Goal: Task Accomplishment & Management: Manage account settings

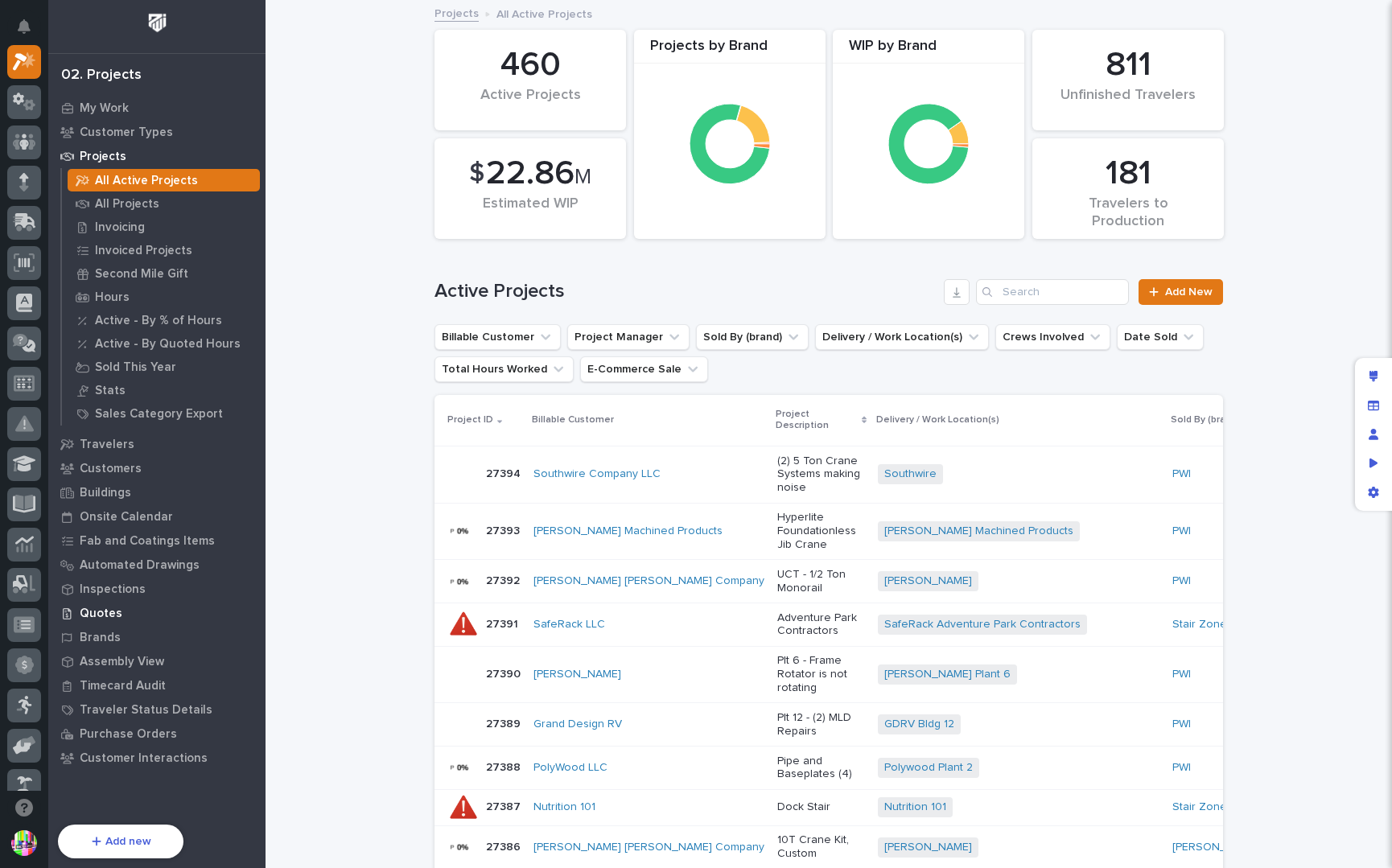
click at [93, 619] on p "Quotes" at bounding box center [100, 614] width 43 height 15
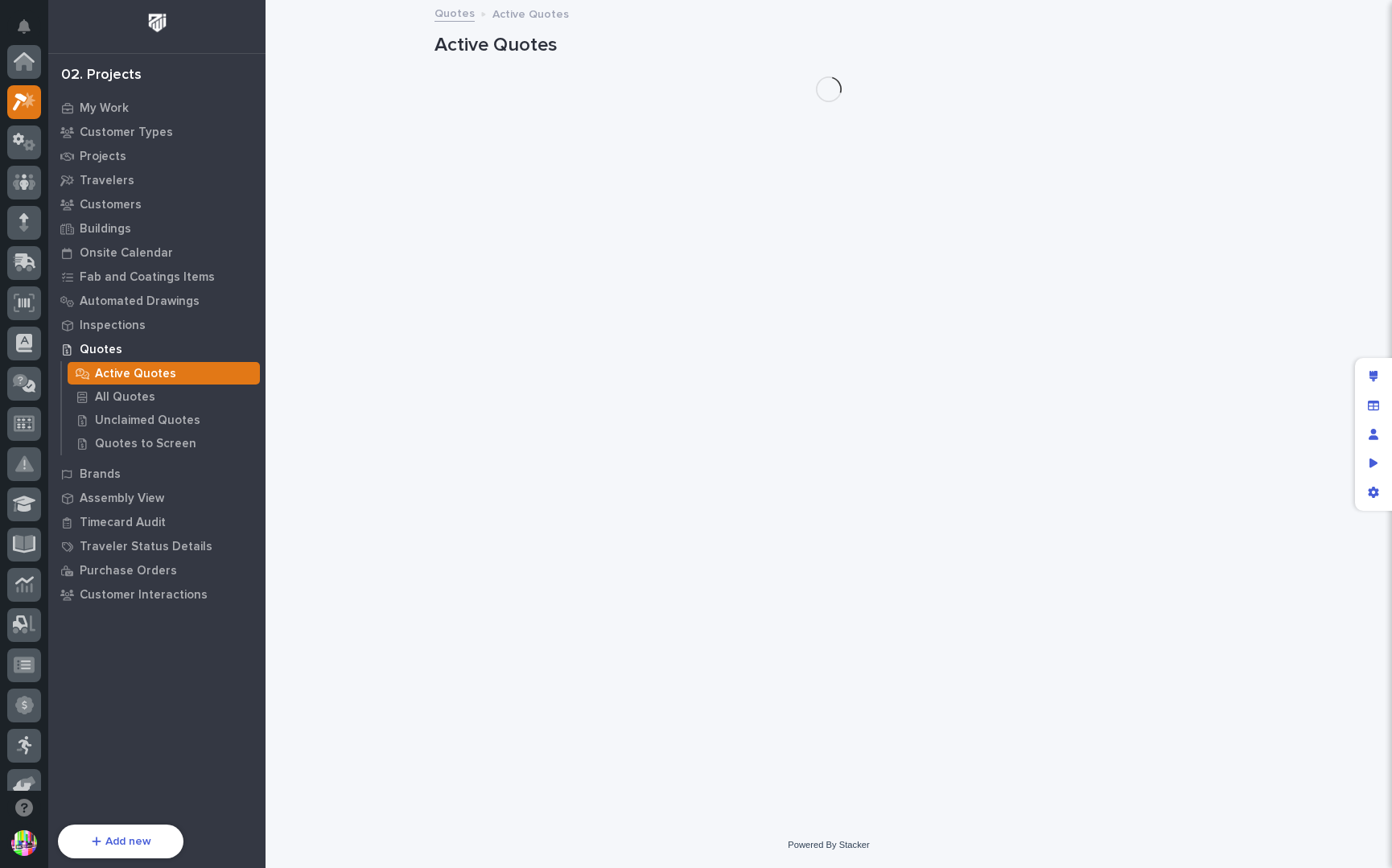
scroll to position [41, 0]
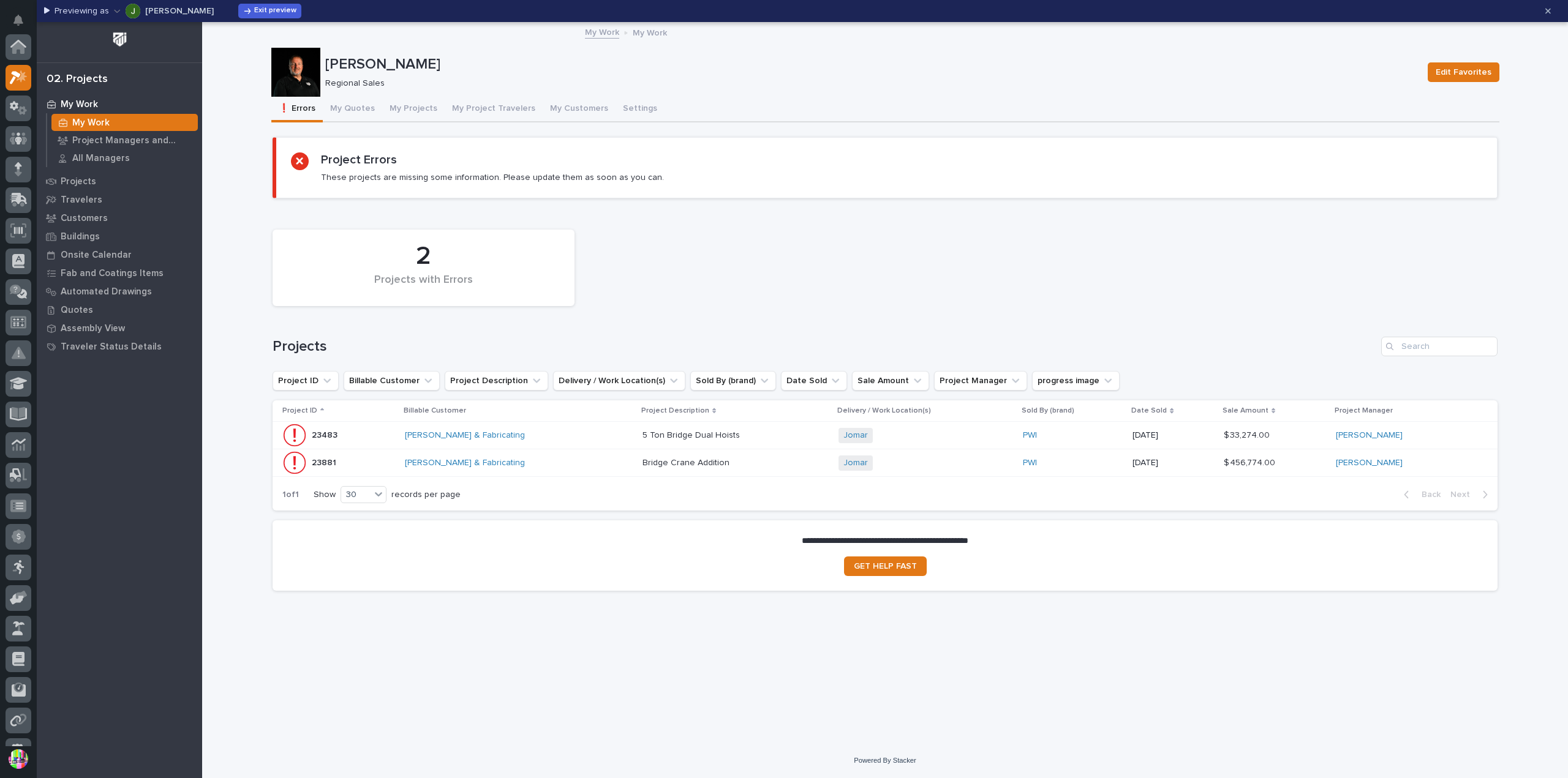
scroll to position [31, 0]
click at [333, 430] on p "23483" at bounding box center [325, 434] width 28 height 13
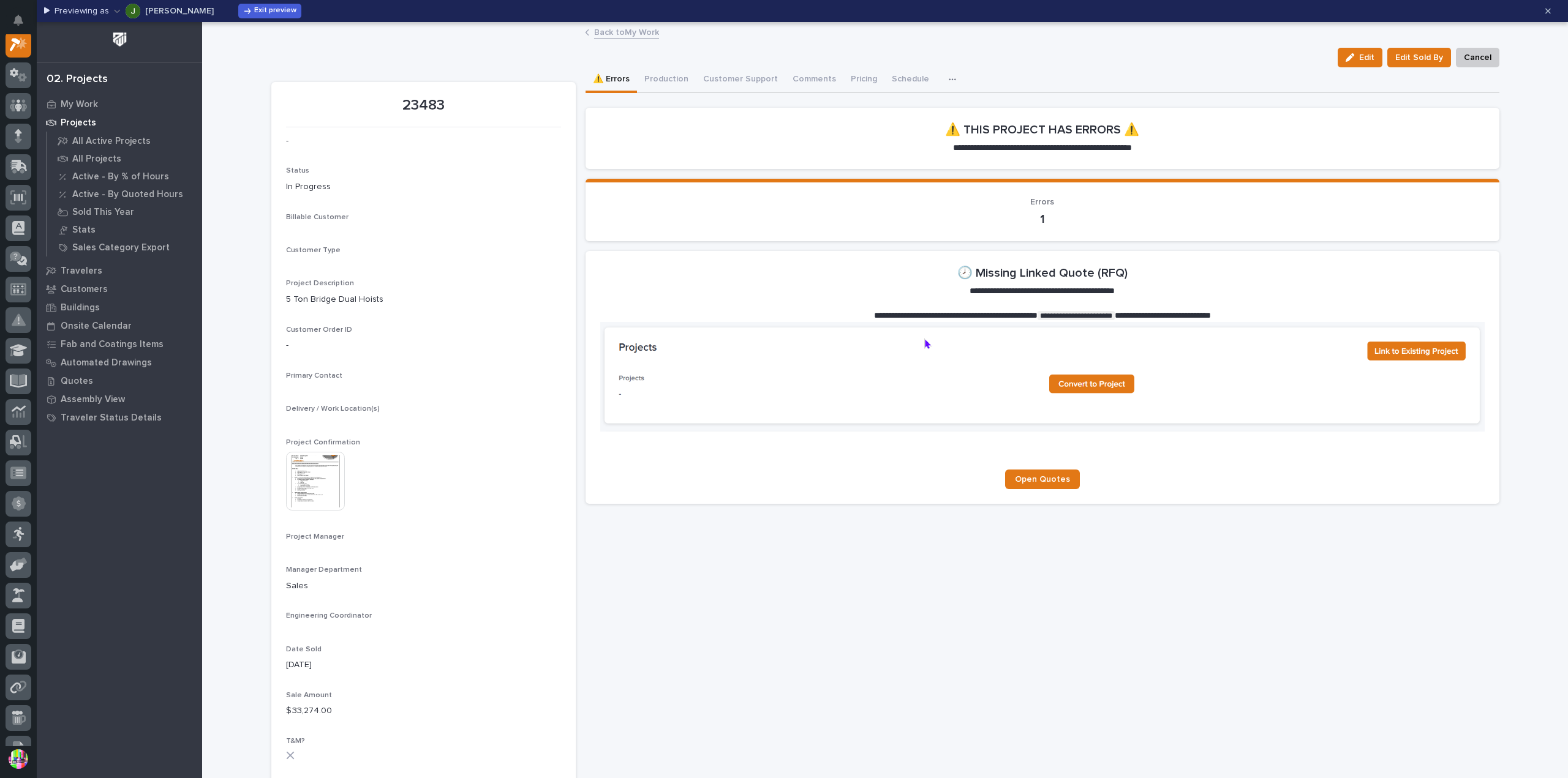
scroll to position [31, 0]
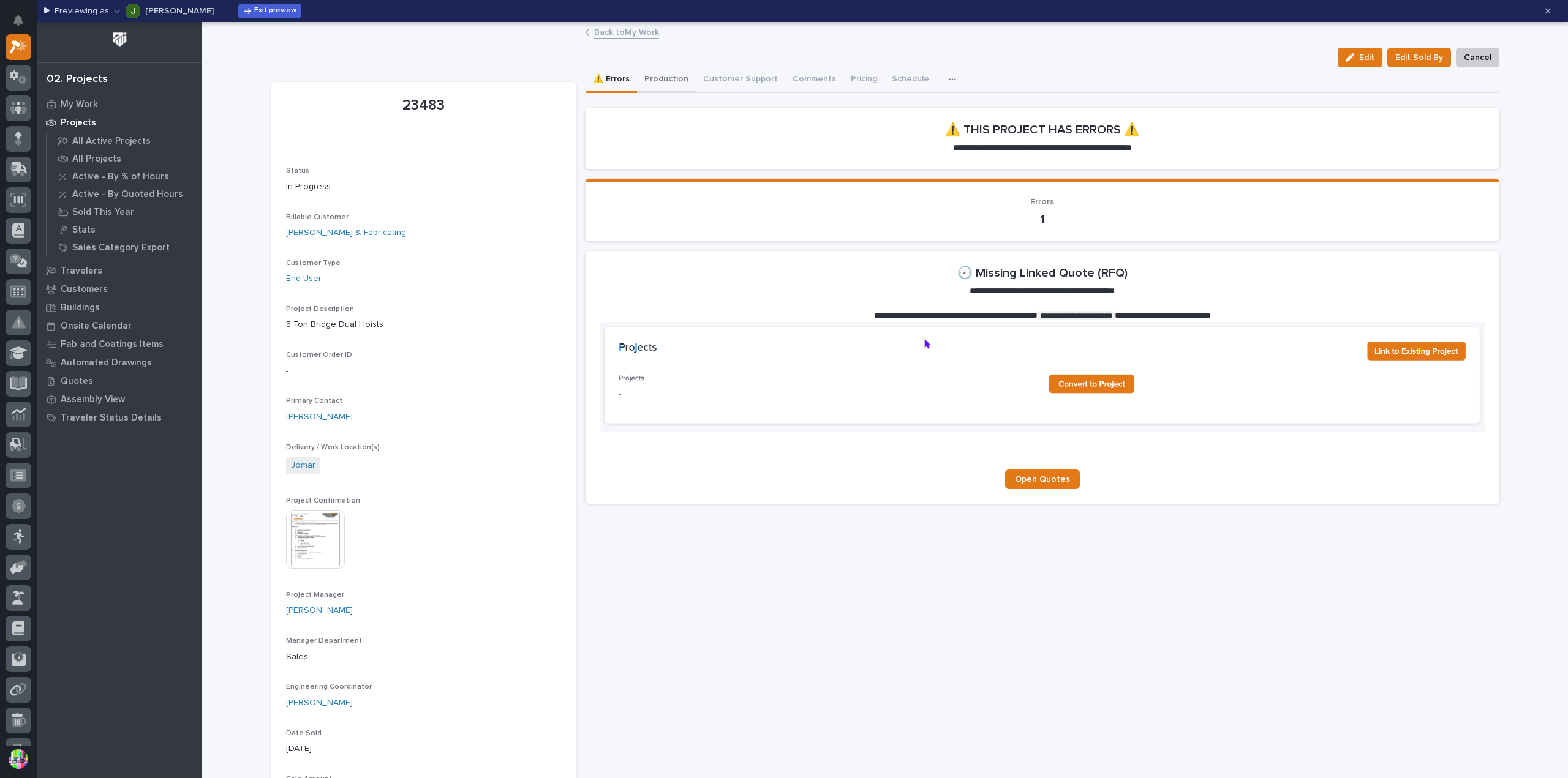
click at [663, 74] on button "Production" at bounding box center [667, 80] width 59 height 26
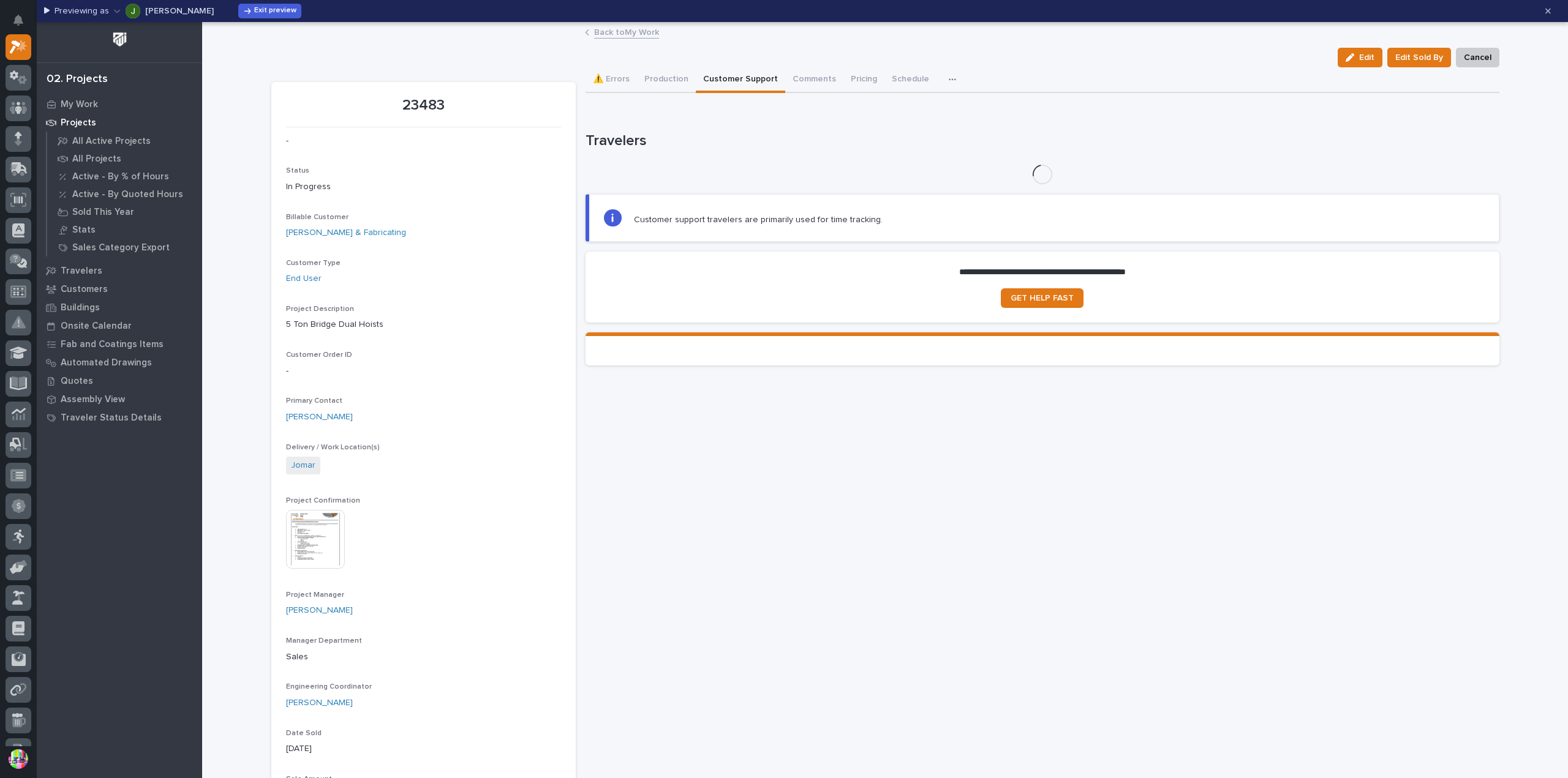
click at [747, 78] on button "Customer Support" at bounding box center [740, 80] width 89 height 26
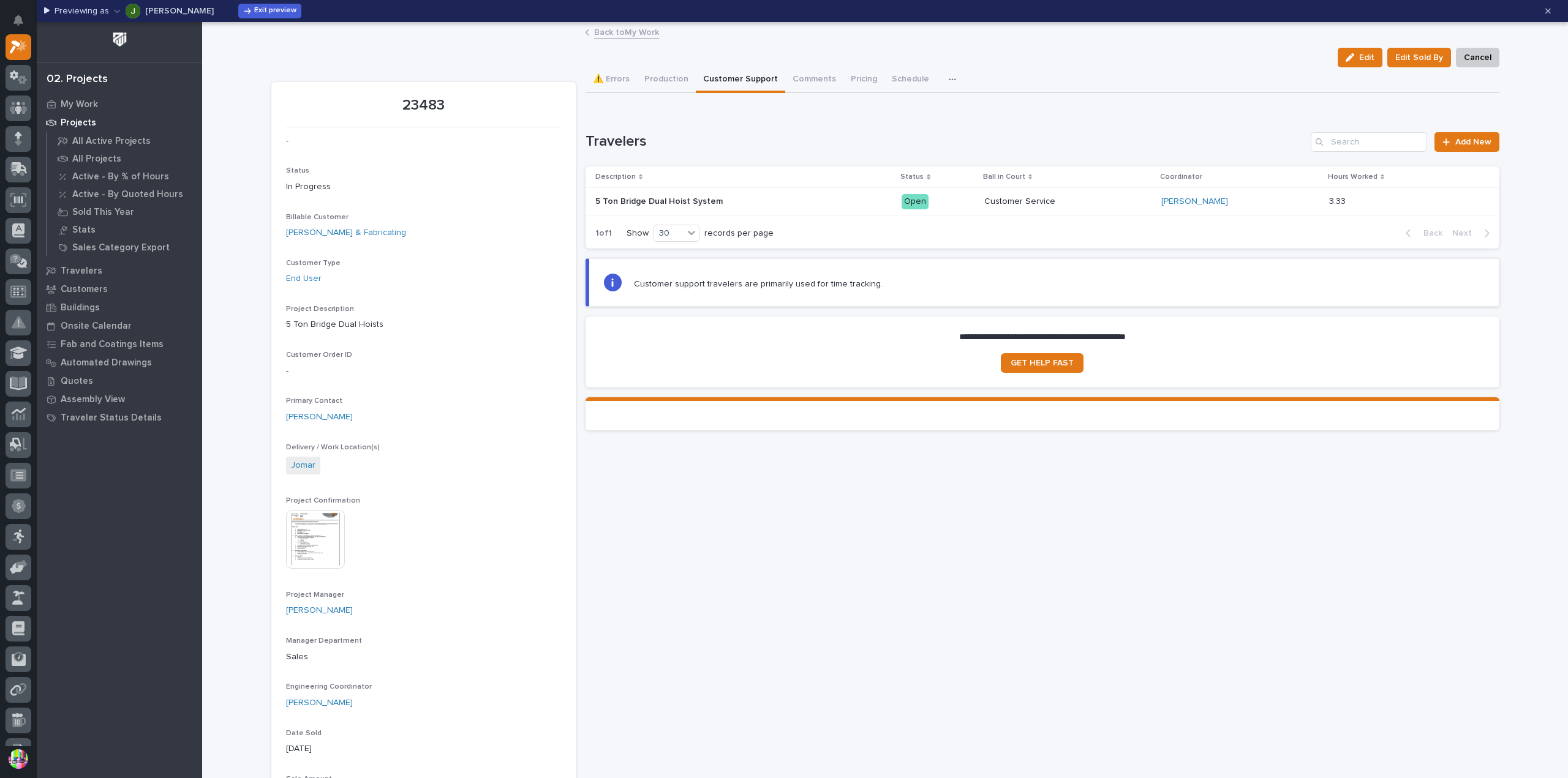
click at [696, 197] on p "5 Ton Bridge Dual Hoist System" at bounding box center [660, 200] width 130 height 13
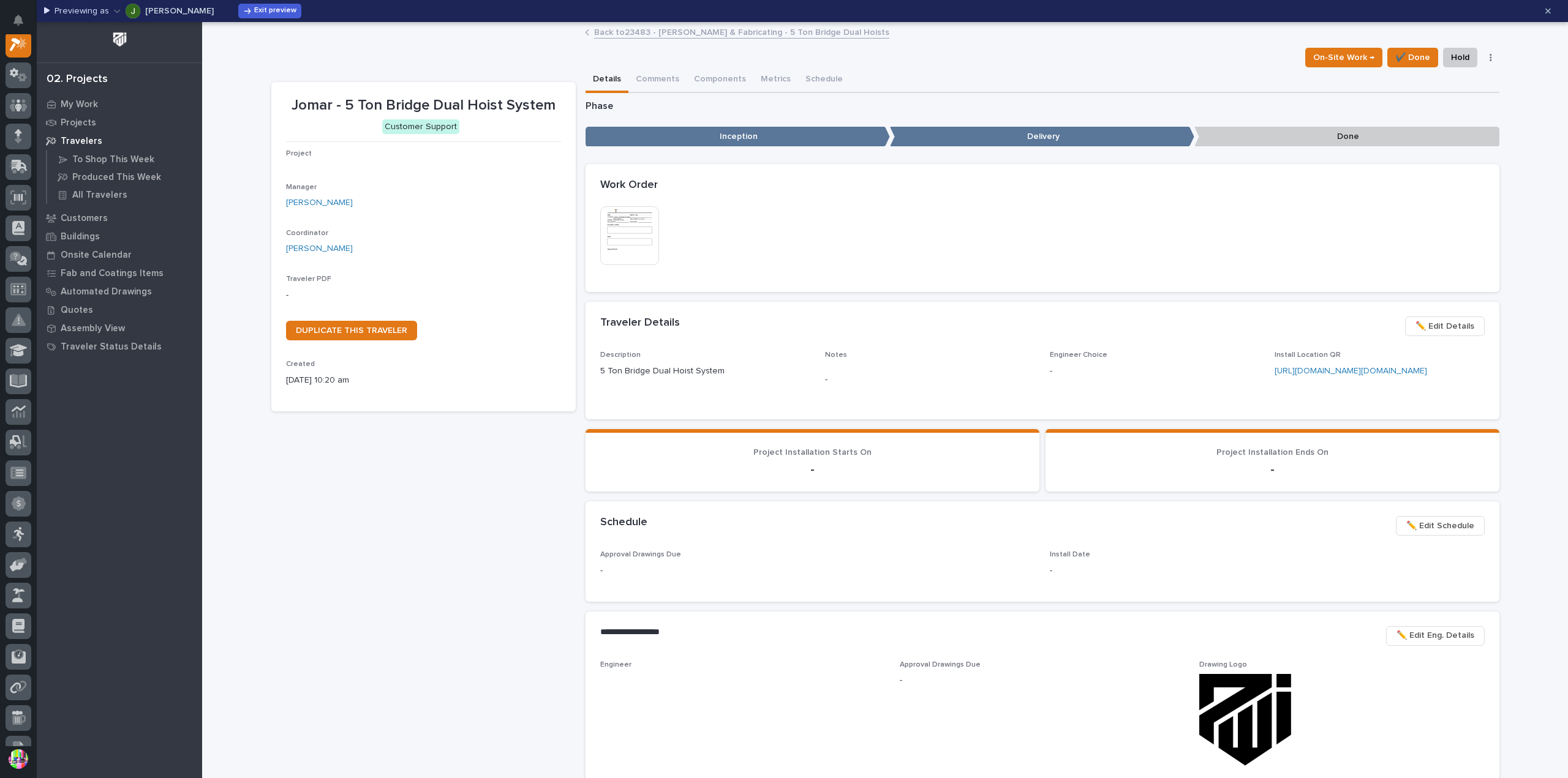
scroll to position [31, 0]
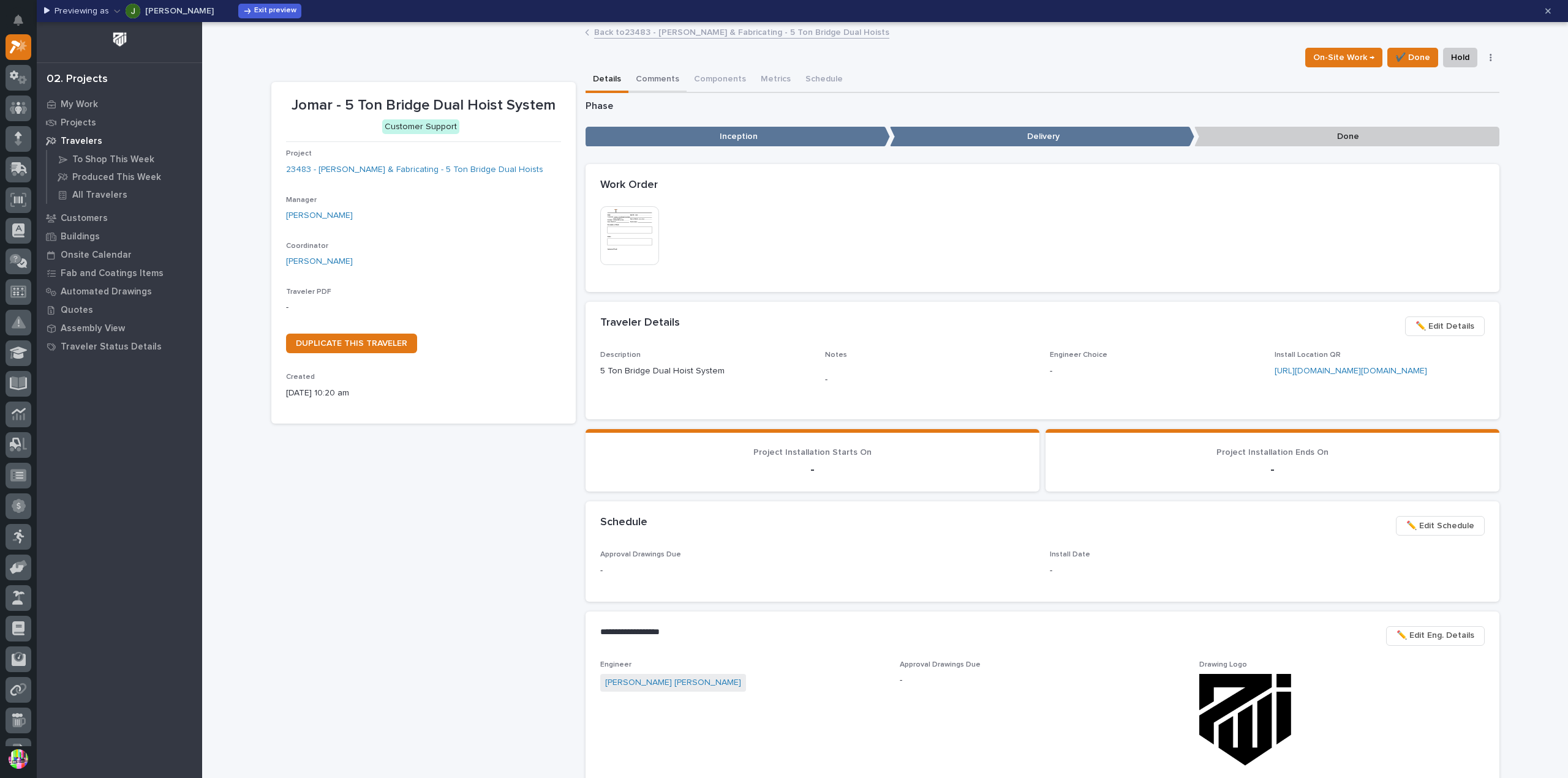
click at [664, 80] on button "Comments" at bounding box center [657, 80] width 58 height 26
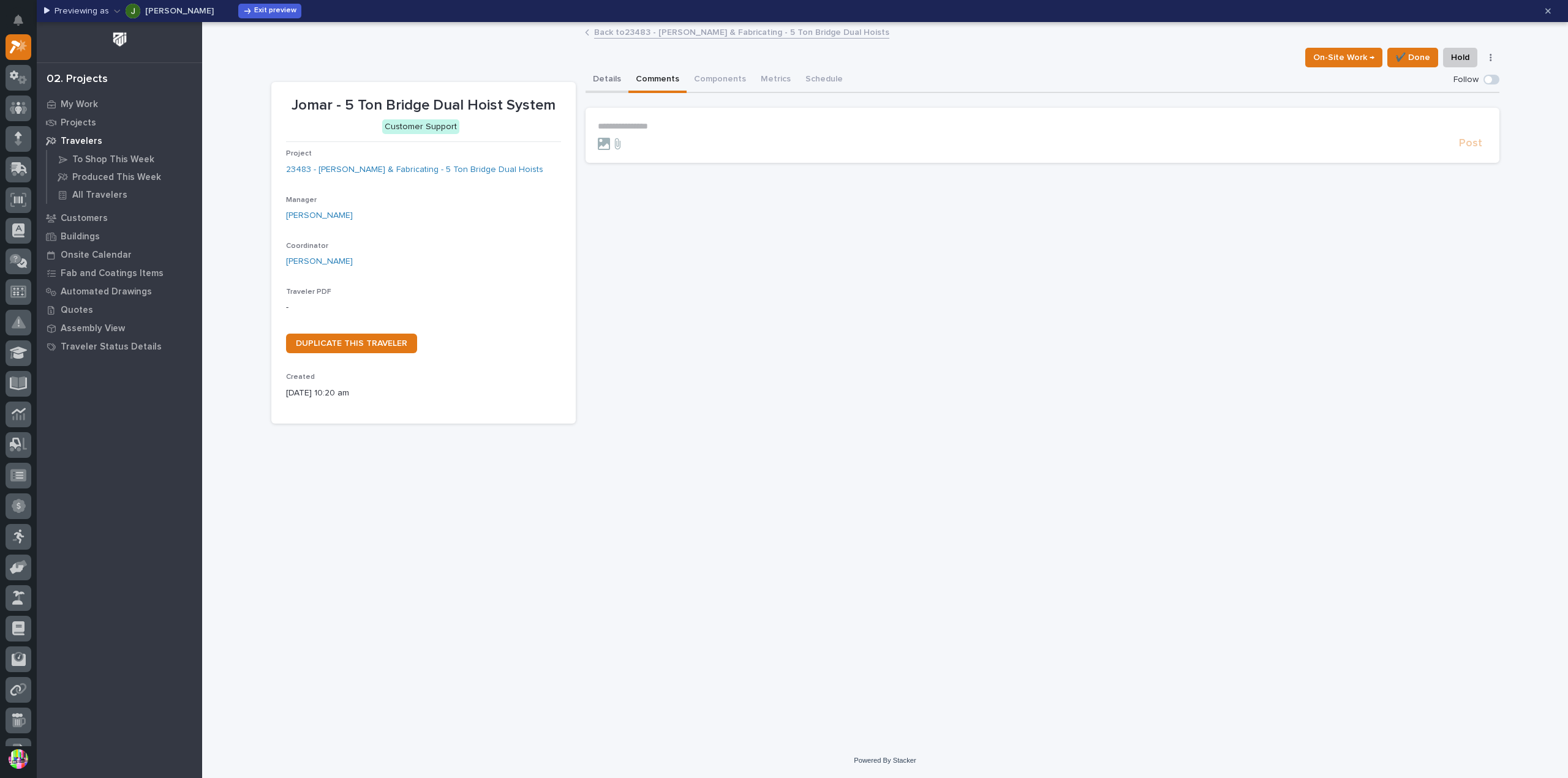
click at [613, 72] on button "Details" at bounding box center [606, 80] width 43 height 26
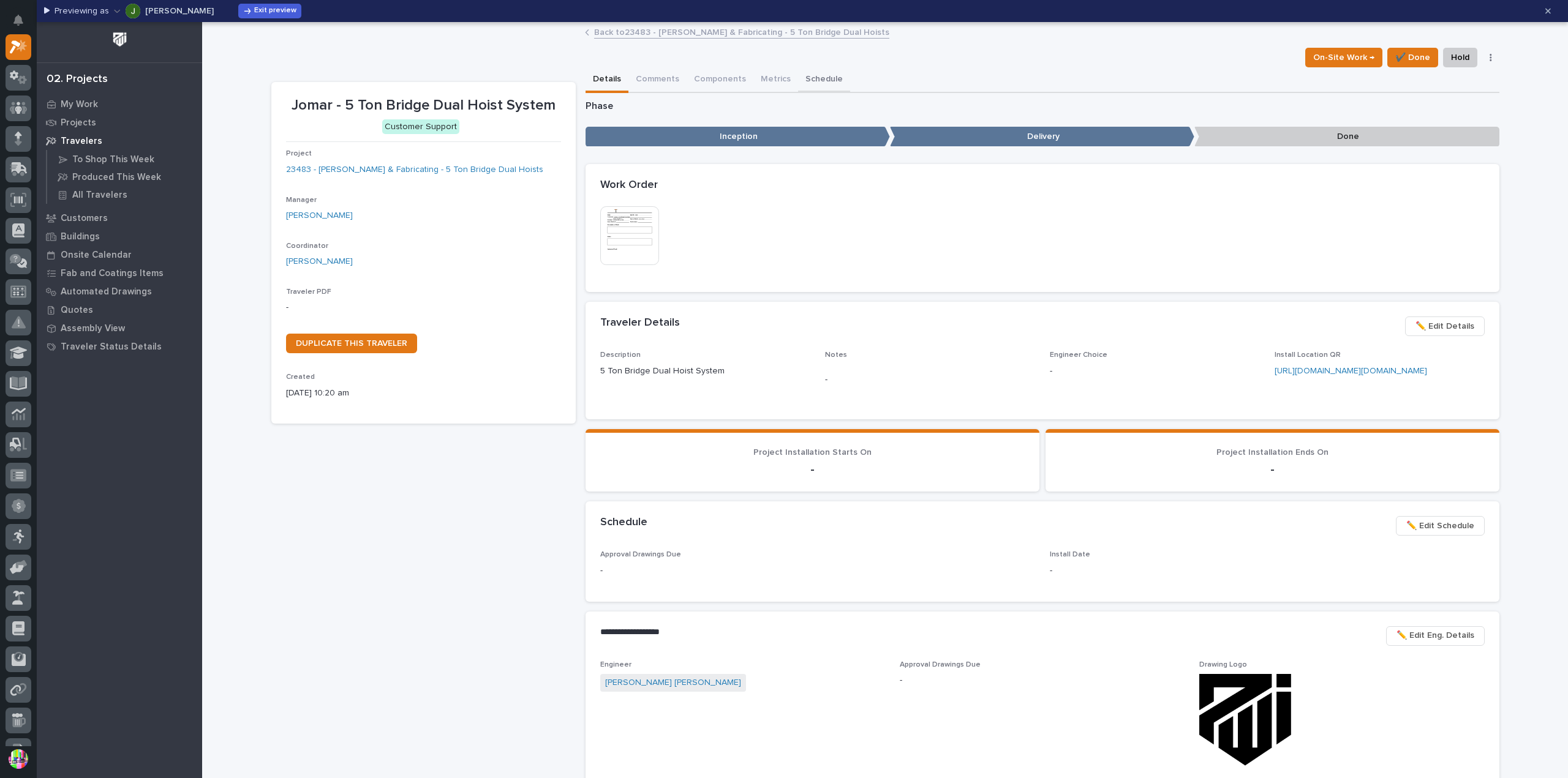
click at [809, 72] on button "Schedule" at bounding box center [824, 80] width 52 height 26
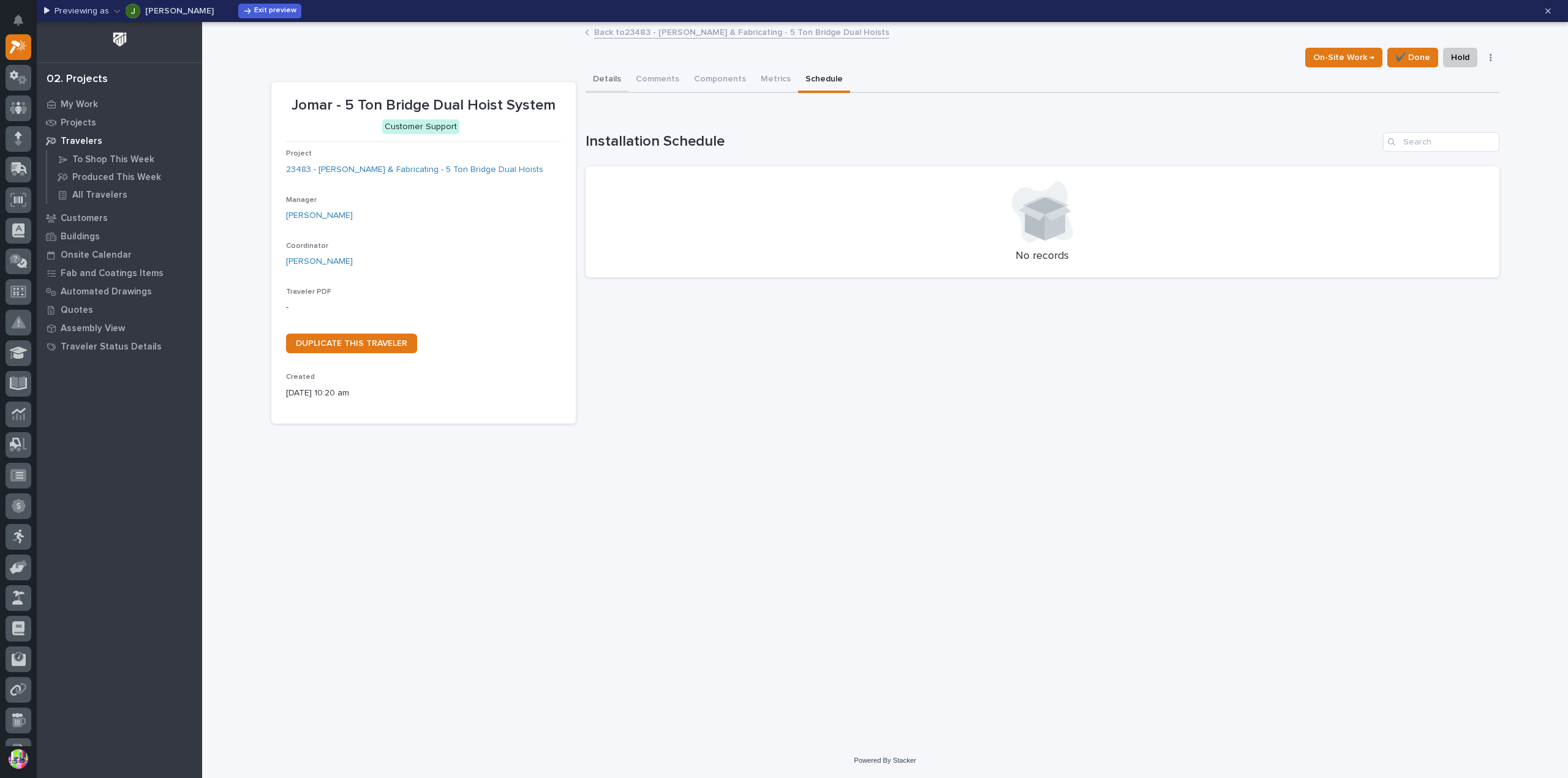
click at [612, 73] on button "Details" at bounding box center [606, 80] width 43 height 26
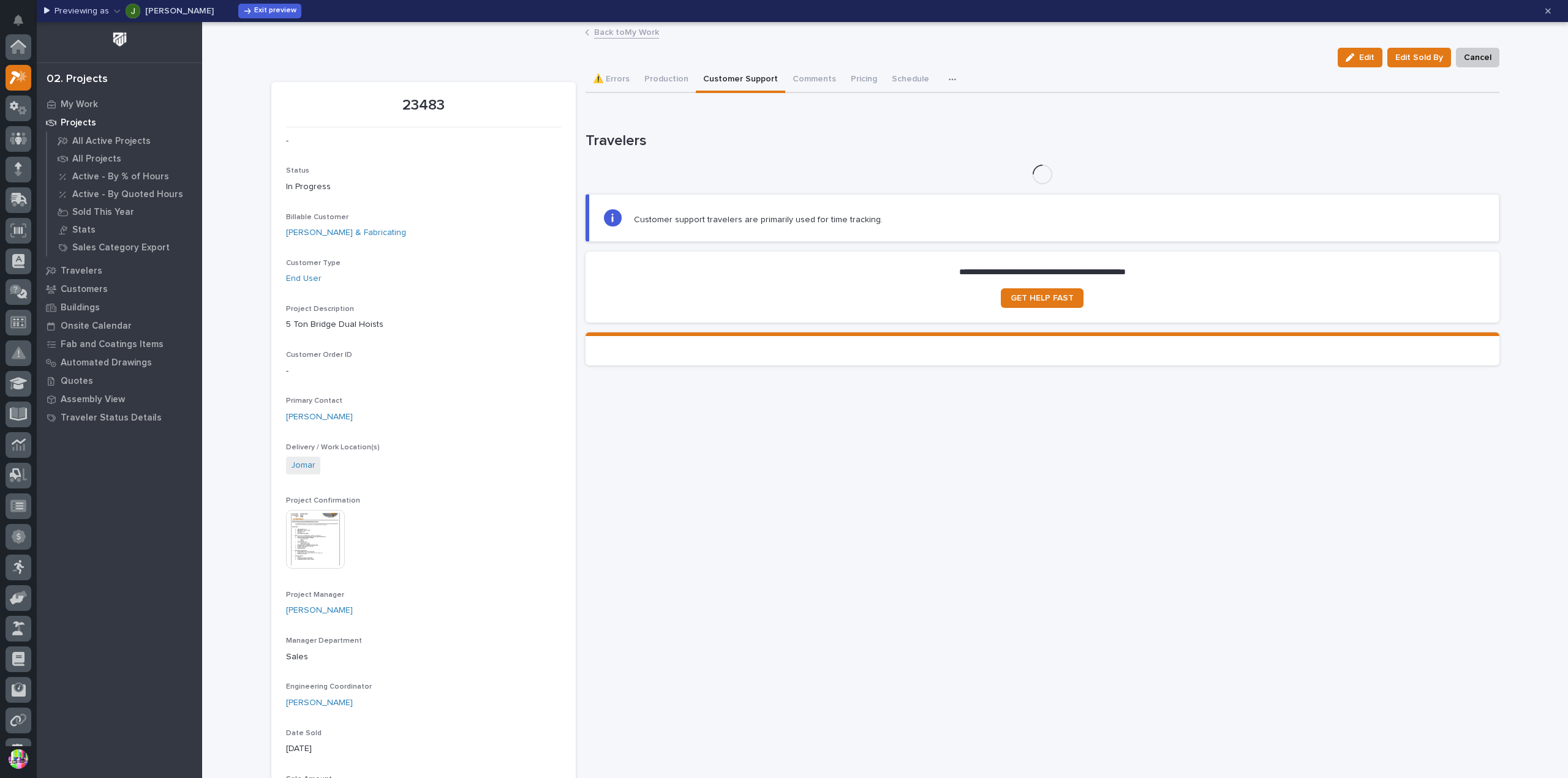
scroll to position [33, 0]
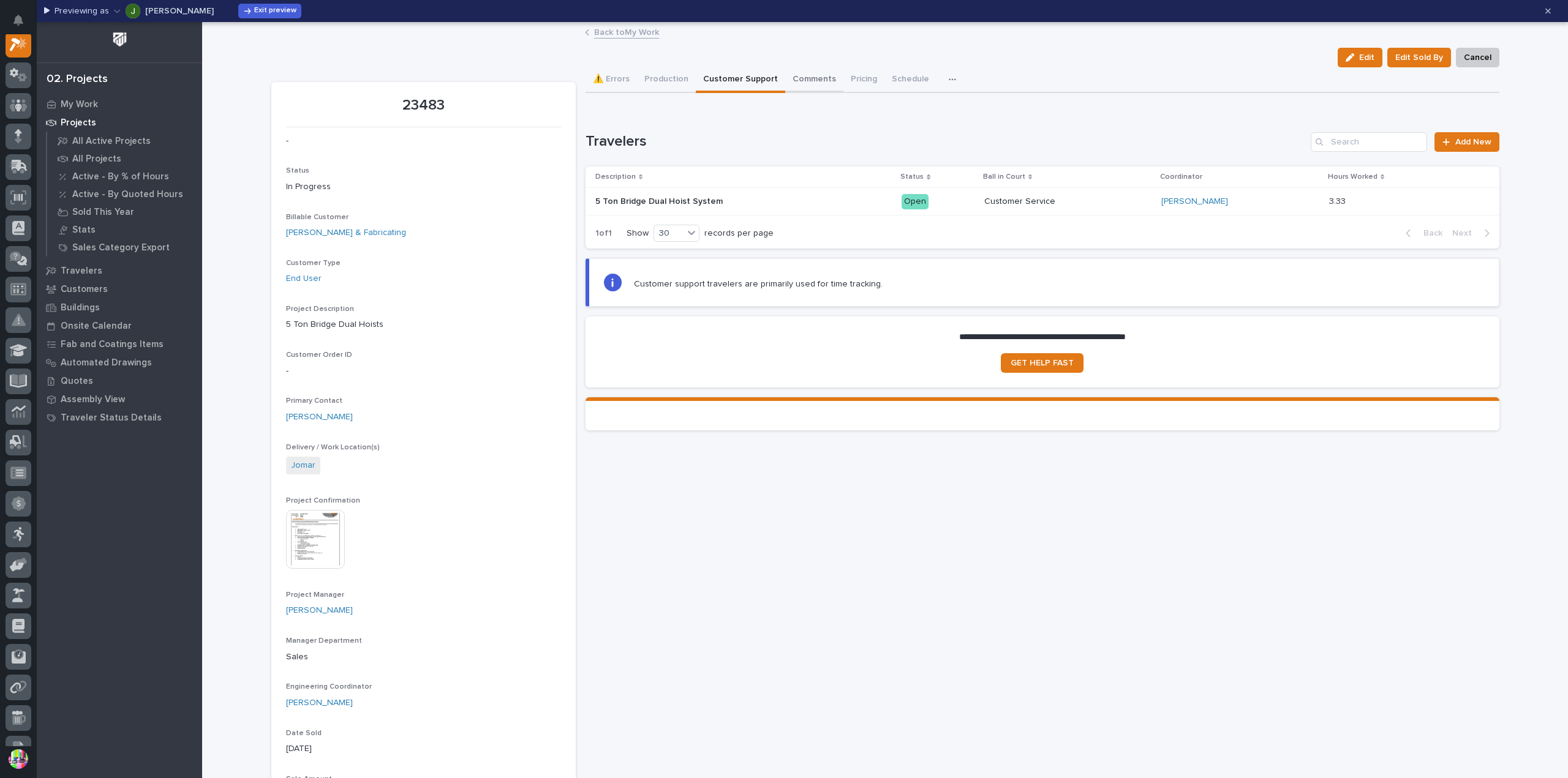
click at [785, 78] on button "Comments" at bounding box center [814, 80] width 58 height 26
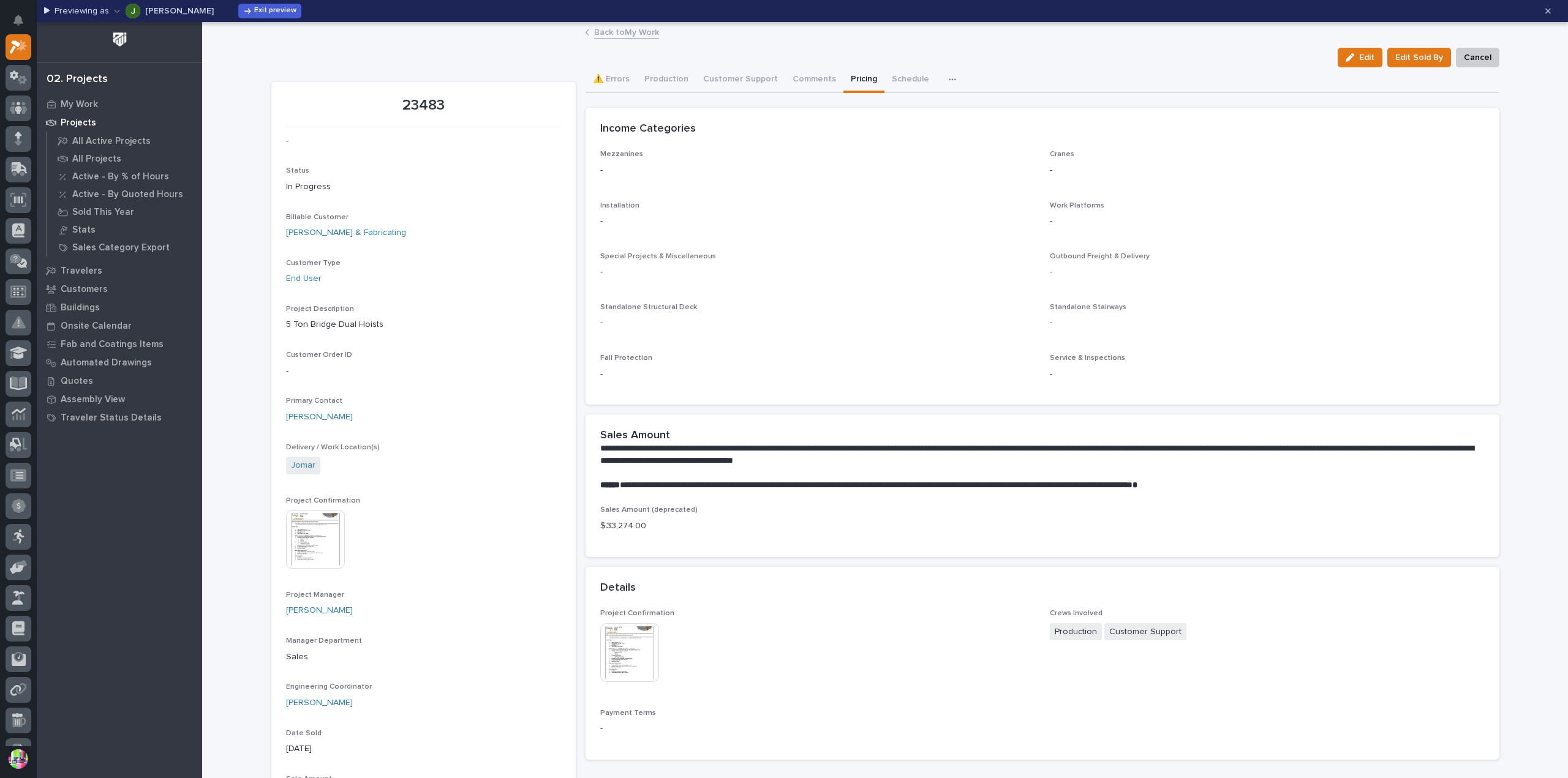
click at [850, 75] on button "Pricing" at bounding box center [864, 80] width 41 height 26
click at [890, 75] on button "Schedule" at bounding box center [910, 80] width 52 height 26
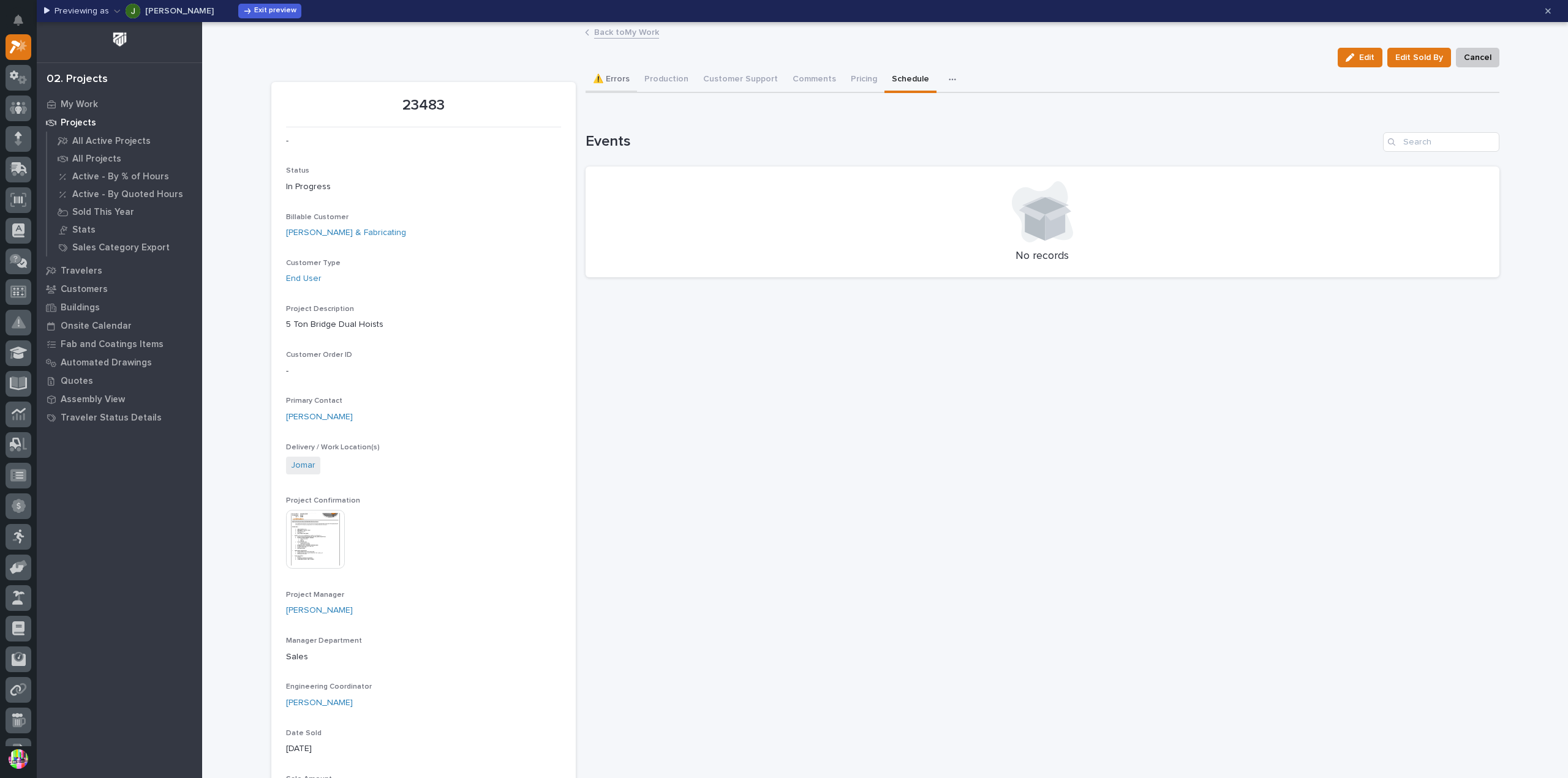
click at [621, 81] on button "⚠️ Errors" at bounding box center [611, 80] width 51 height 26
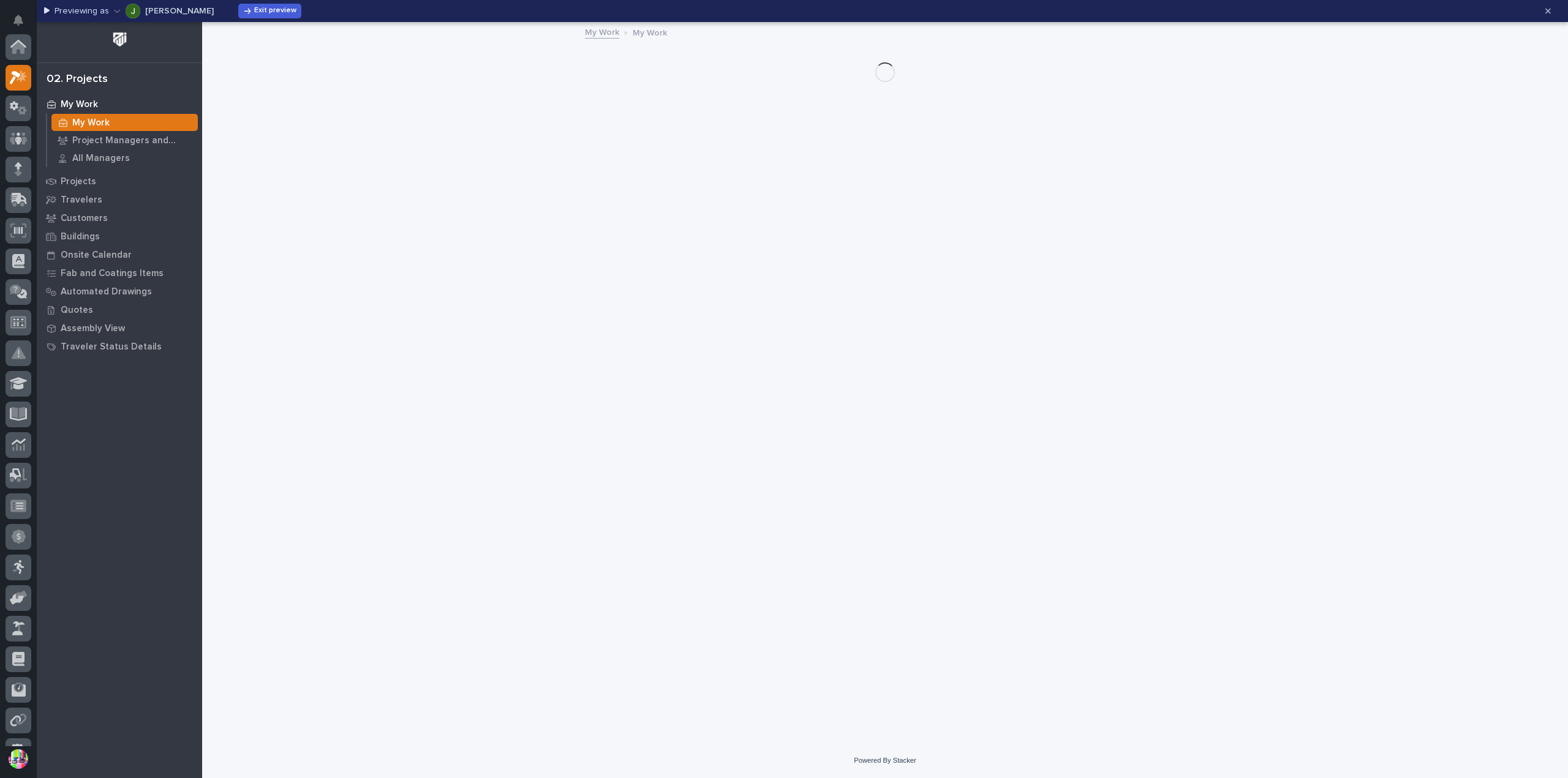
scroll to position [33, 0]
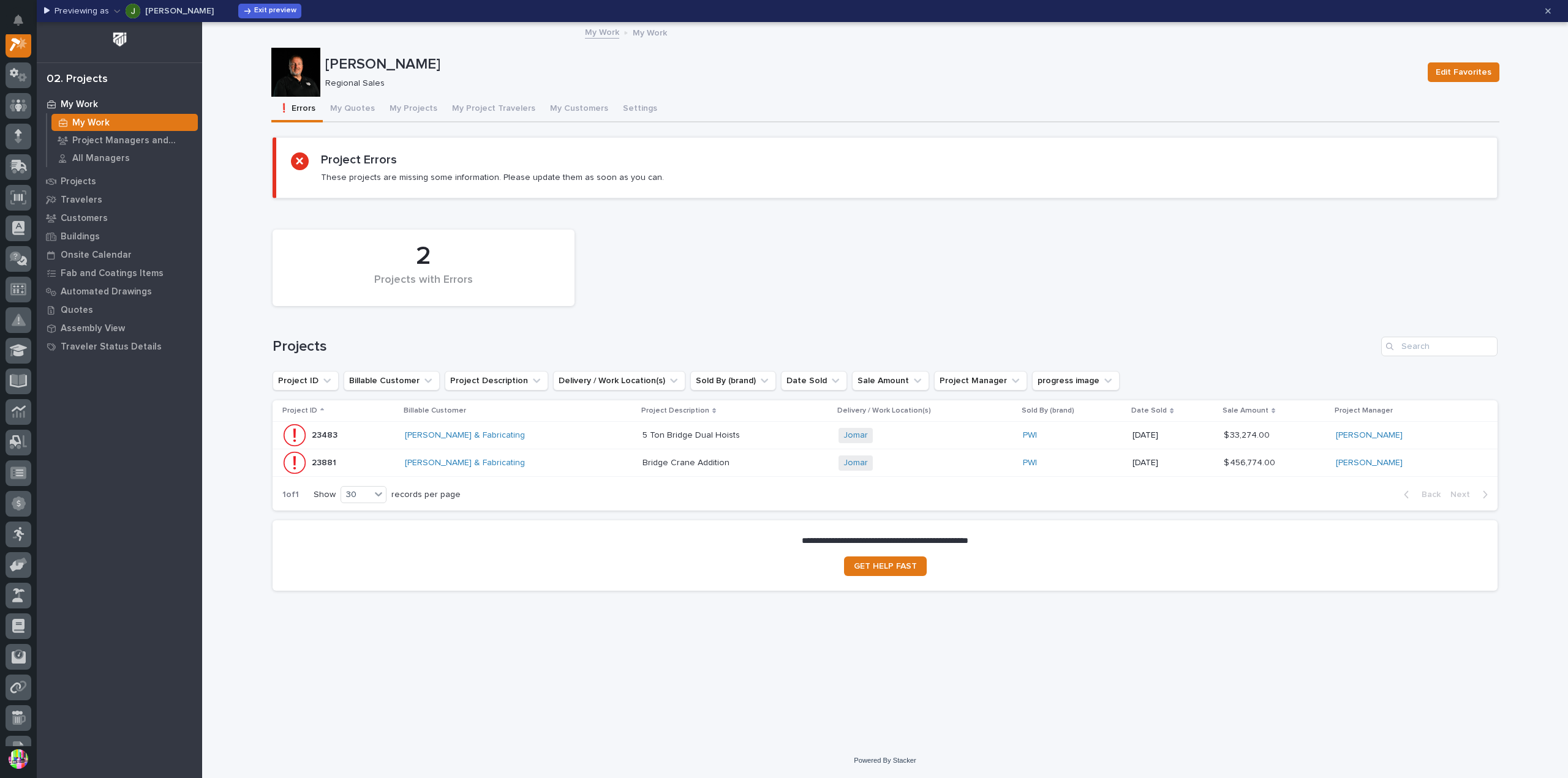
click at [331, 461] on p "23881" at bounding box center [325, 461] width 27 height 13
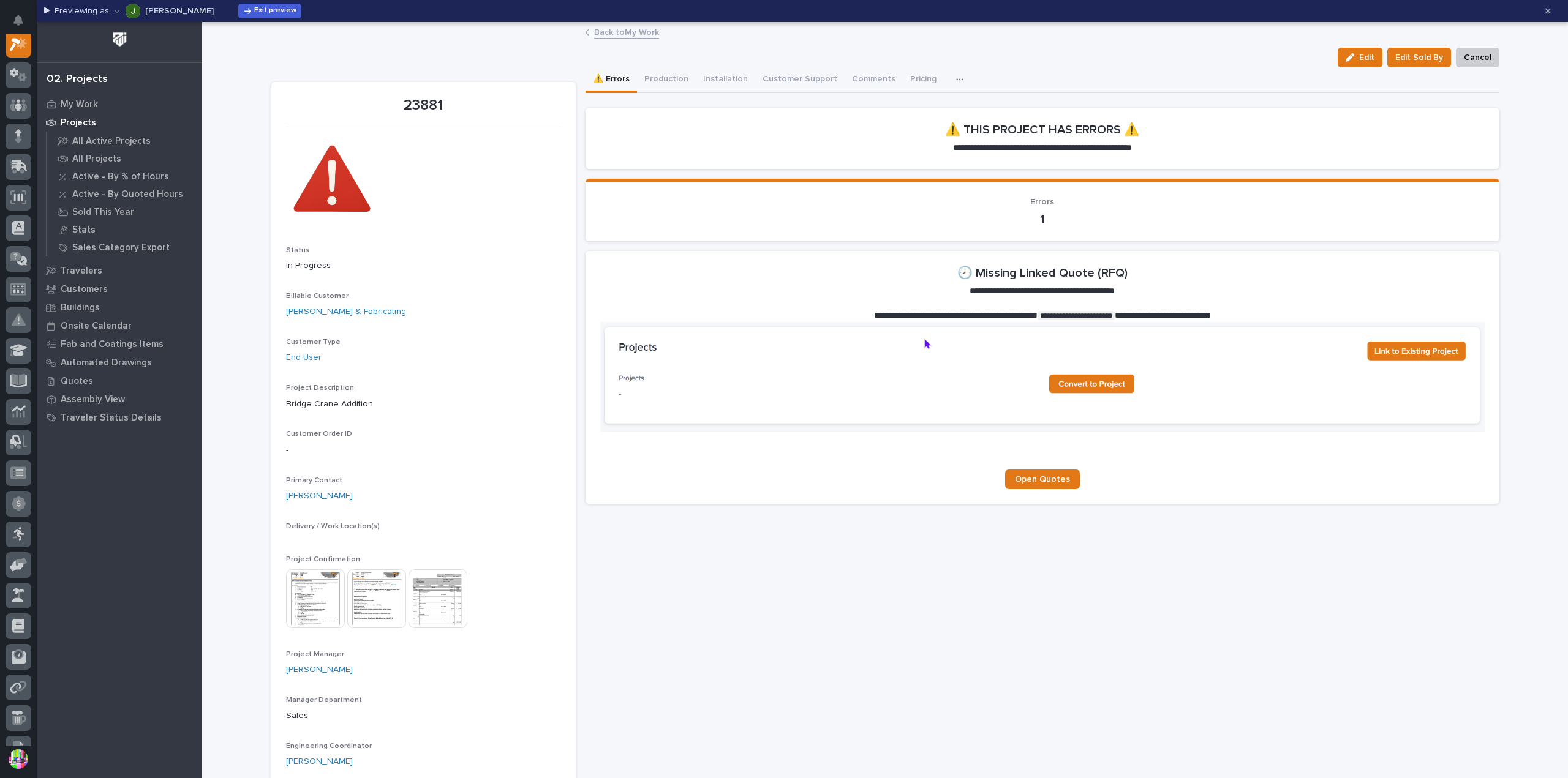
scroll to position [31, 0]
click at [667, 78] on button "Production" at bounding box center [667, 80] width 59 height 26
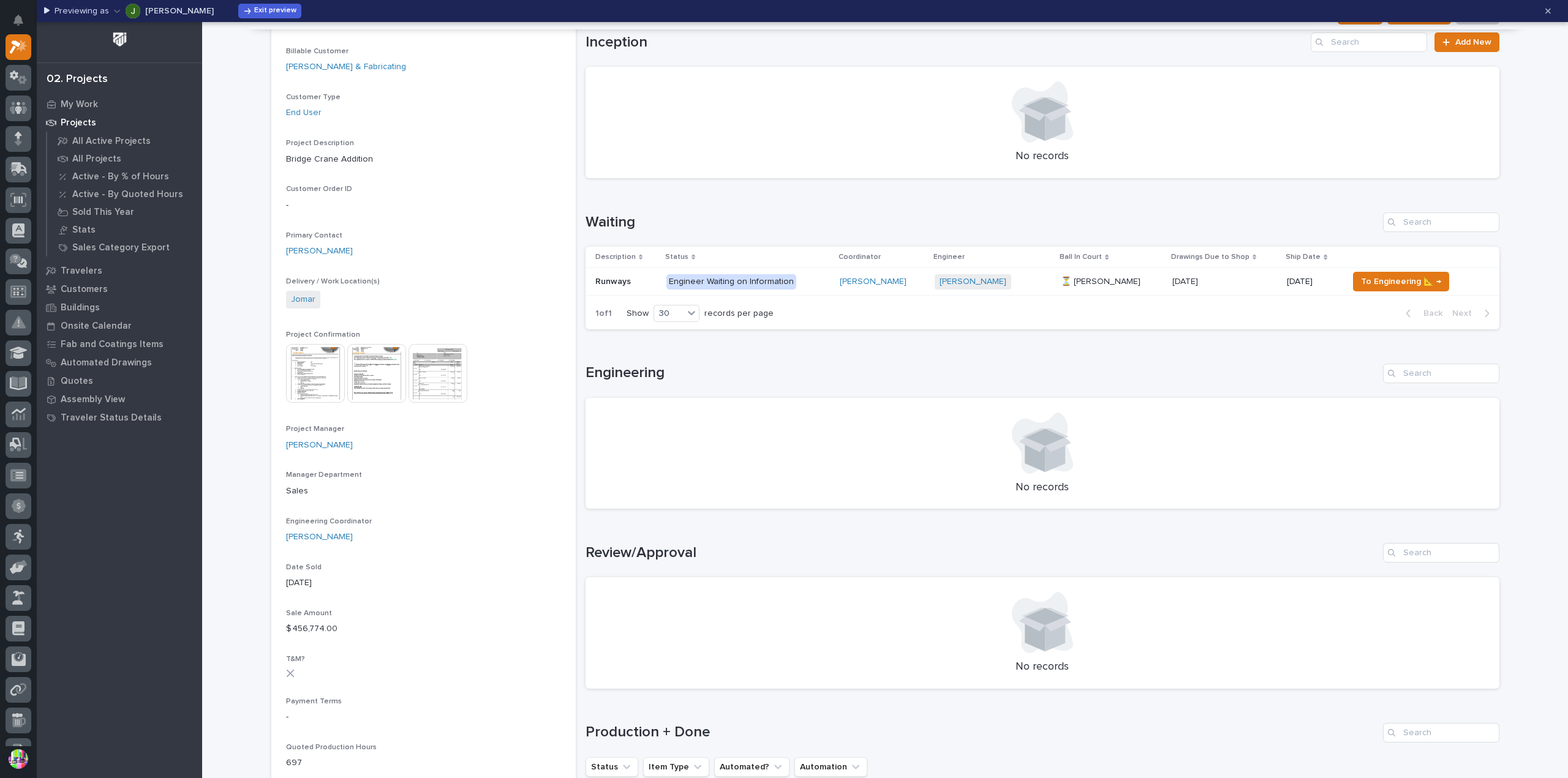
scroll to position [61, 0]
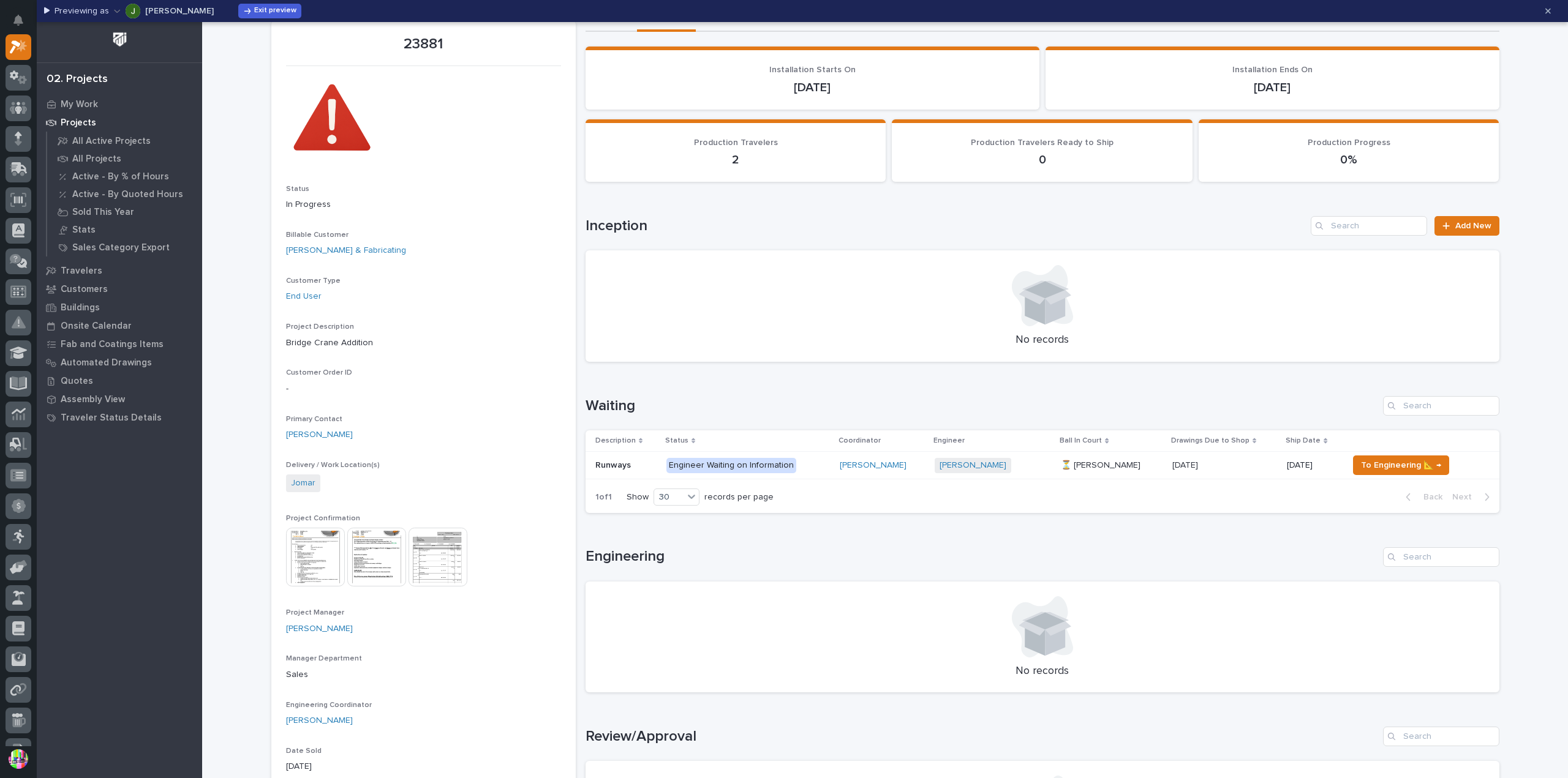
click at [611, 466] on p "Runways" at bounding box center [614, 464] width 38 height 13
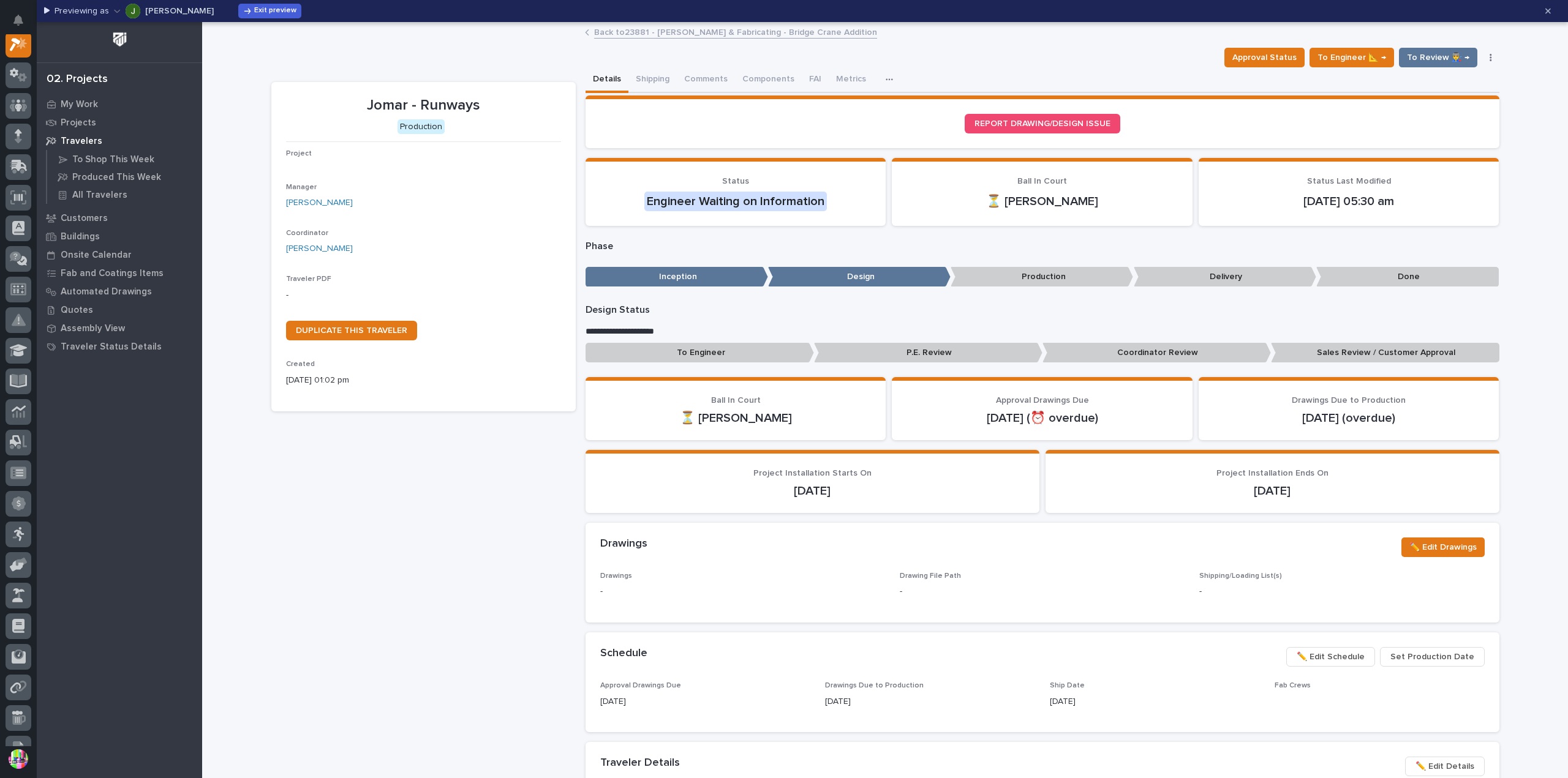
scroll to position [31, 0]
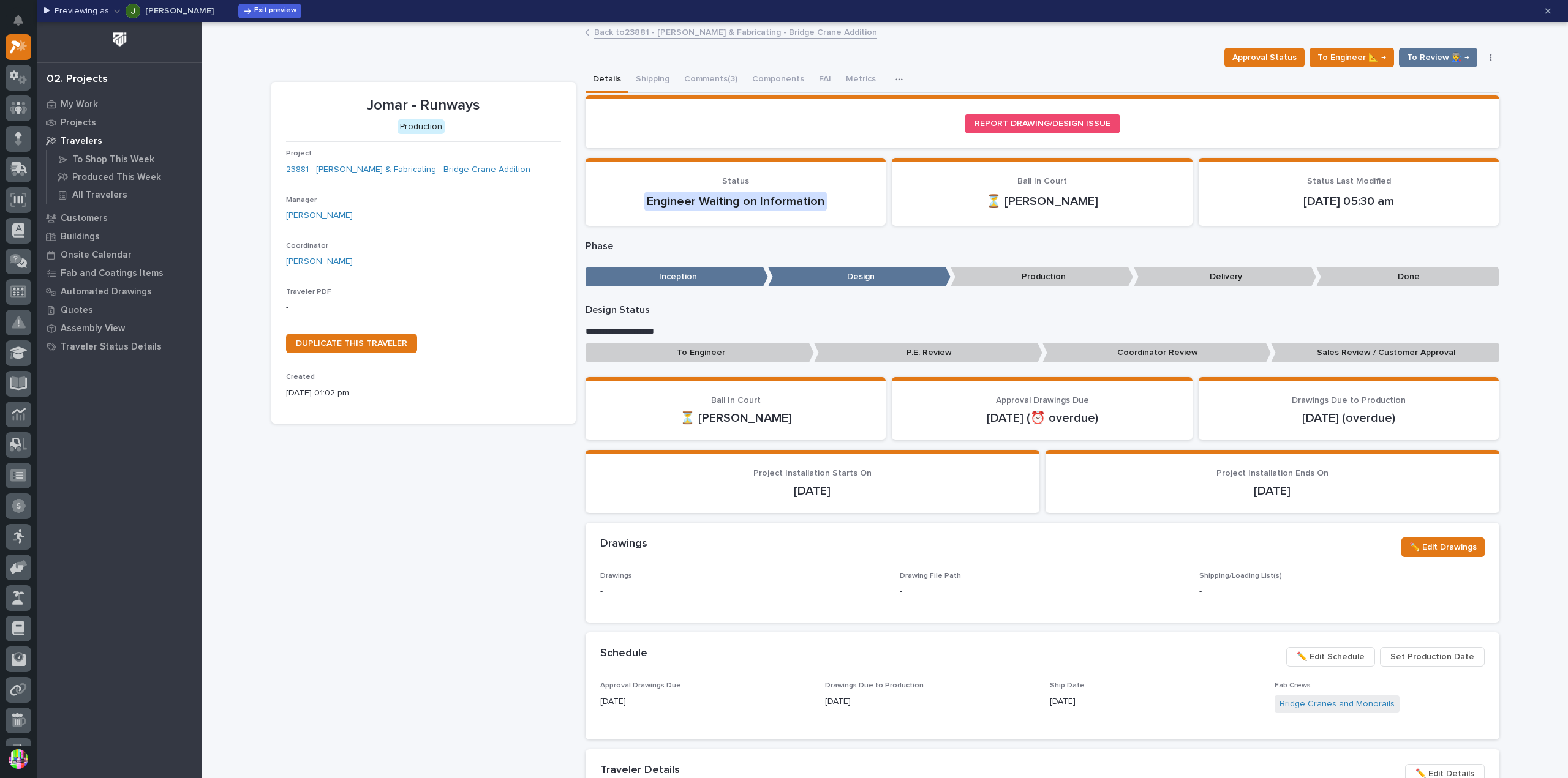
drag, startPoint x: 777, startPoint y: 141, endPoint x: 784, endPoint y: 118, distance: 24.0
click at [784, 118] on div "REPORT DRAWING/DESIGN ISSUE" at bounding box center [1042, 124] width 884 height 20
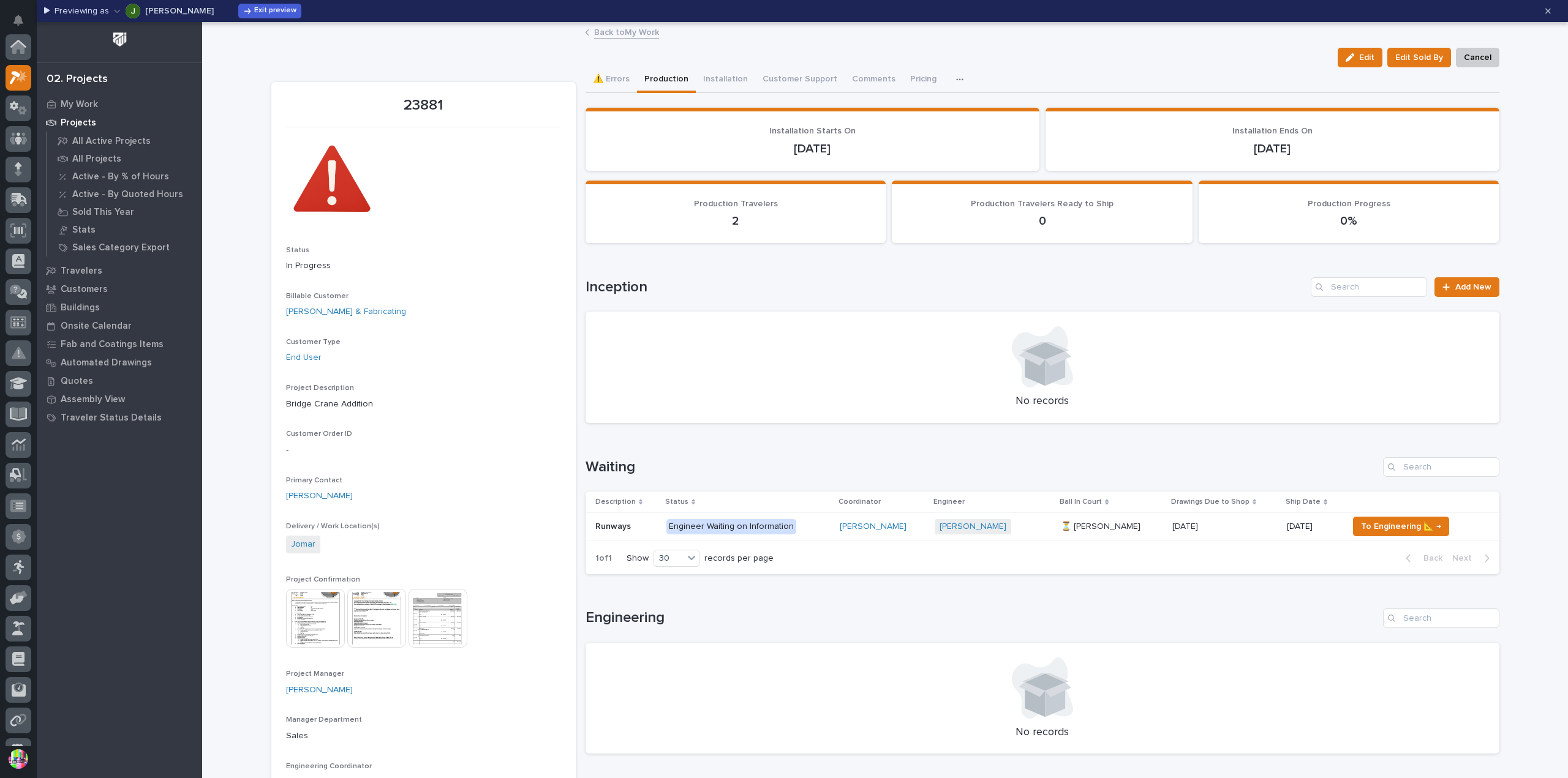
scroll to position [33, 0]
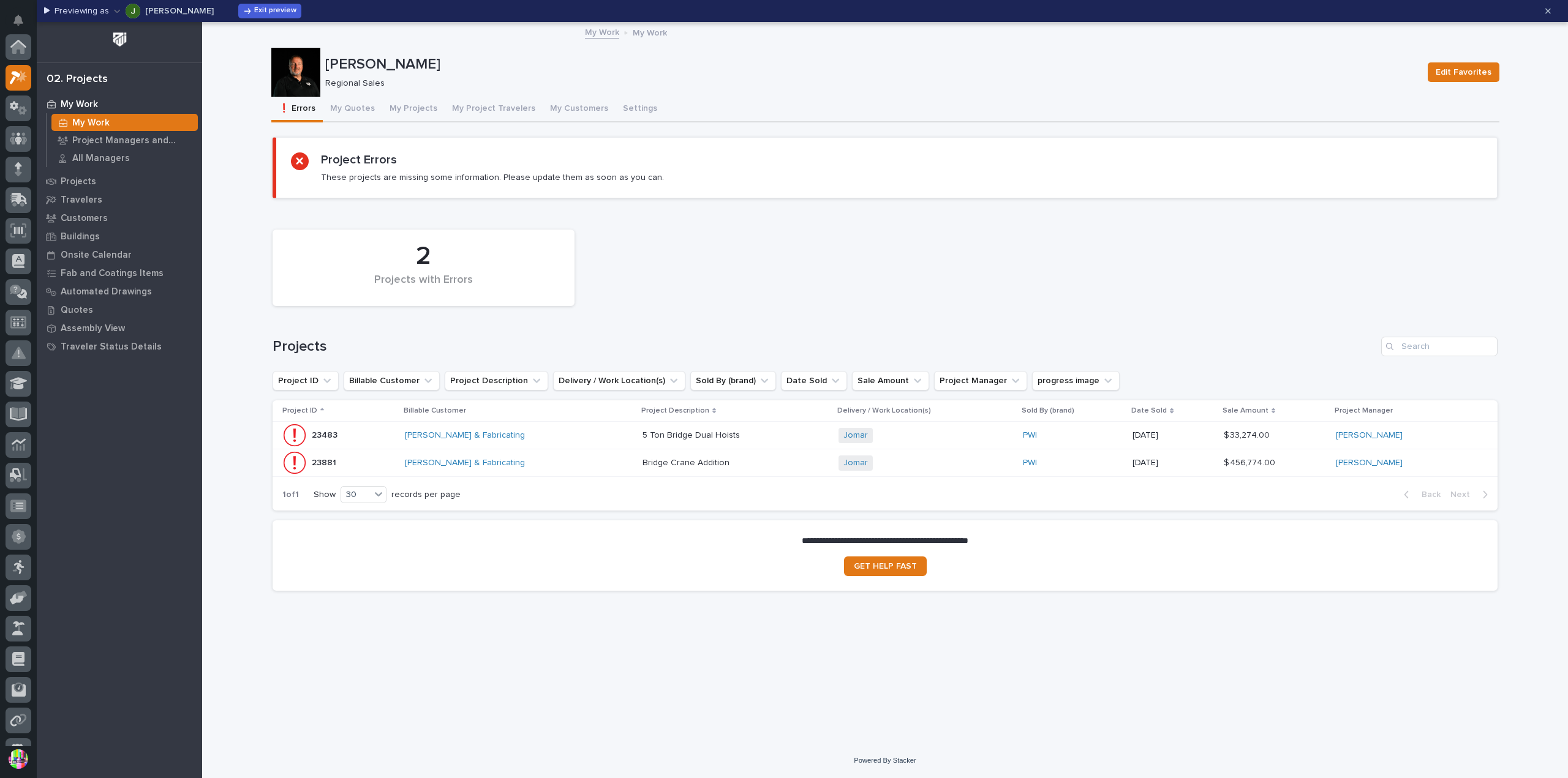
scroll to position [33, 0]
click at [319, 457] on p "23881" at bounding box center [325, 461] width 27 height 13
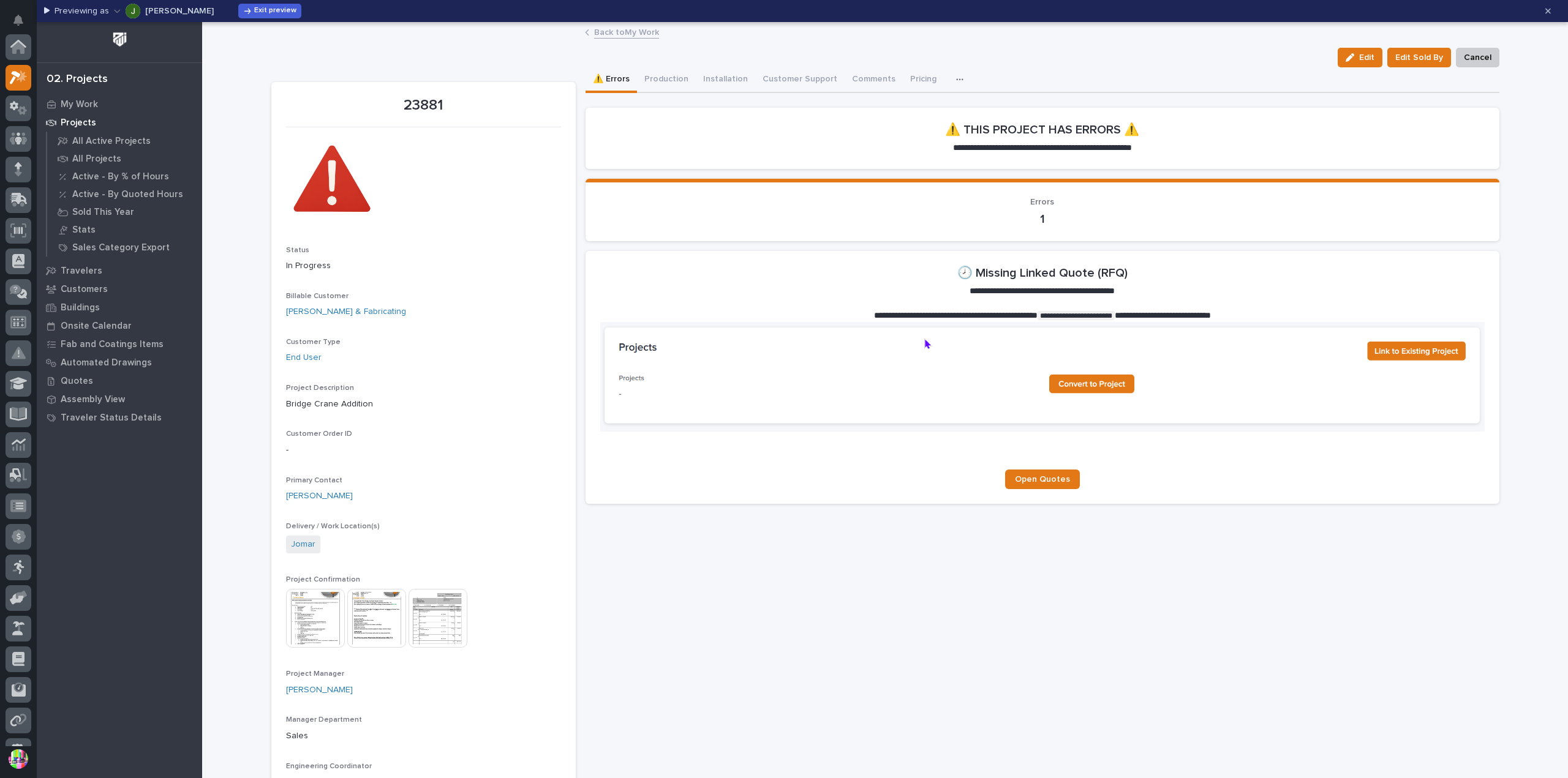
scroll to position [31, 0]
click at [254, 14] on span "Exit preview" at bounding box center [276, 11] width 42 height 10
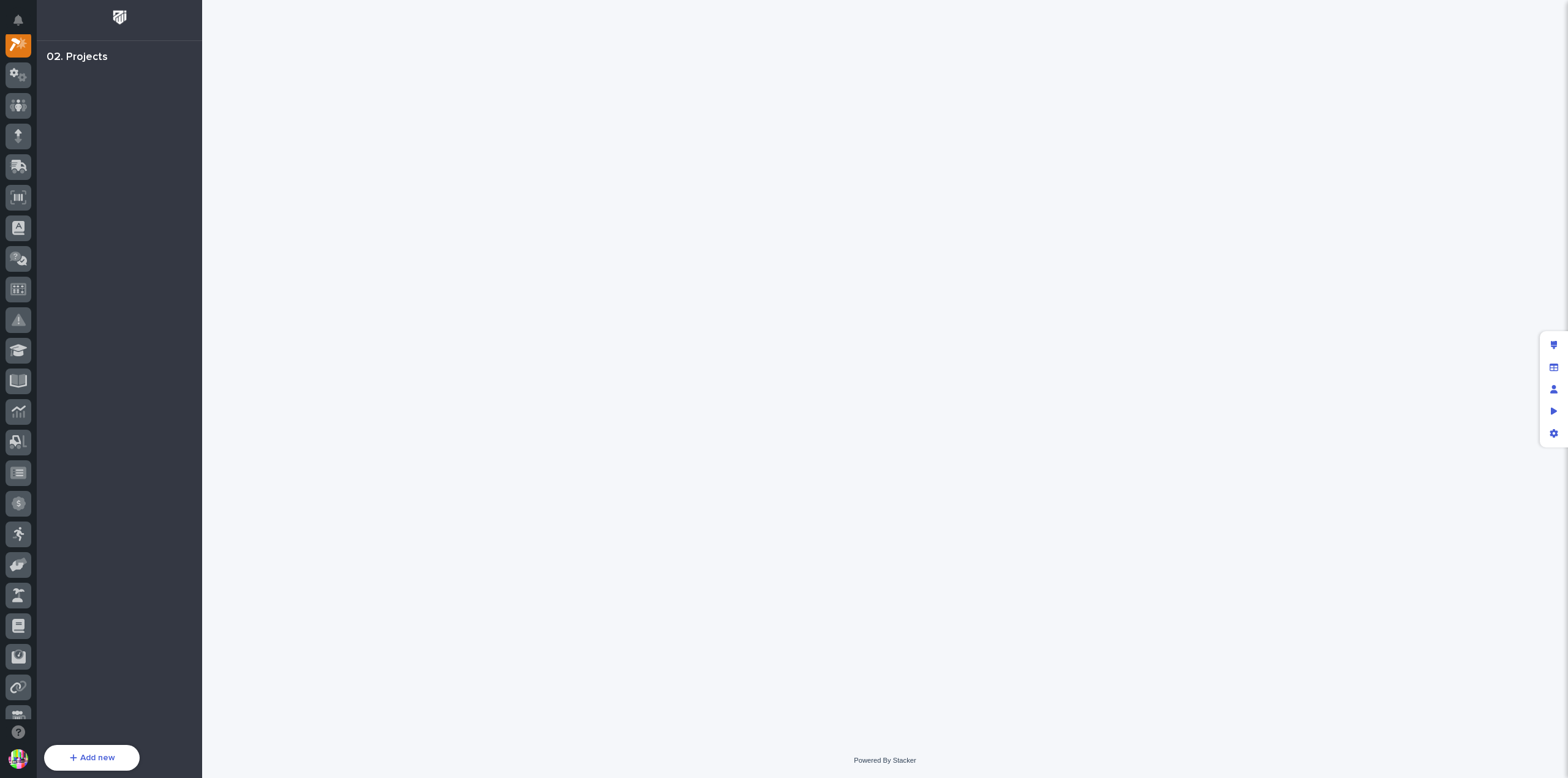
scroll to position [31, 0]
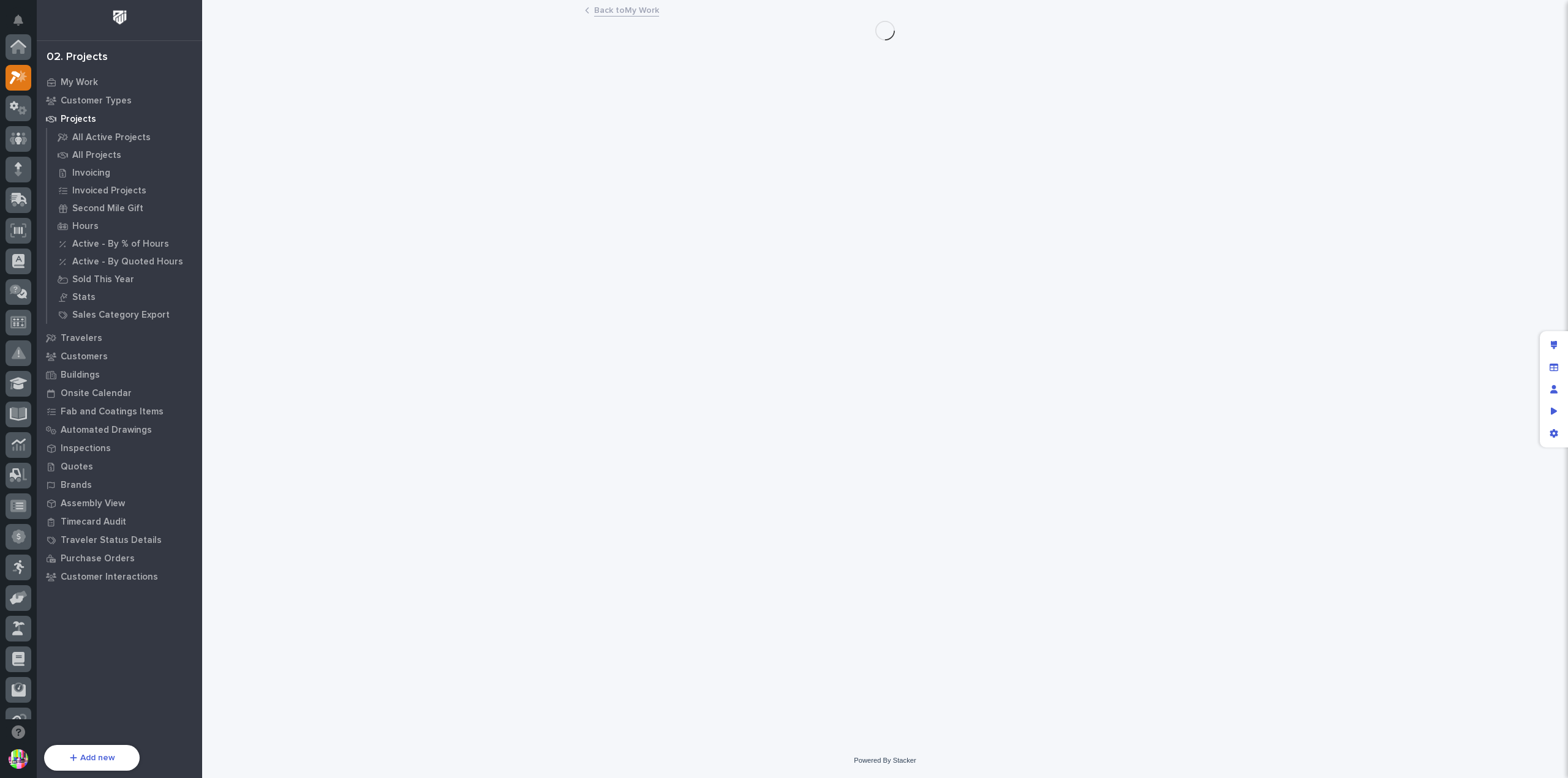
scroll to position [31, 0]
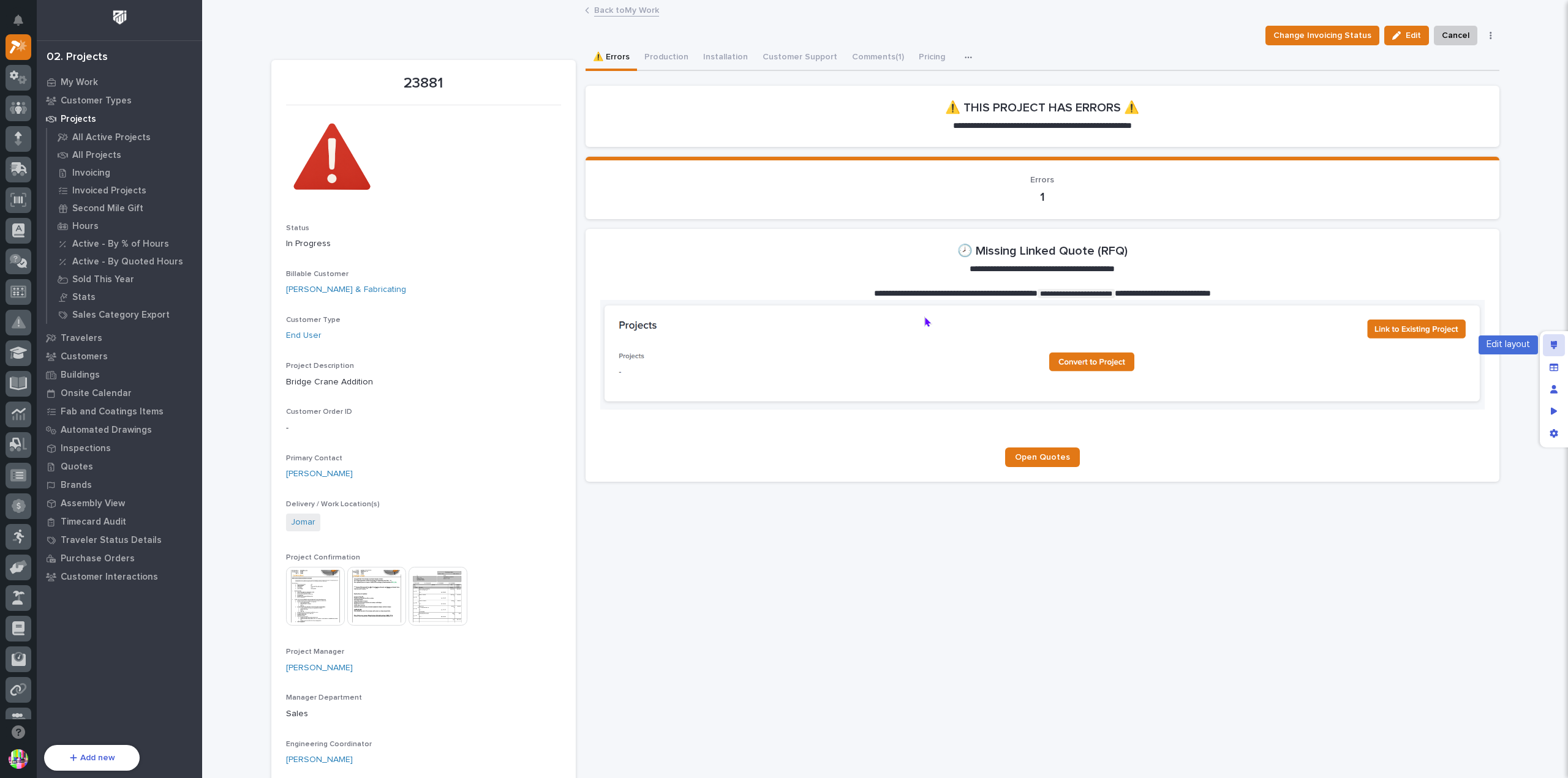
click at [1551, 344] on icon "Edit layout" at bounding box center [1554, 345] width 7 height 8
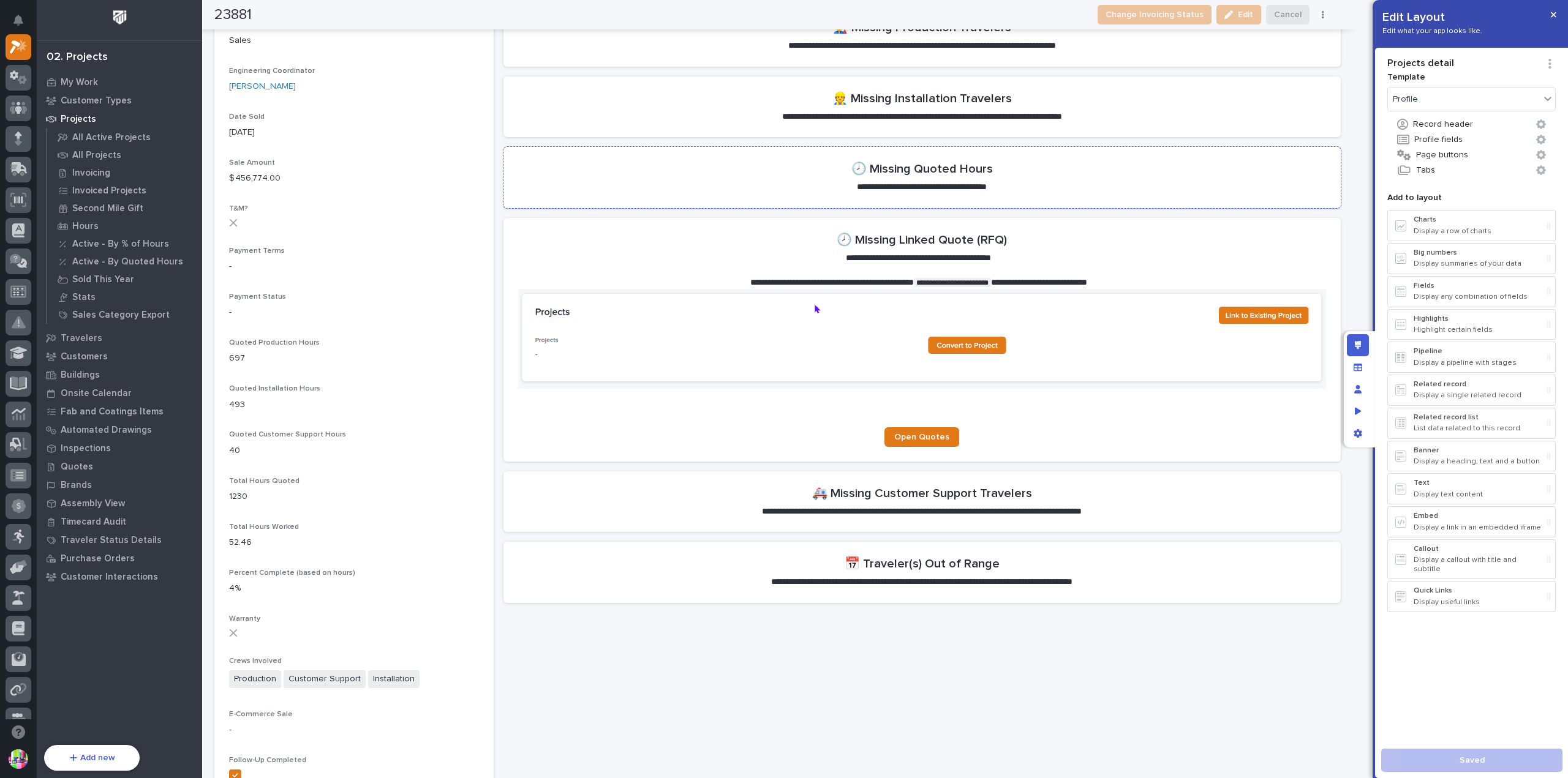
scroll to position [857, 0]
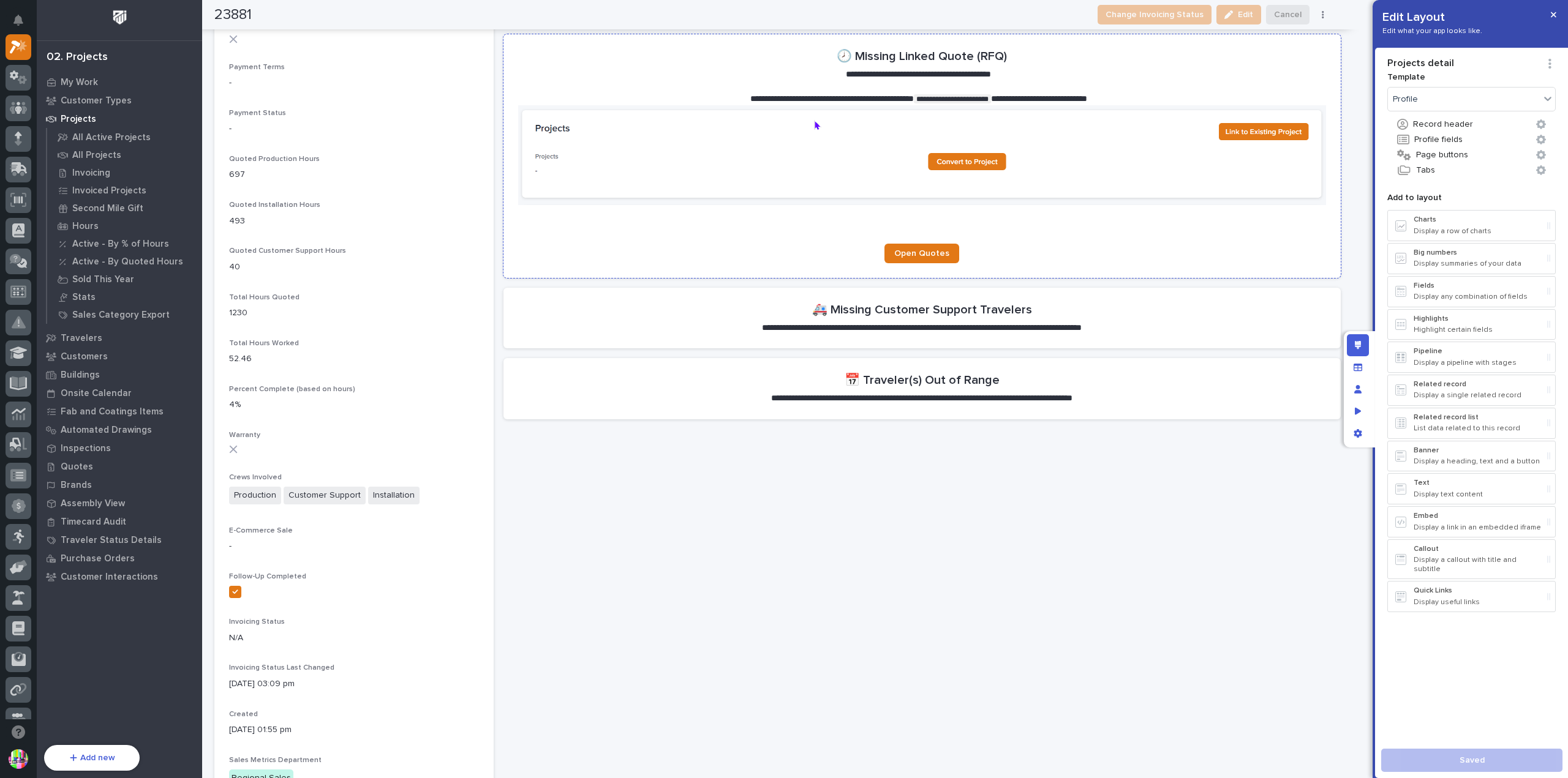
click at [1103, 81] on p at bounding box center [922, 87] width 808 height 12
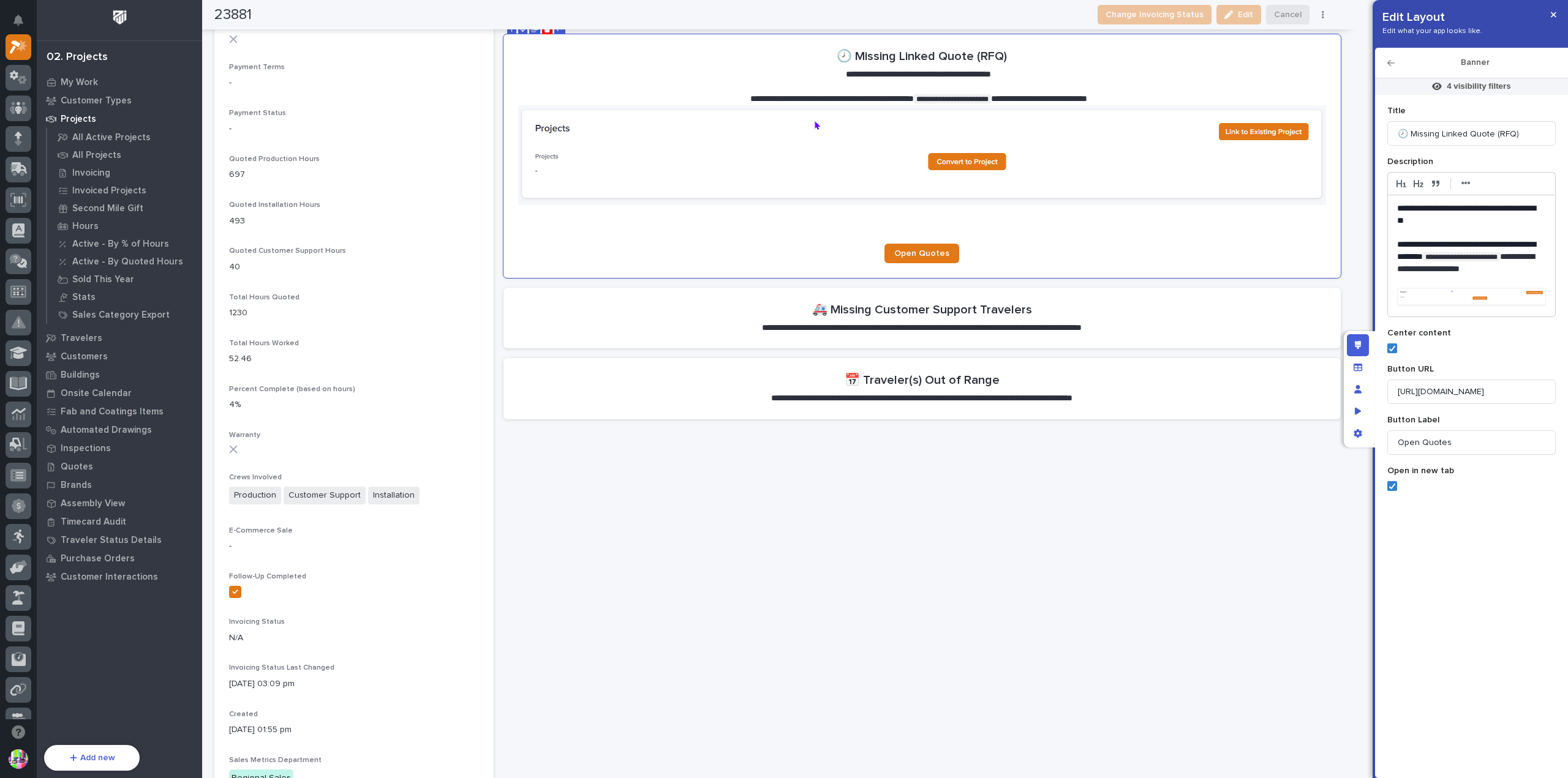
scroll to position [23, 0]
click at [1511, 267] on img at bounding box center [1471, 273] width 149 height 18
click at [1470, 257] on p "**********" at bounding box center [1467, 240] width 140 height 49
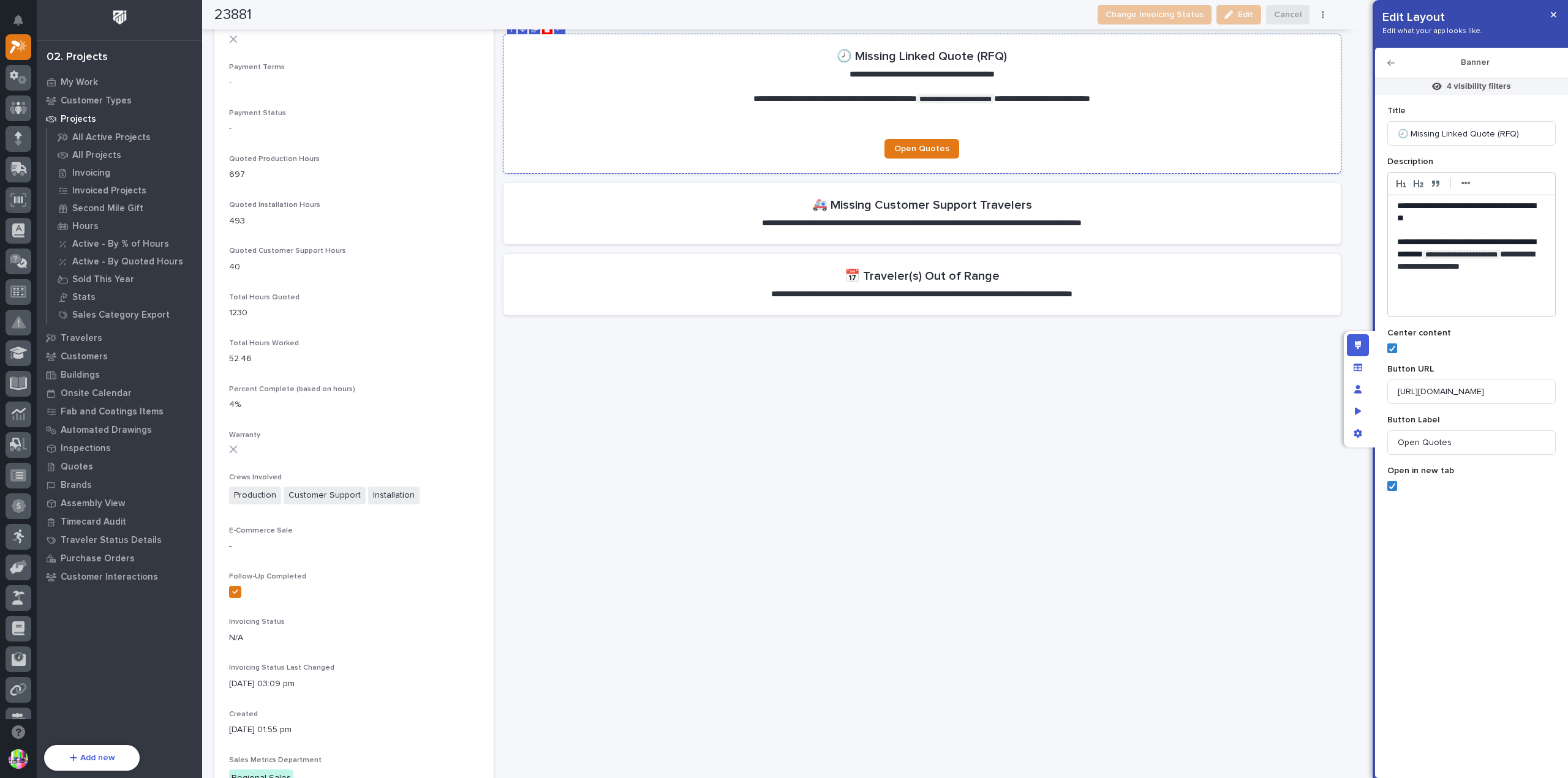
scroll to position [734, 0]
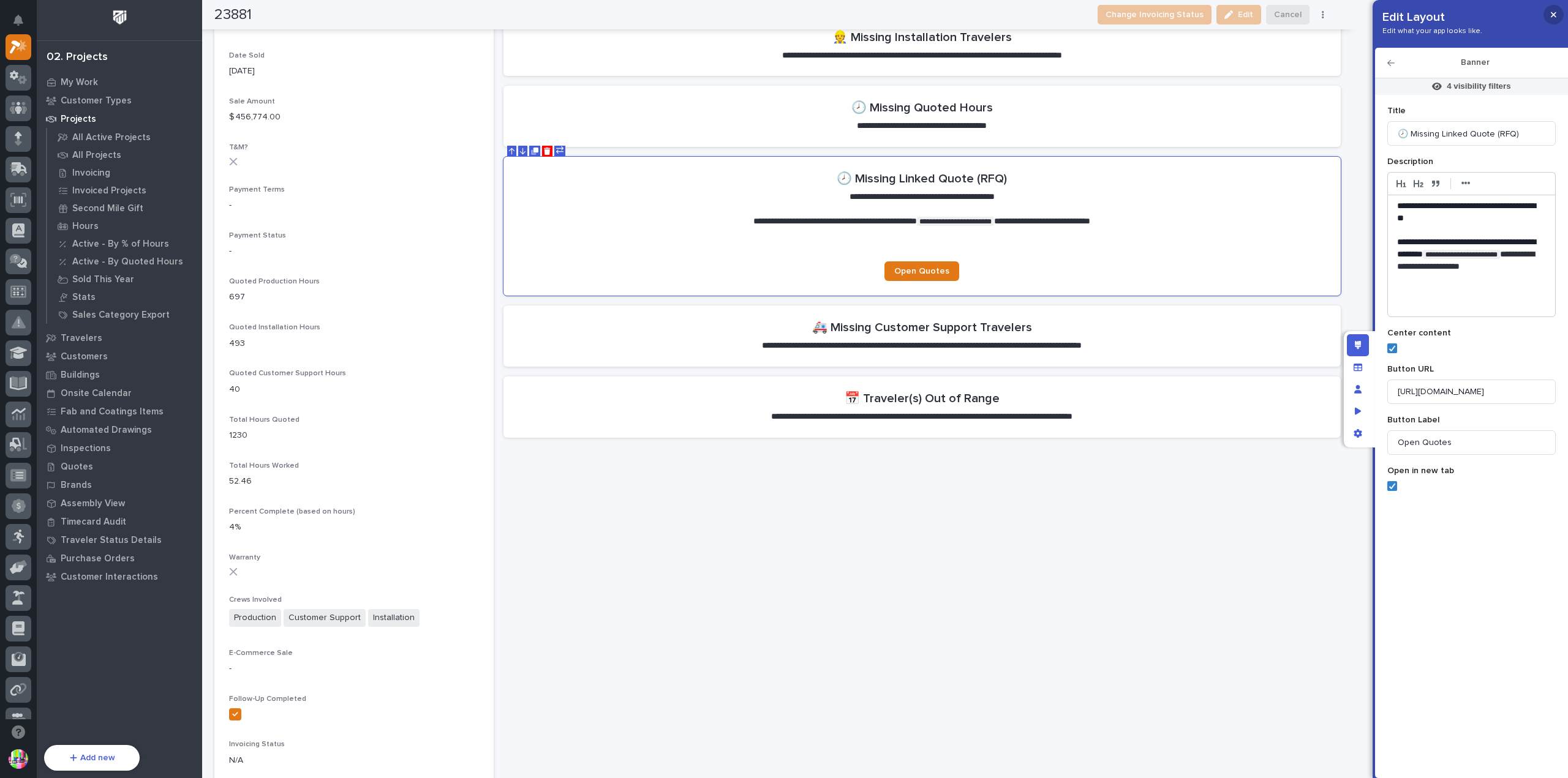
click at [1548, 14] on button "button" at bounding box center [1553, 14] width 20 height 20
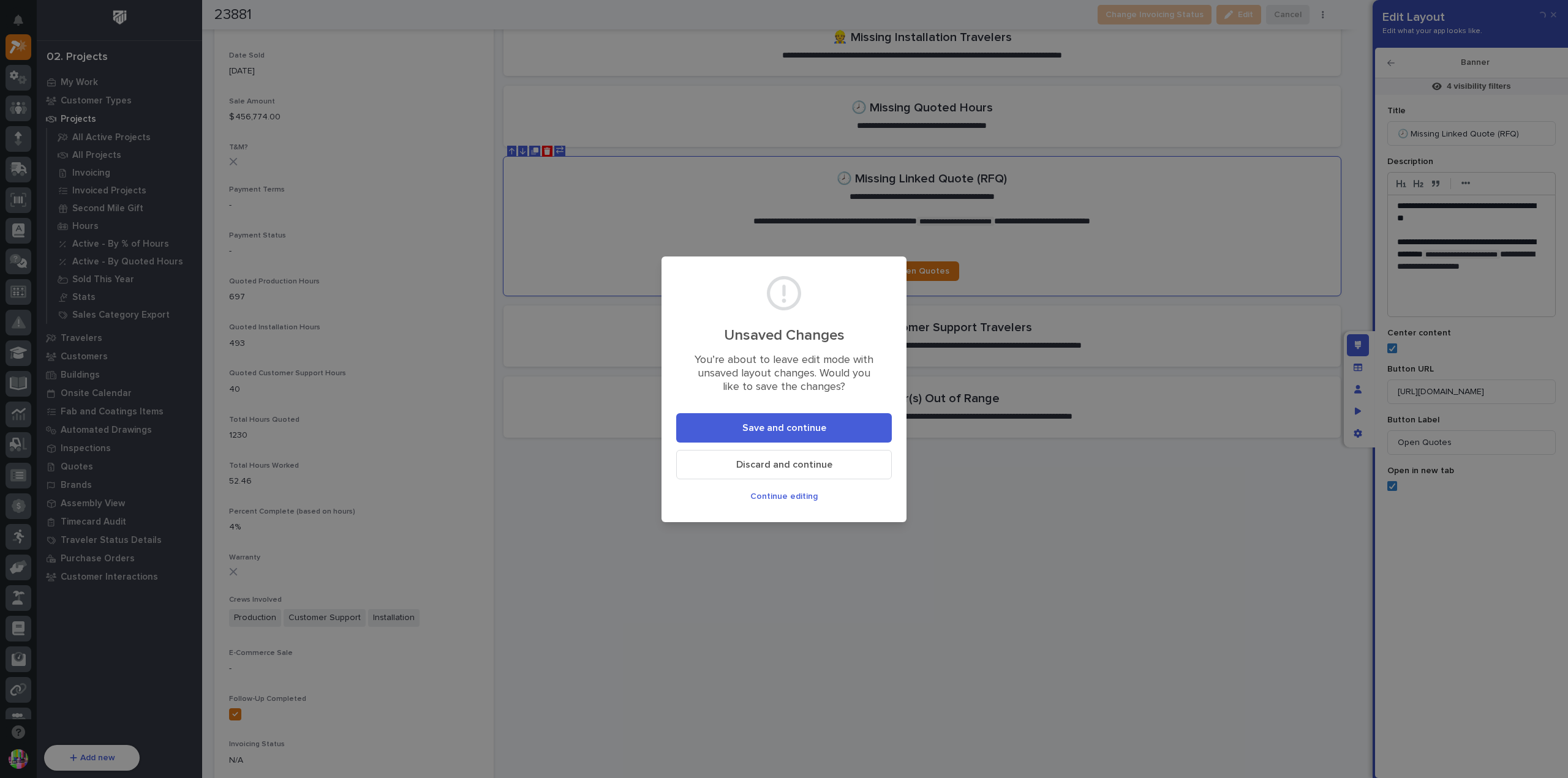
click at [861, 423] on button "Save and continue" at bounding box center [784, 428] width 216 height 29
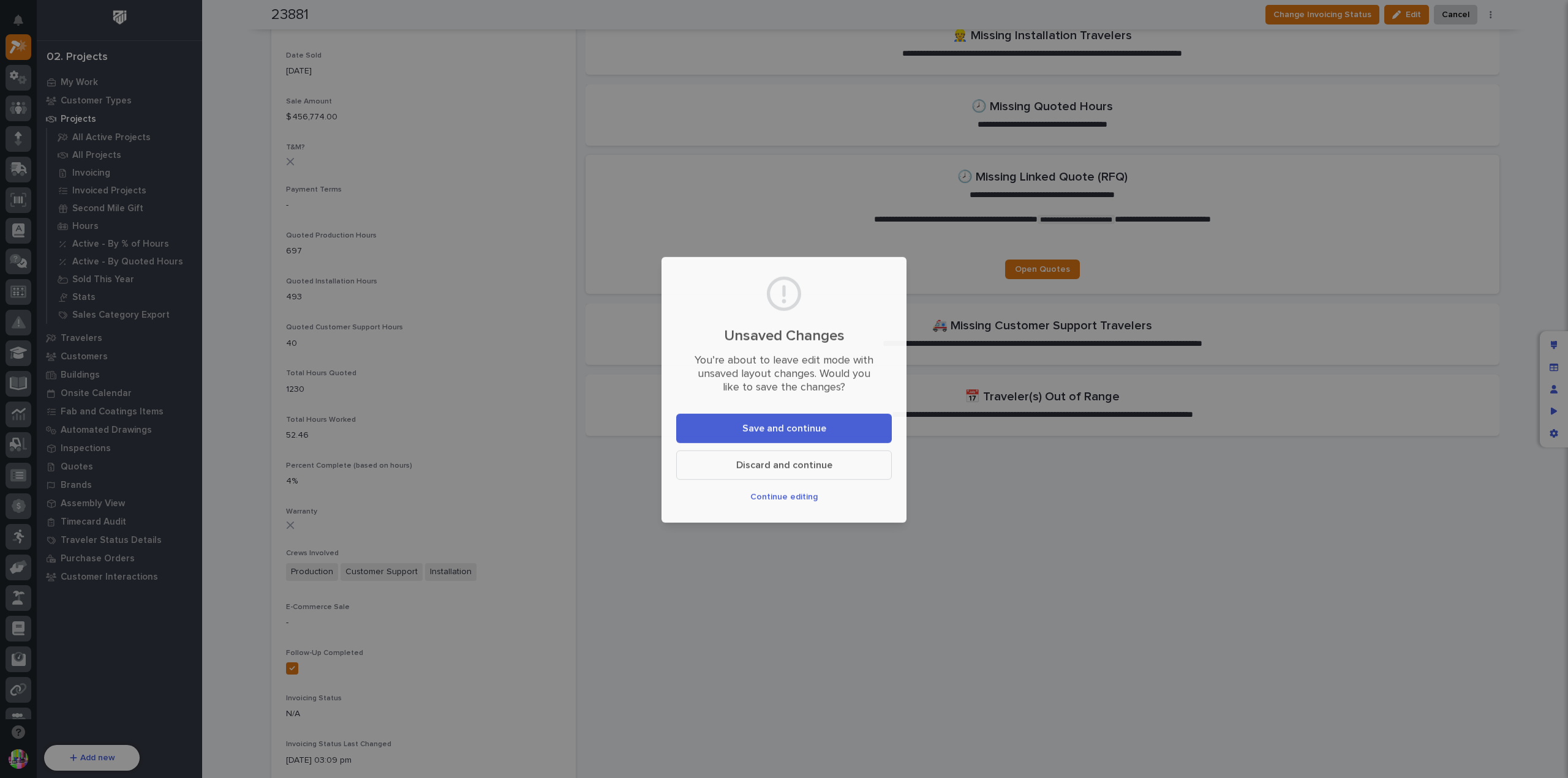
scroll to position [712, 0]
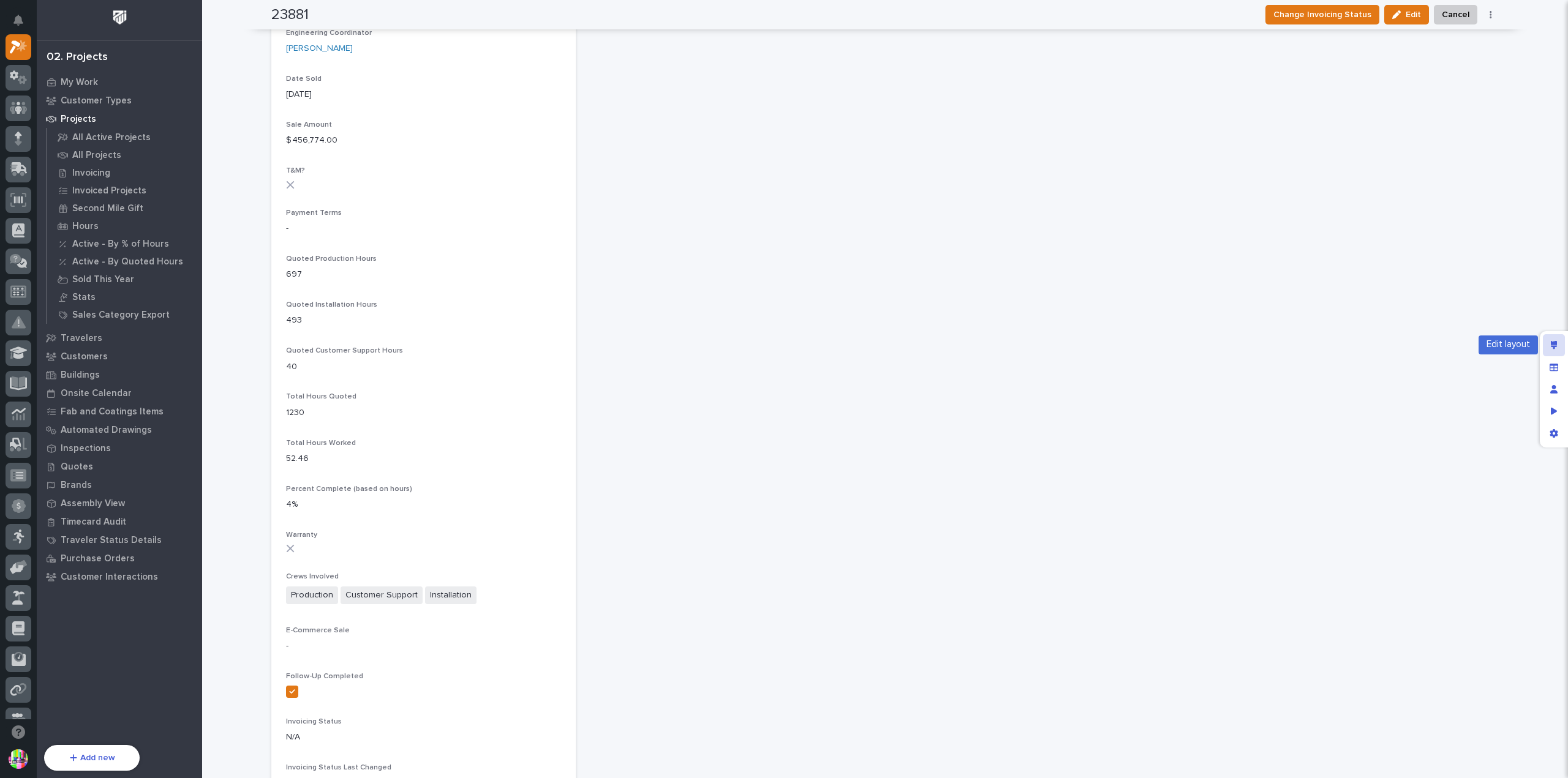
click at [1549, 339] on div "Edit layout" at bounding box center [1553, 345] width 22 height 22
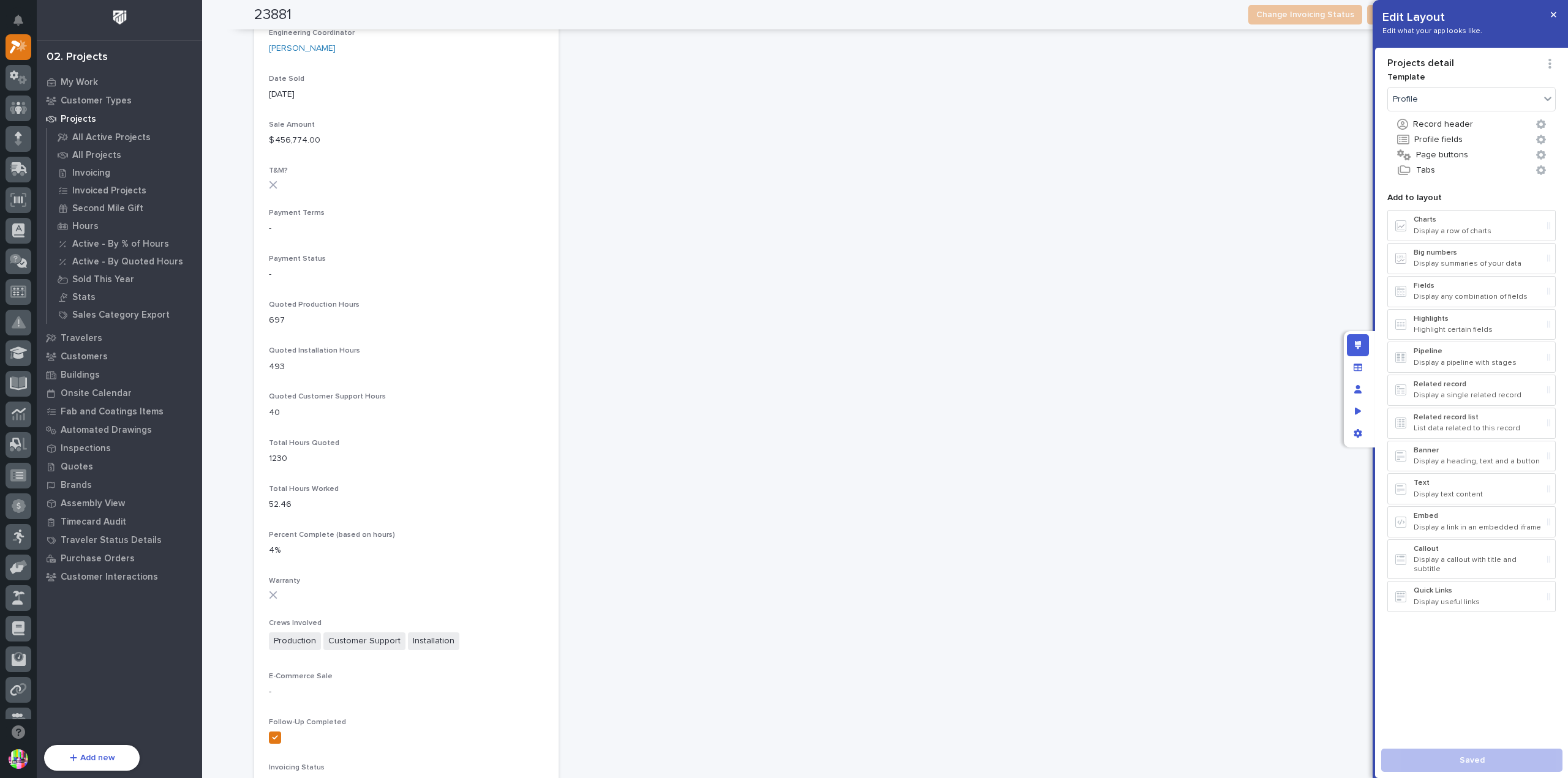
scroll to position [734, 0]
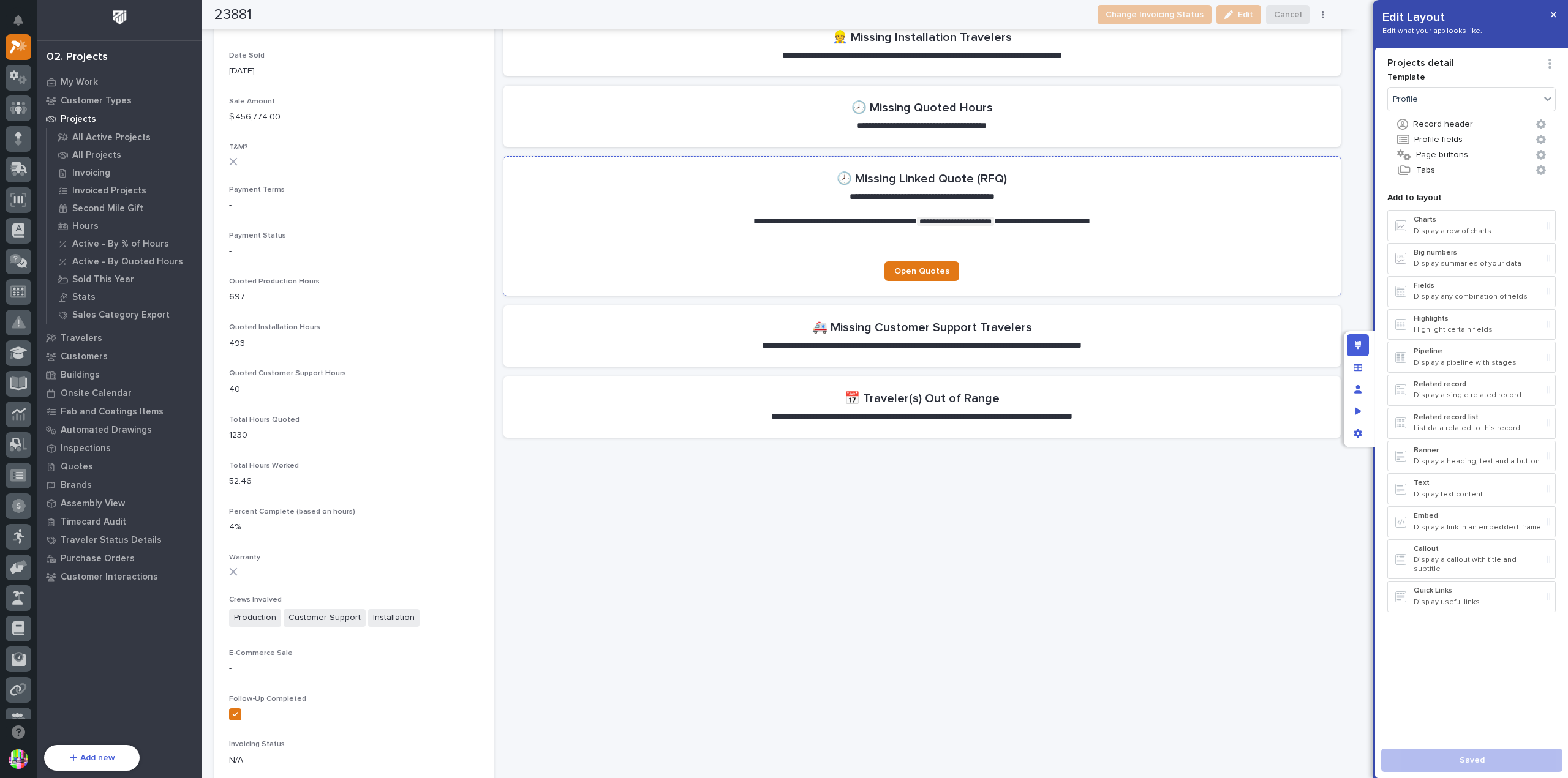
click at [1210, 239] on section "**********" at bounding box center [922, 226] width 837 height 139
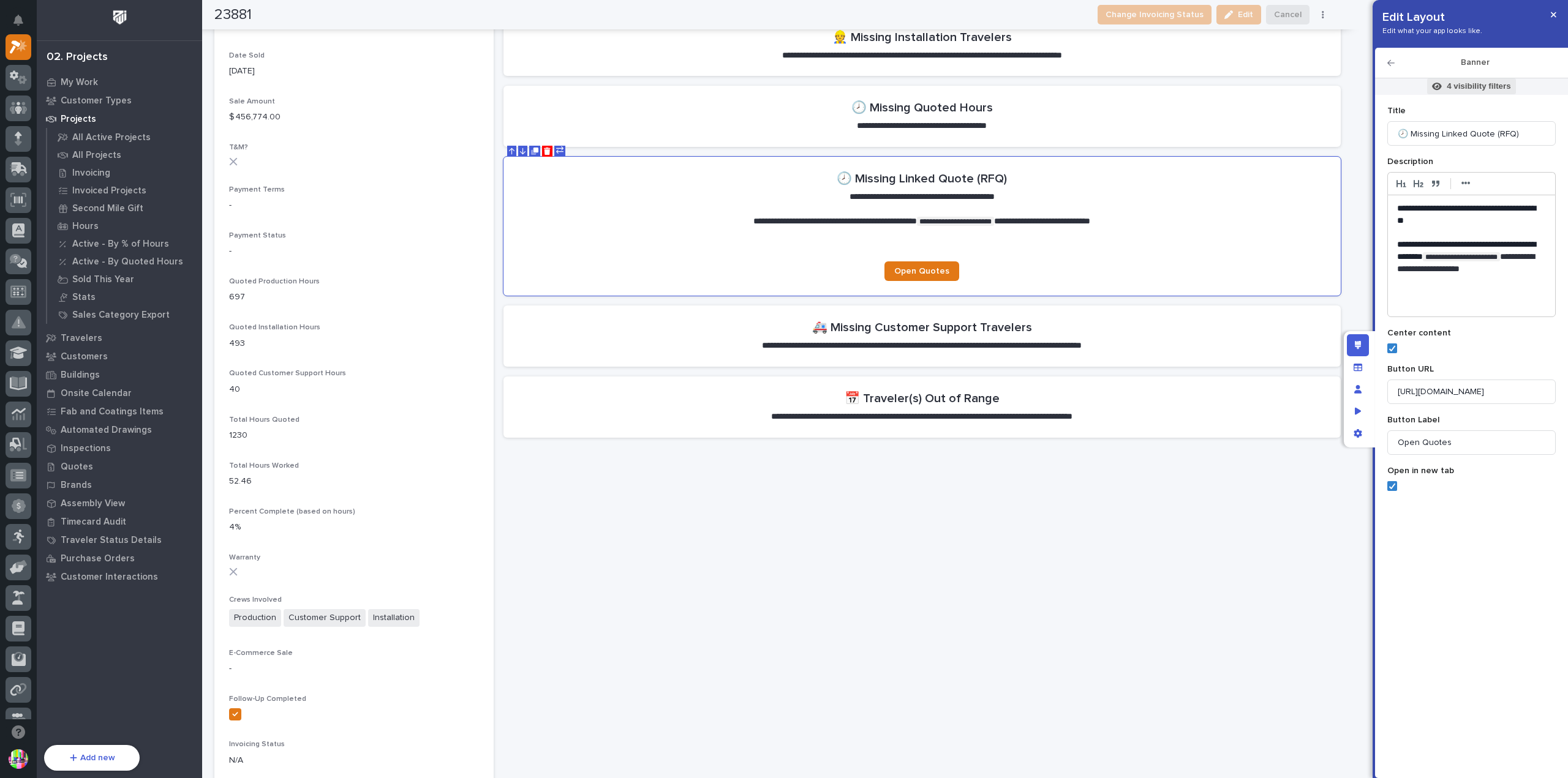
click at [1480, 79] on span "4 visibility filters" at bounding box center [1471, 86] width 88 height 16
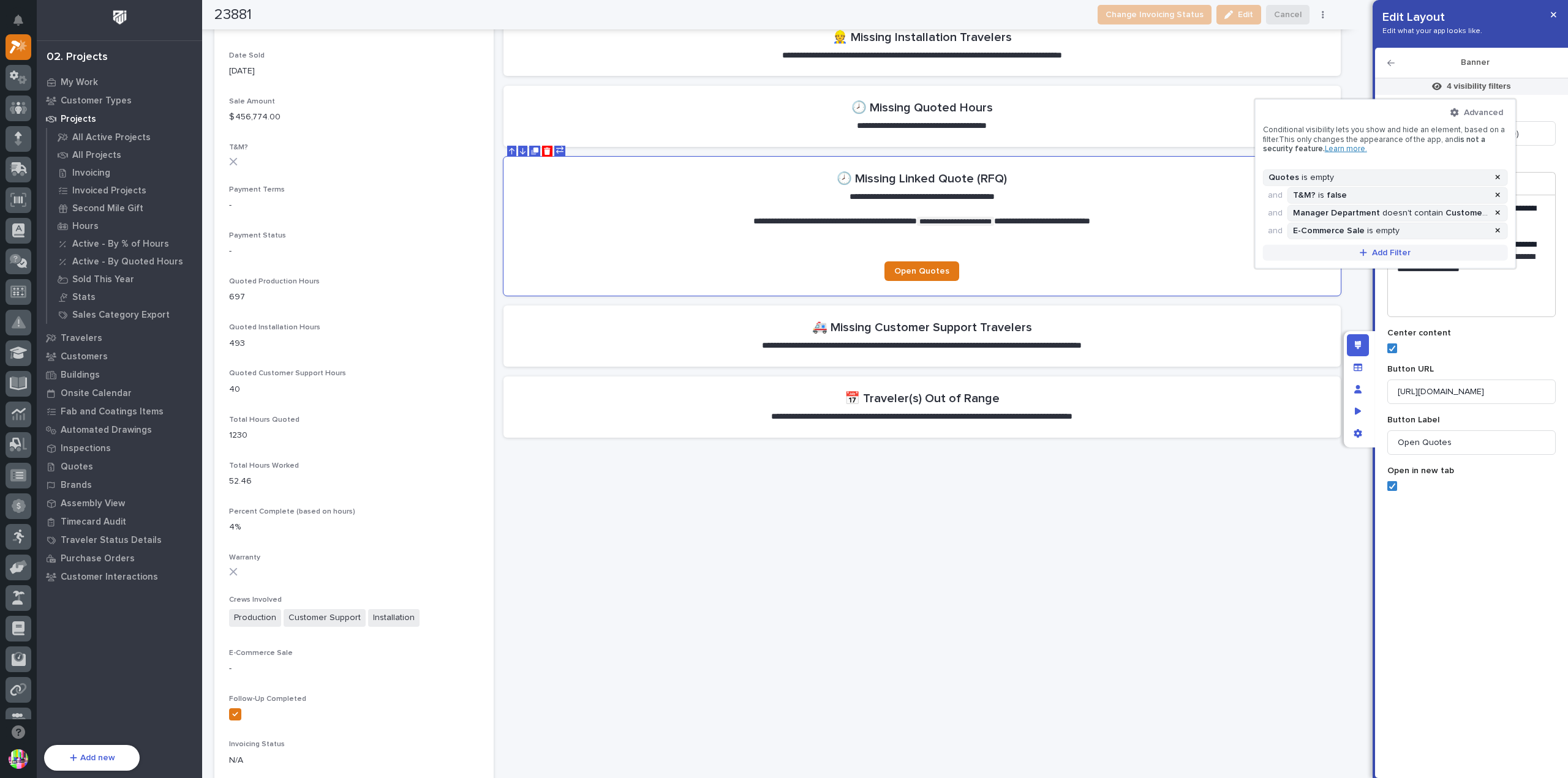
click at [1403, 252] on span "Add Filter" at bounding box center [1391, 253] width 39 height 11
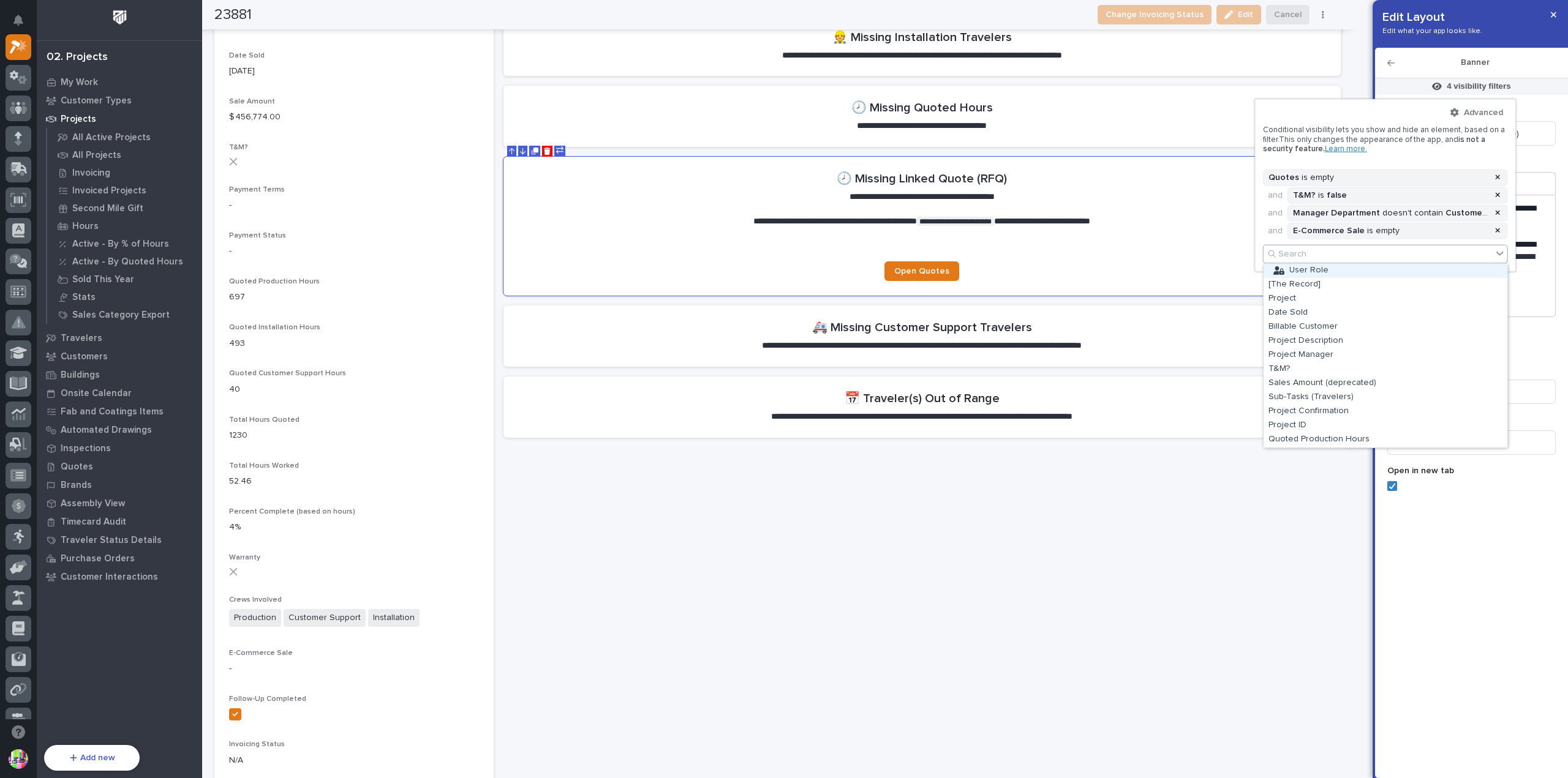
click at [1351, 251] on div "Search" at bounding box center [1377, 254] width 229 height 18
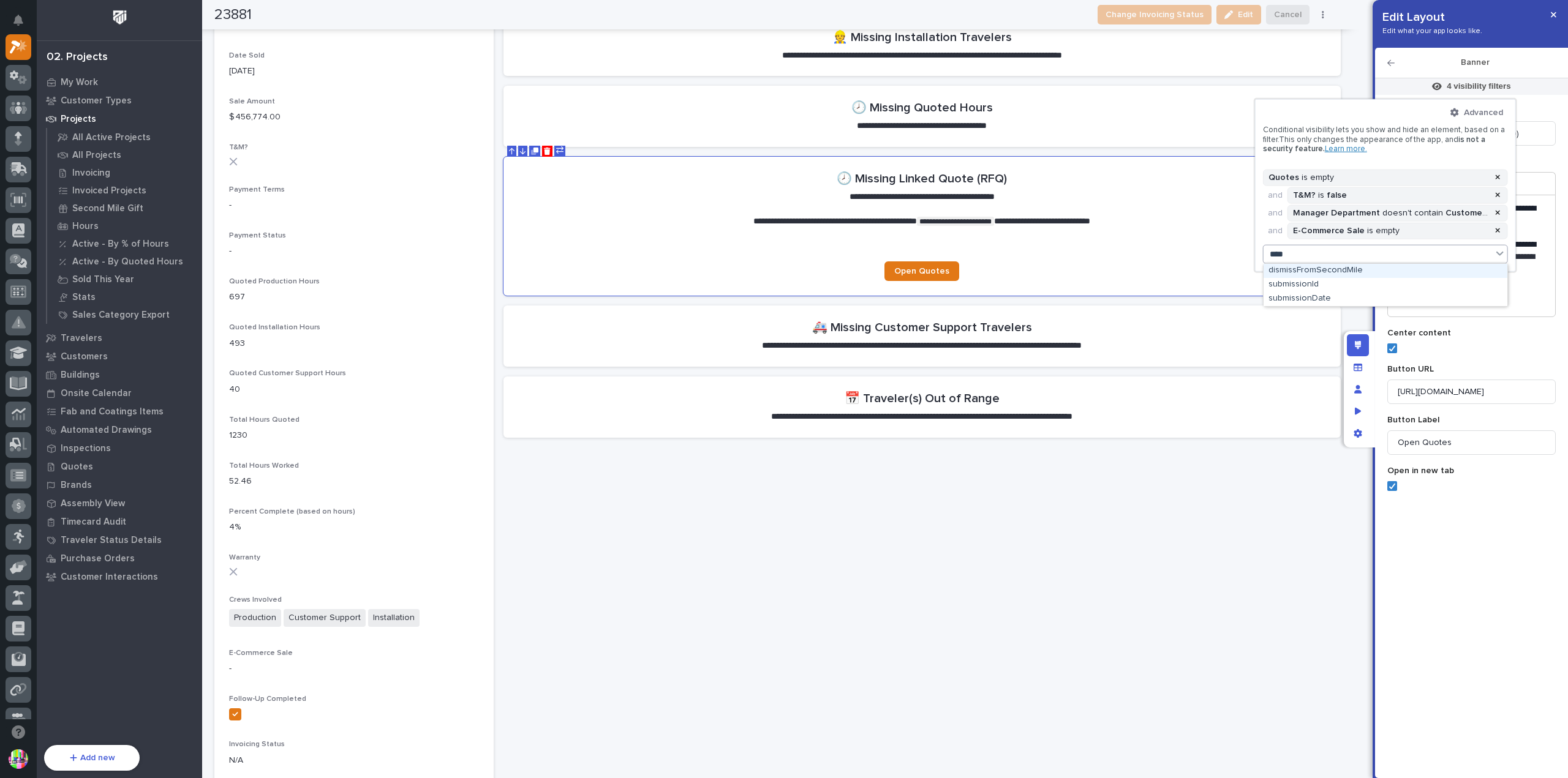
type input "****"
click at [1319, 57] on div at bounding box center [784, 389] width 1568 height 778
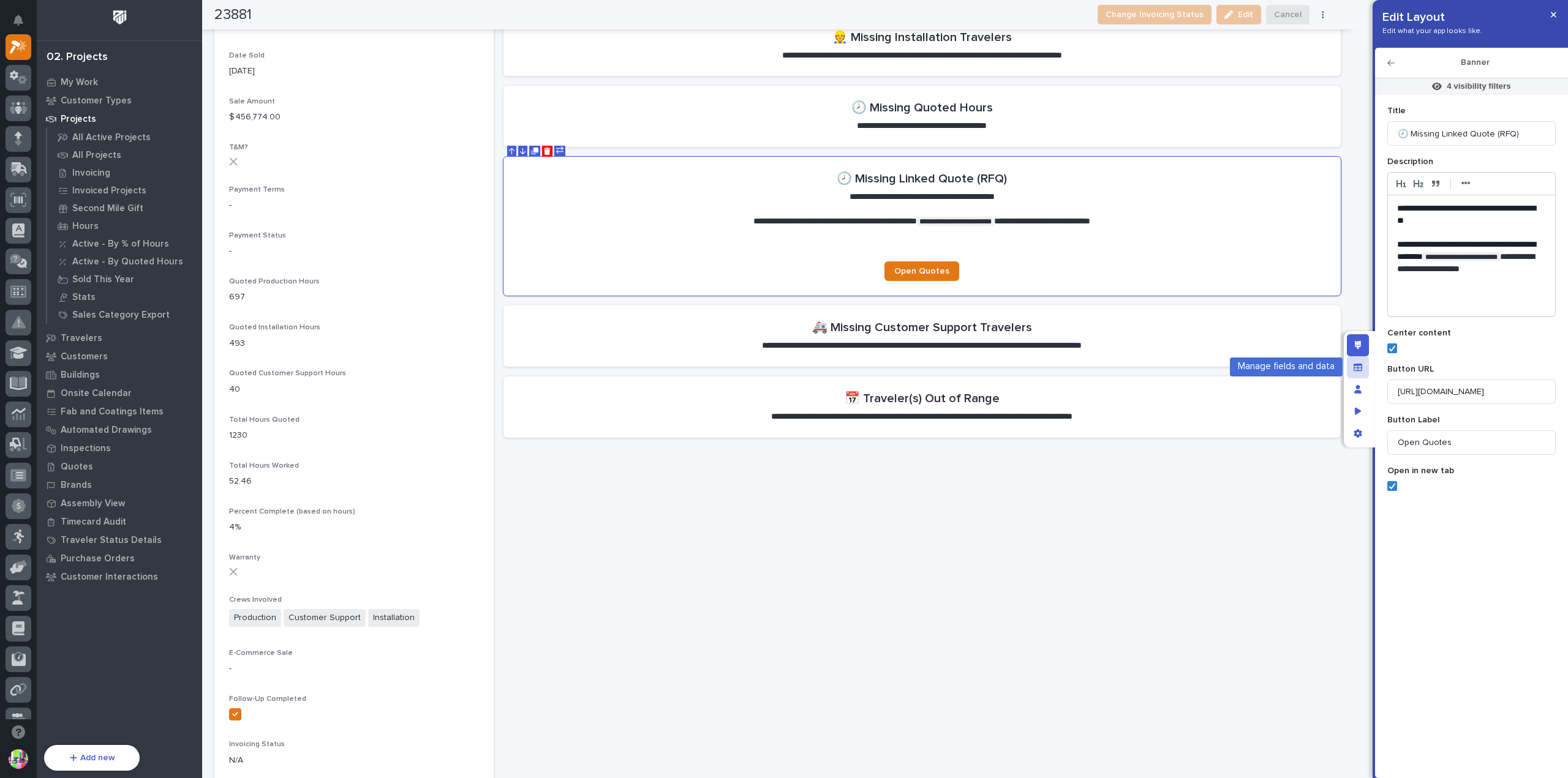
click at [1360, 373] on div "Manage fields and data" at bounding box center [1357, 367] width 22 height 22
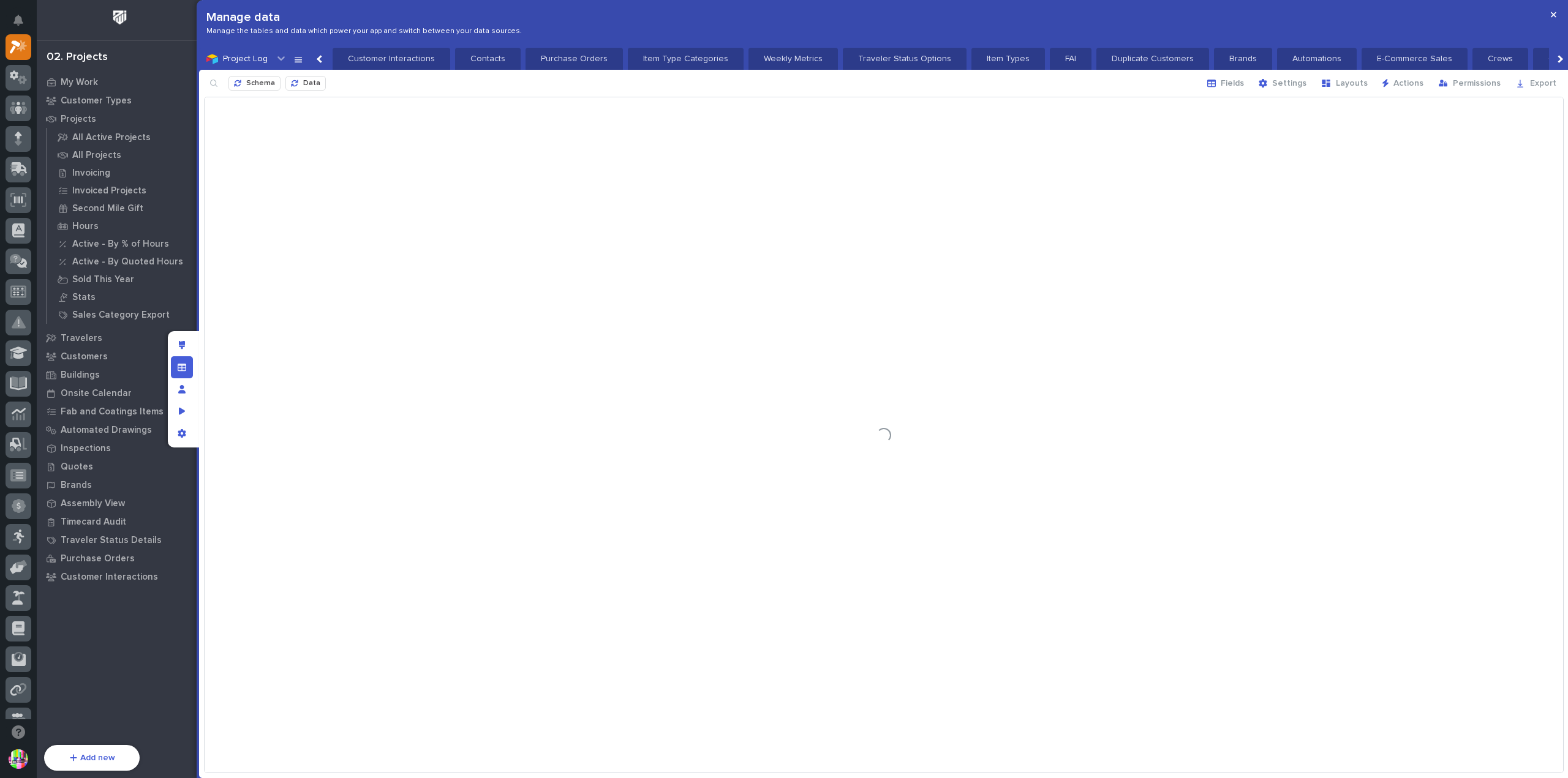
scroll to position [0, 26]
click at [1243, 84] on span "Fields" at bounding box center [1232, 83] width 23 height 11
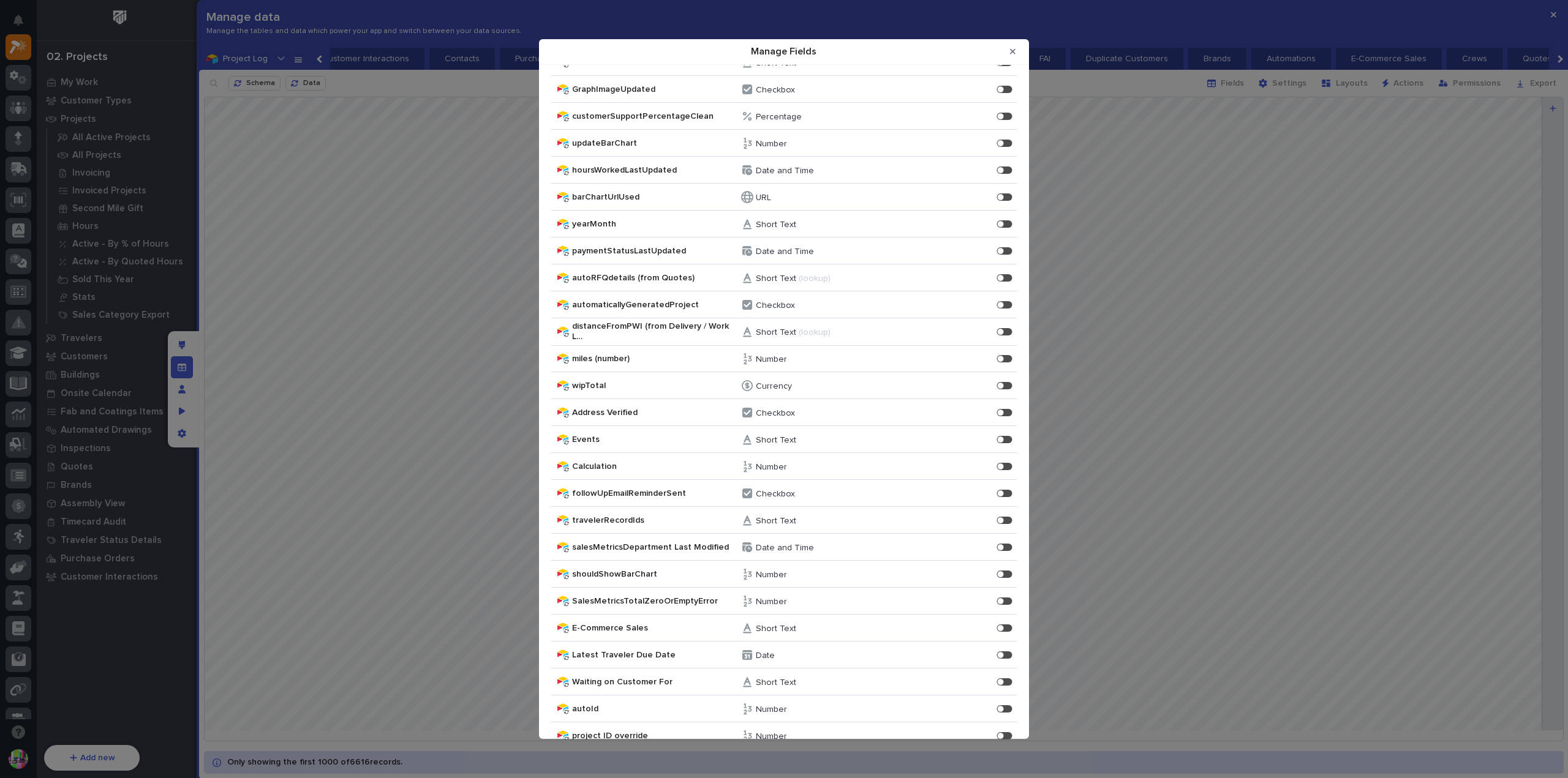
scroll to position [7671, 0]
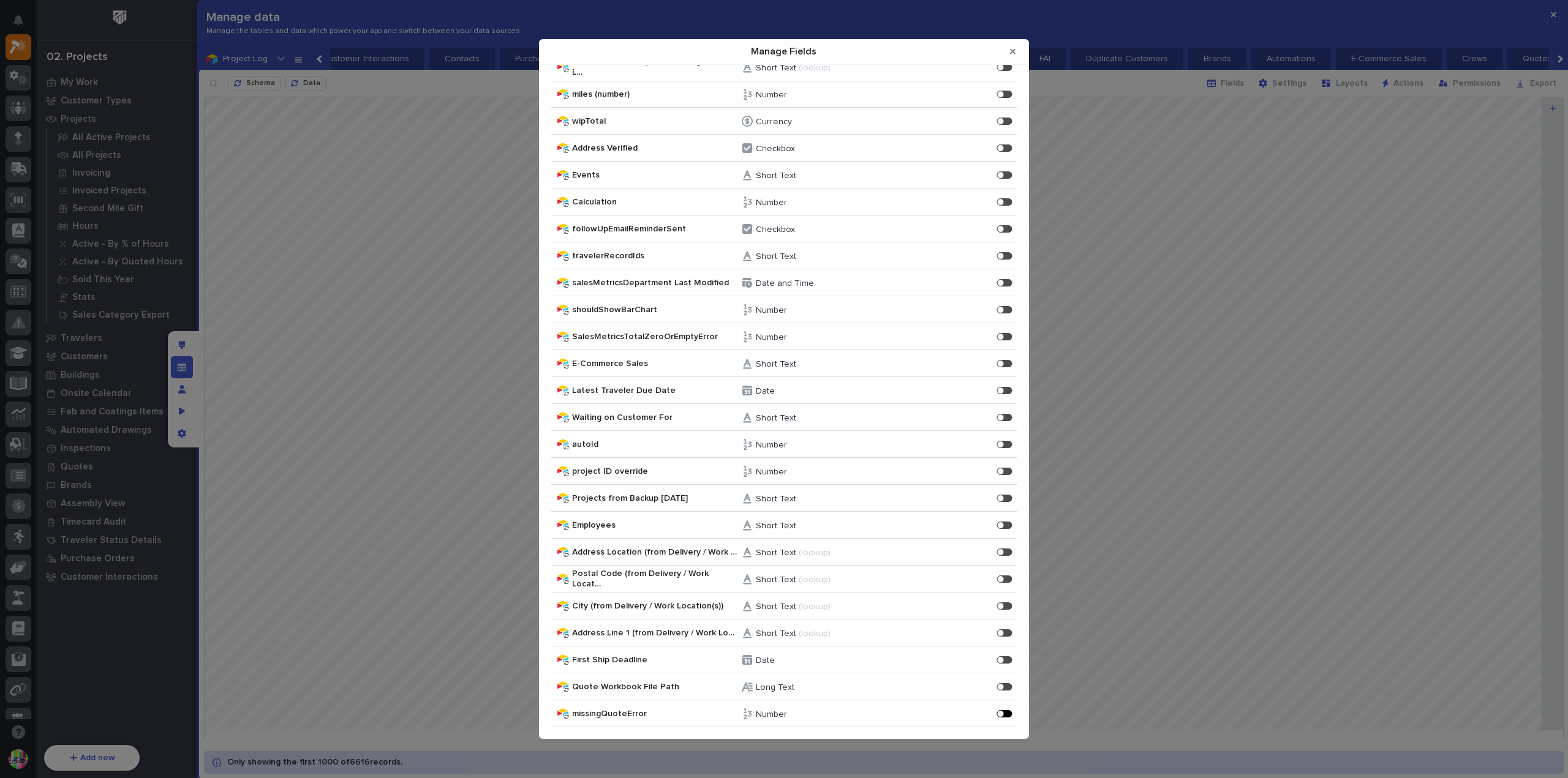
click at [997, 712] on div "Manage Fields" at bounding box center [1000, 714] width 7 height 7
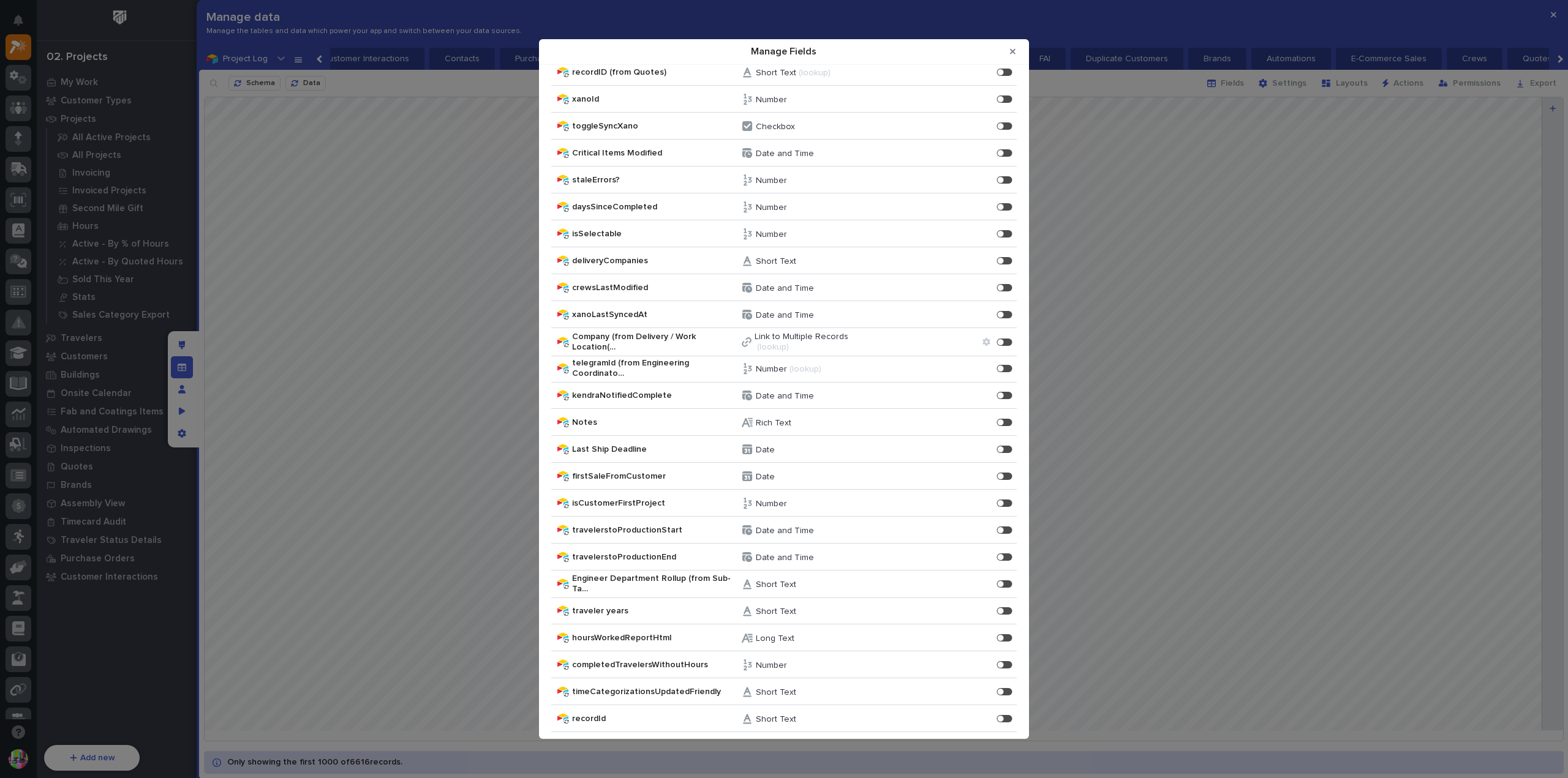
scroll to position [5773, 0]
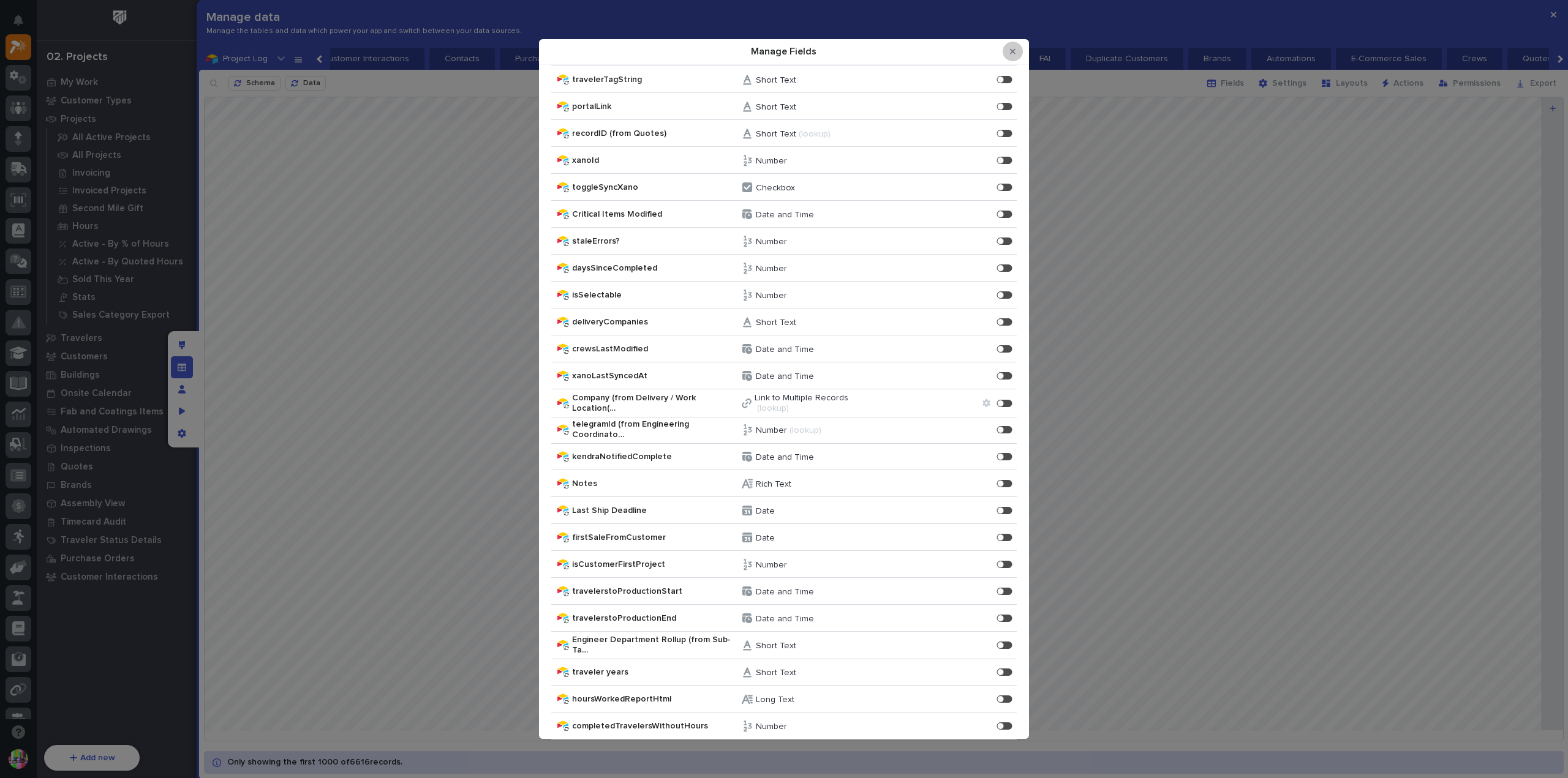
click at [1012, 58] on button "Close Modal" at bounding box center [1012, 51] width 20 height 20
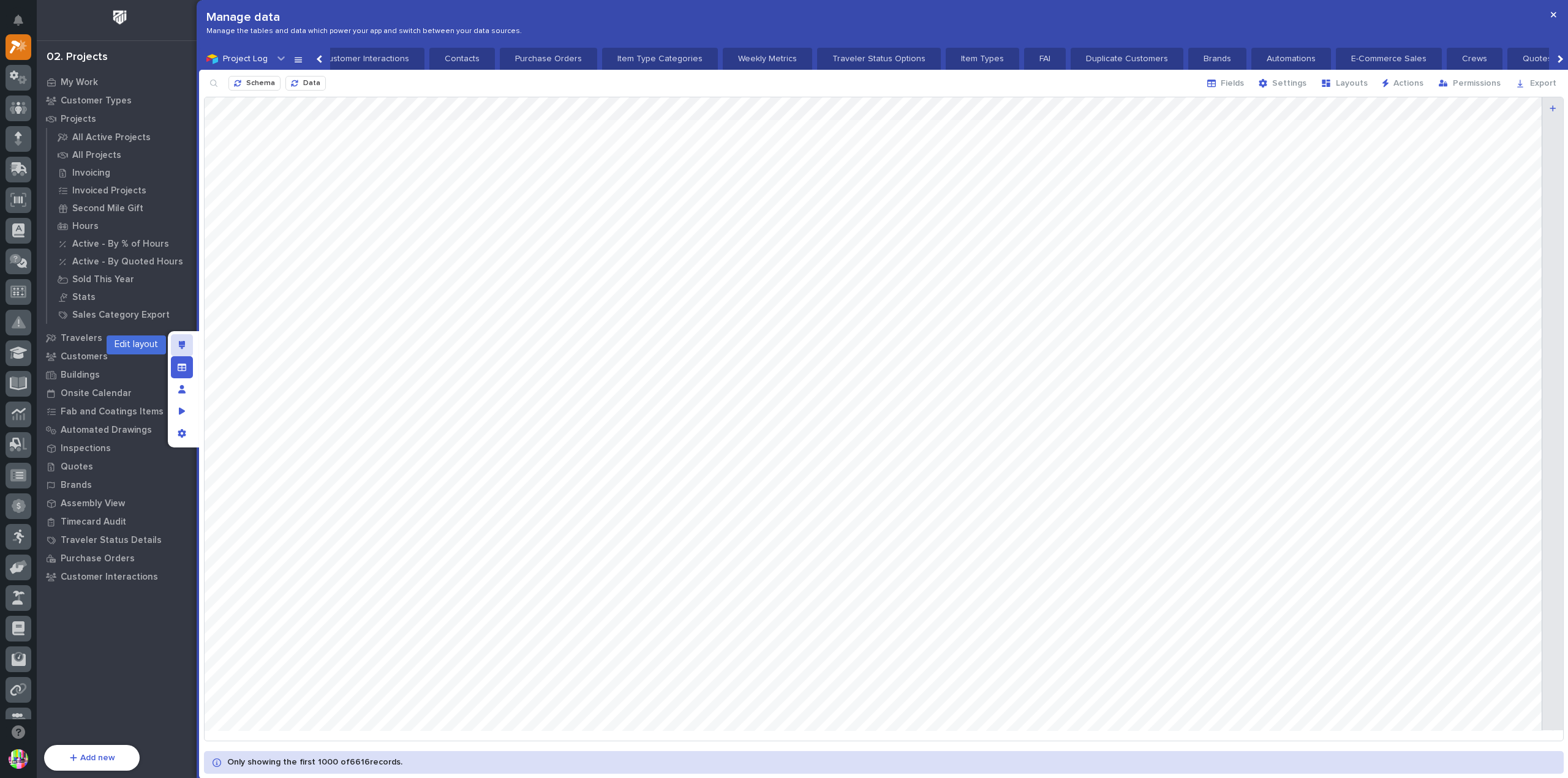
click at [183, 342] on icon "Edit layout" at bounding box center [182, 345] width 7 height 8
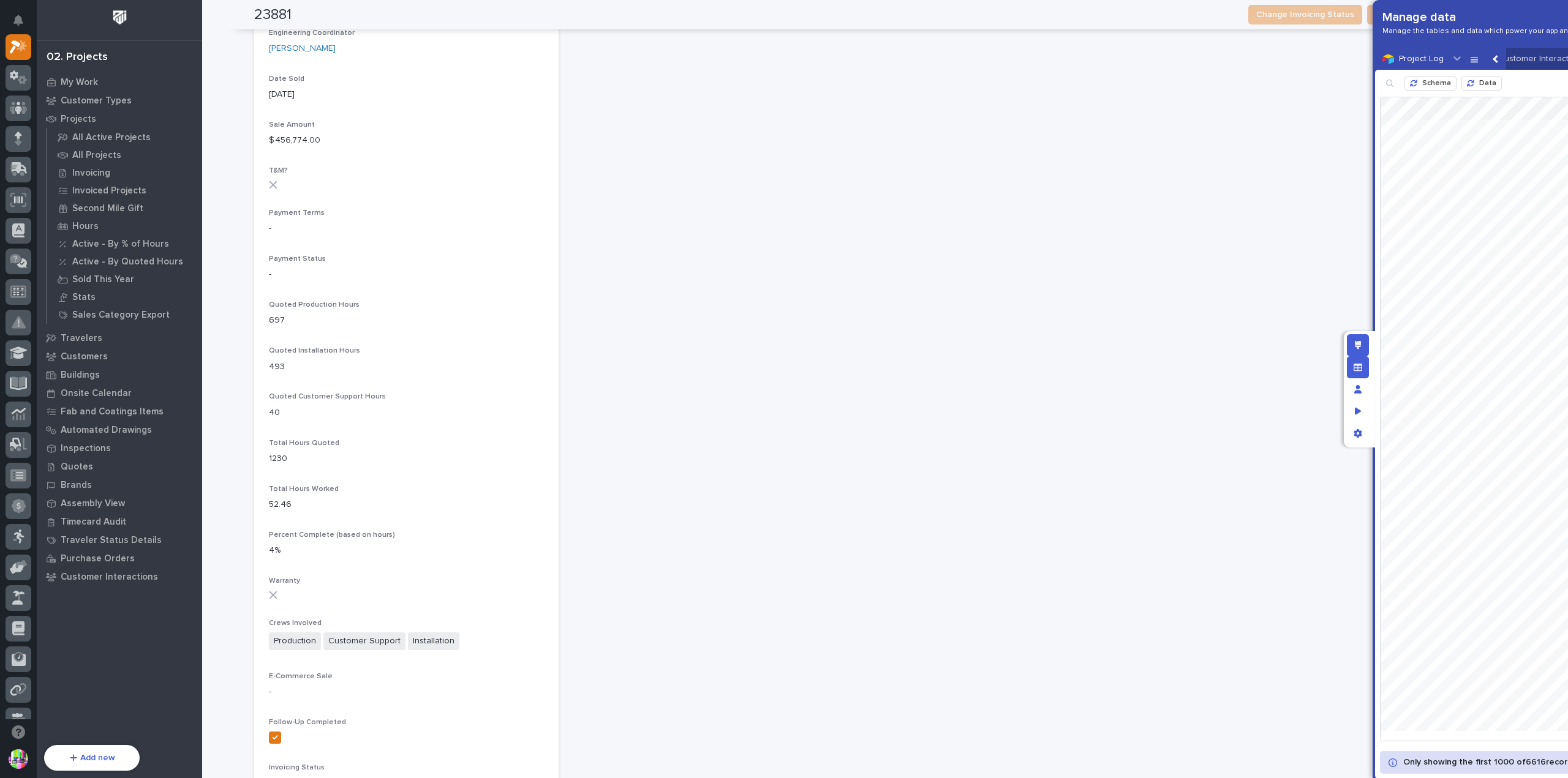
scroll to position [734, 0]
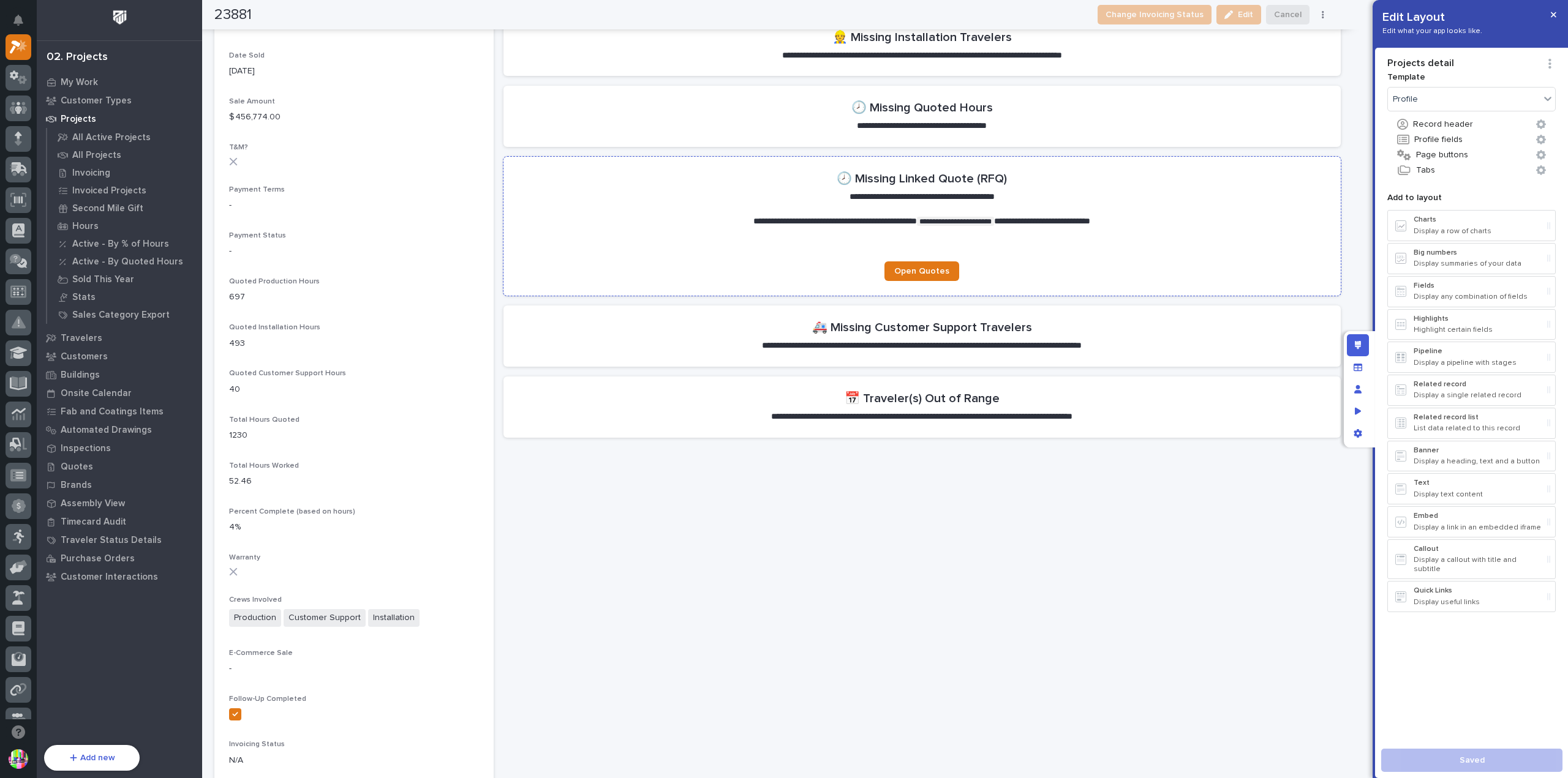
click at [1225, 193] on section "**********" at bounding box center [922, 226] width 837 height 139
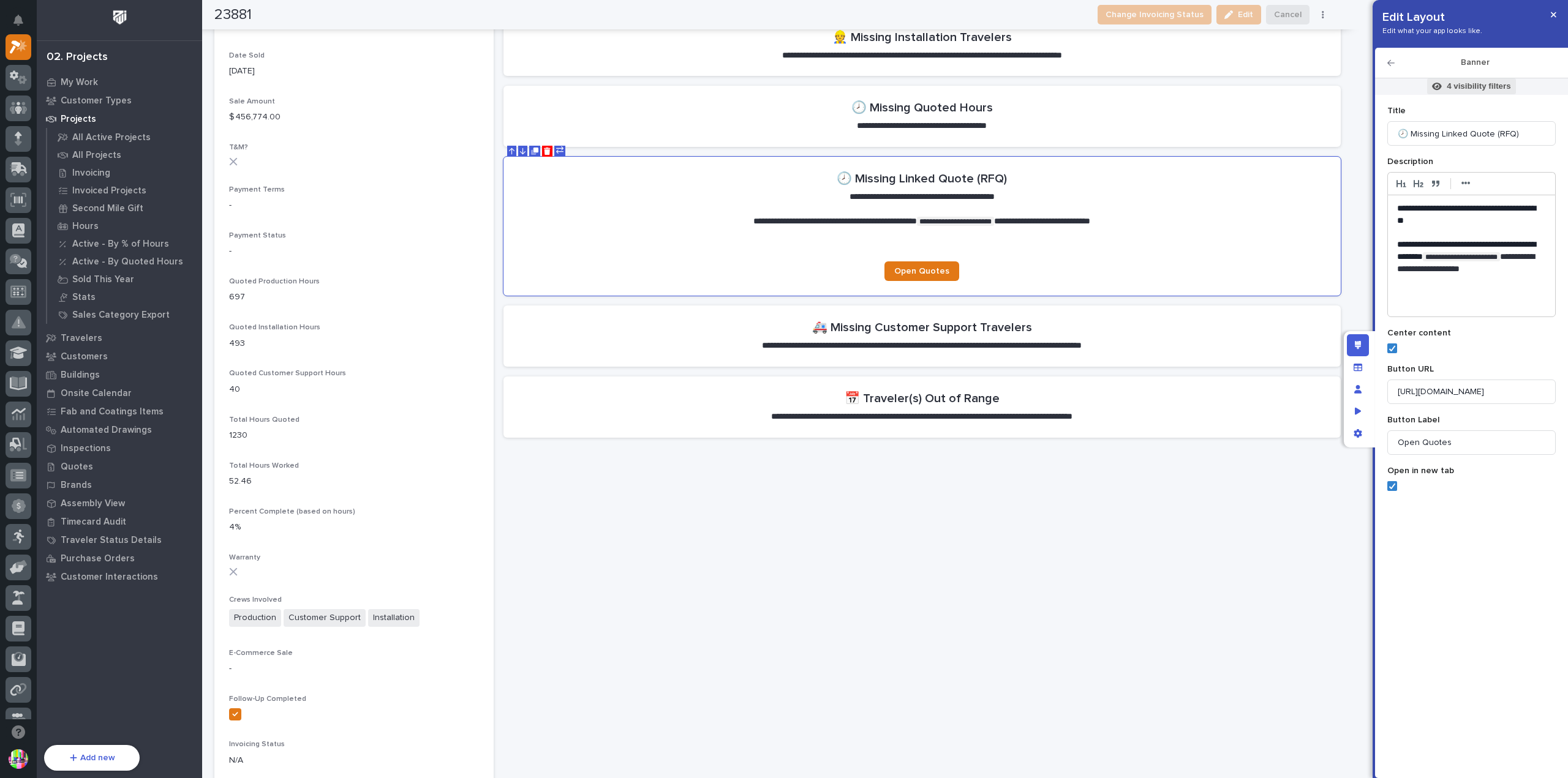
click at [1465, 92] on span "4 visibility filters" at bounding box center [1471, 86] width 88 height 16
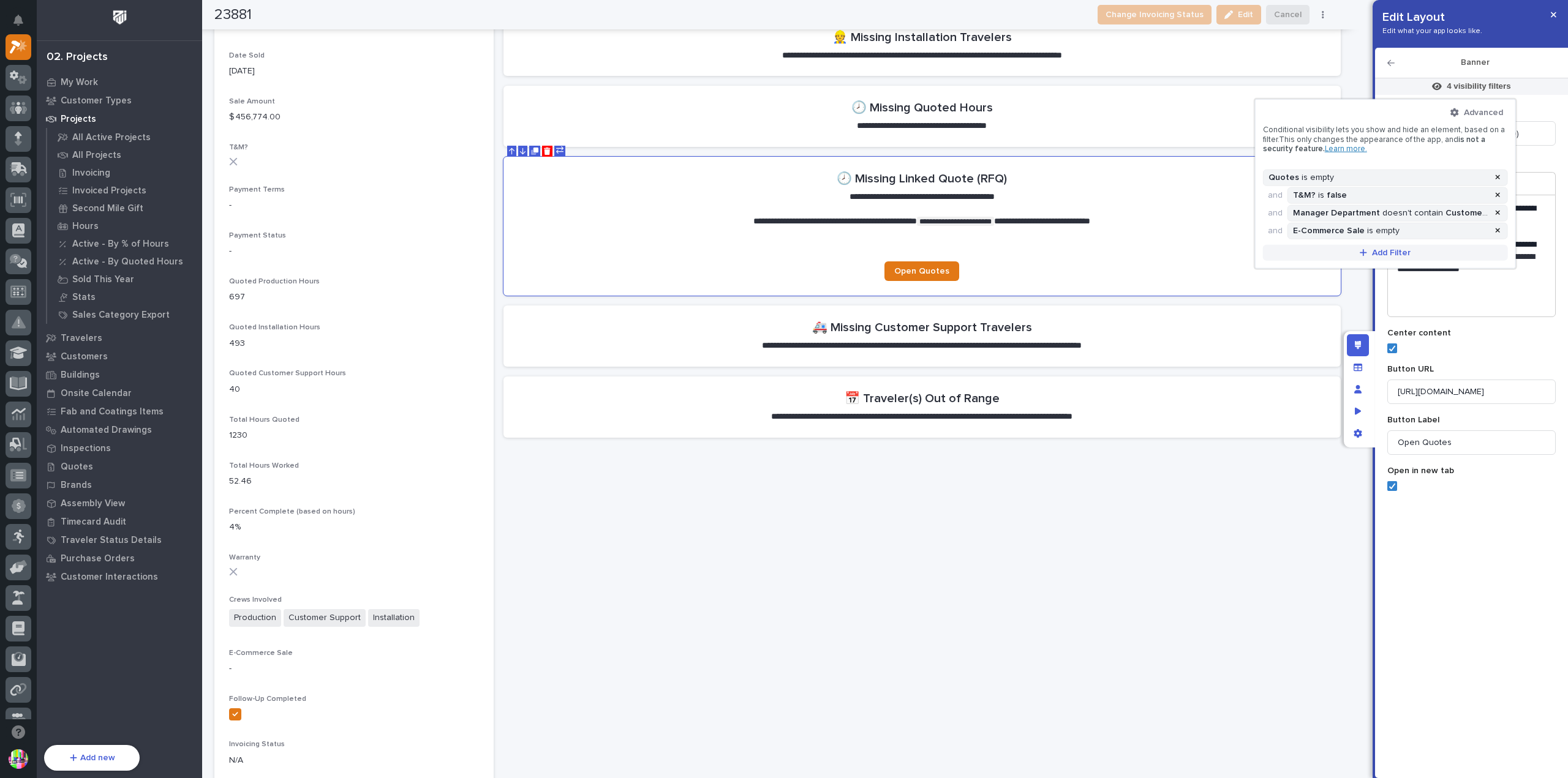
click at [1397, 251] on span "Add Filter" at bounding box center [1391, 253] width 39 height 11
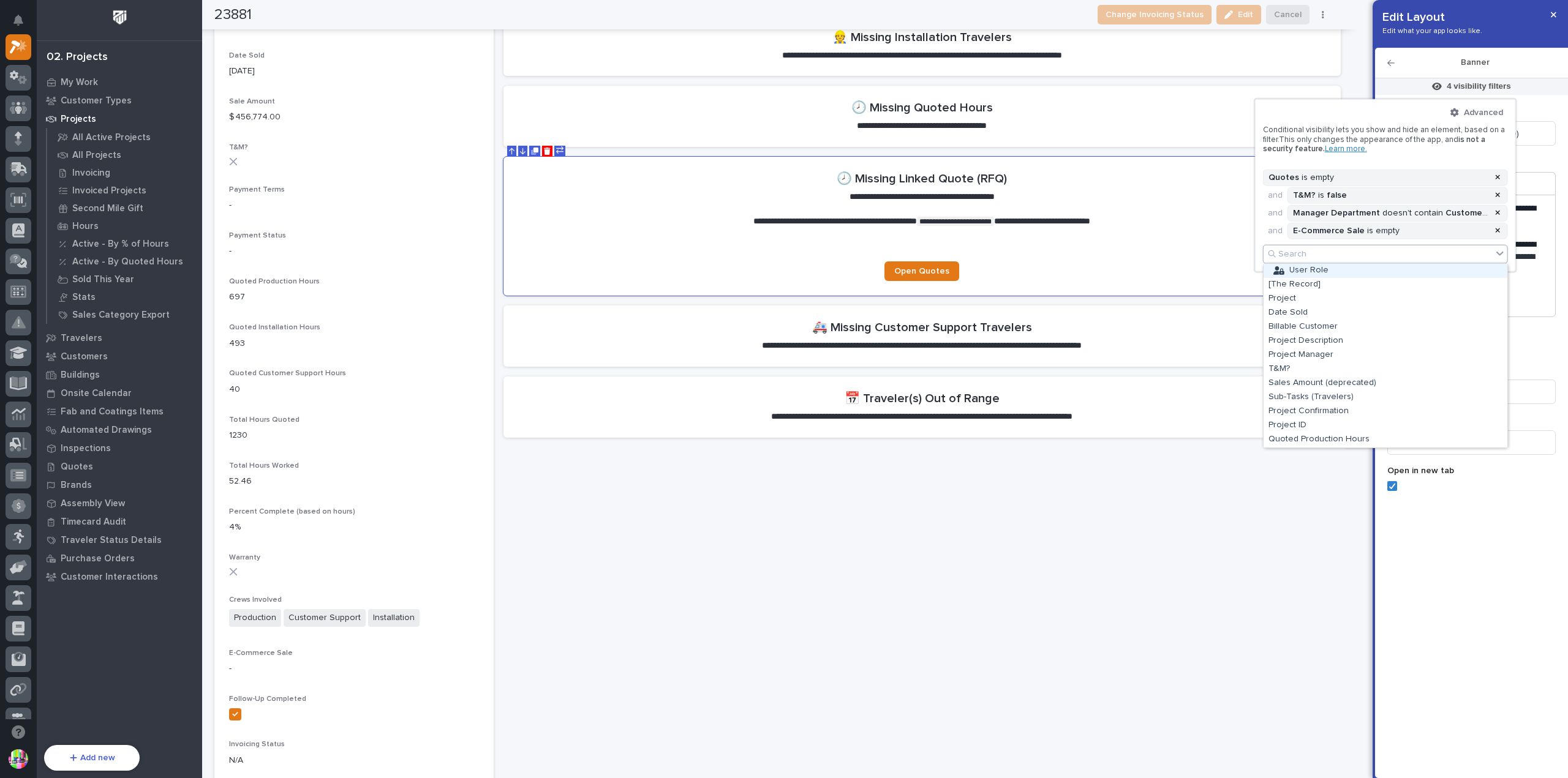
click at [1357, 249] on div "Search" at bounding box center [1377, 254] width 229 height 18
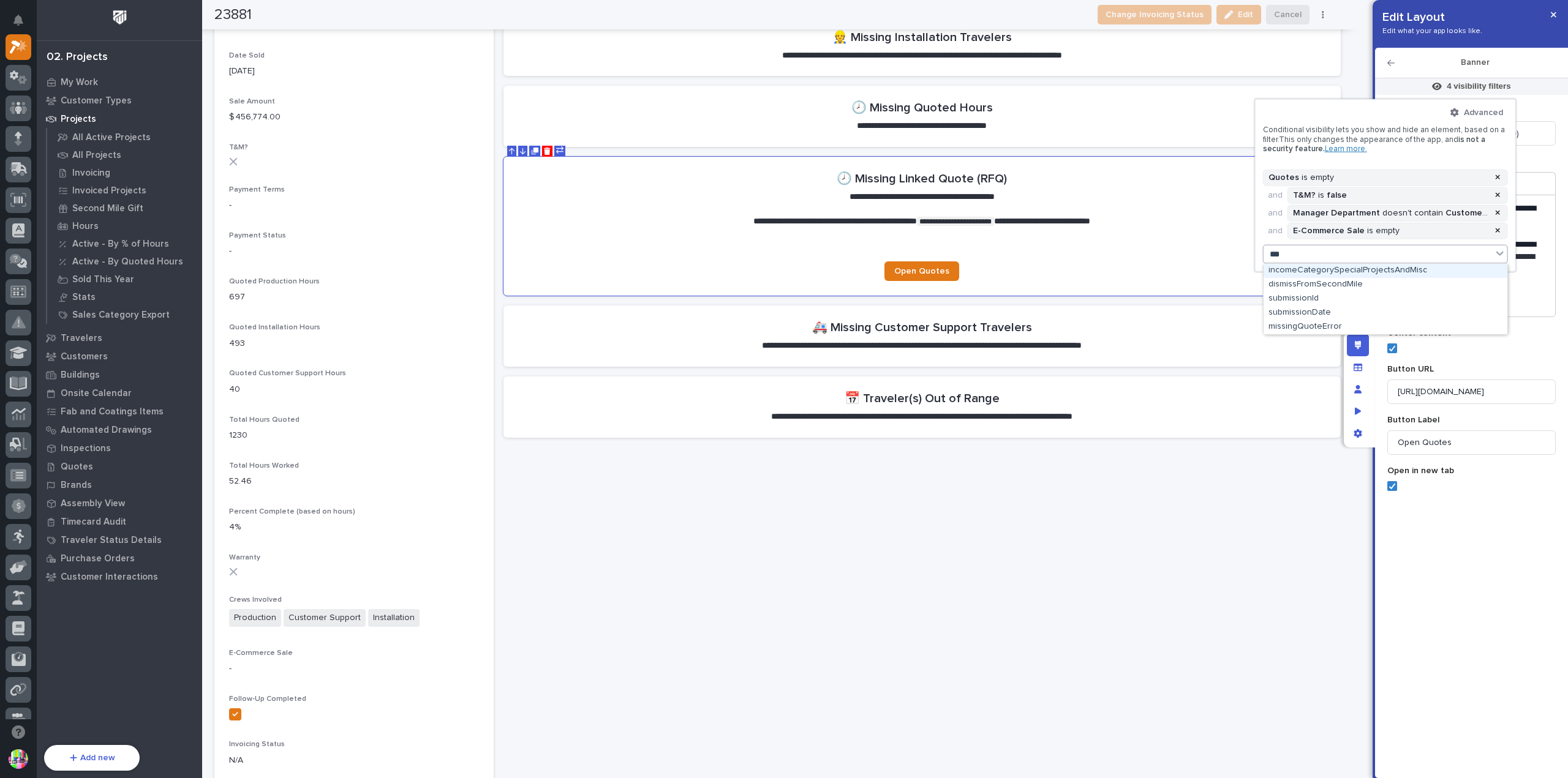
type input "****"
click at [1313, 318] on div "missingQuoteError" at bounding box center [1385, 313] width 244 height 14
click at [1409, 275] on button "=" at bounding box center [1397, 274] width 211 height 26
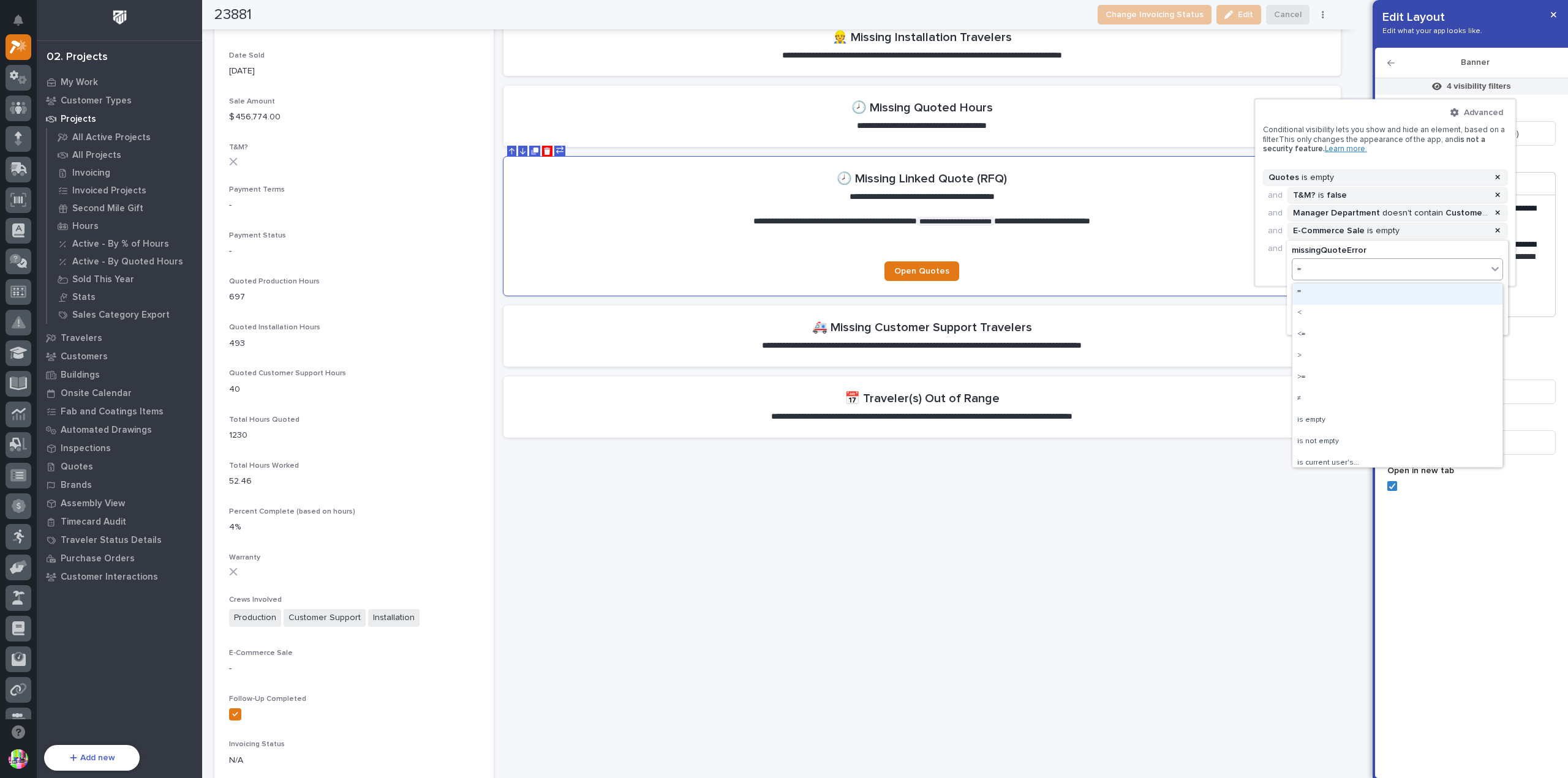
click at [1341, 290] on div "=" at bounding box center [1397, 294] width 210 height 21
click at [1346, 292] on input at bounding box center [1397, 297] width 211 height 17
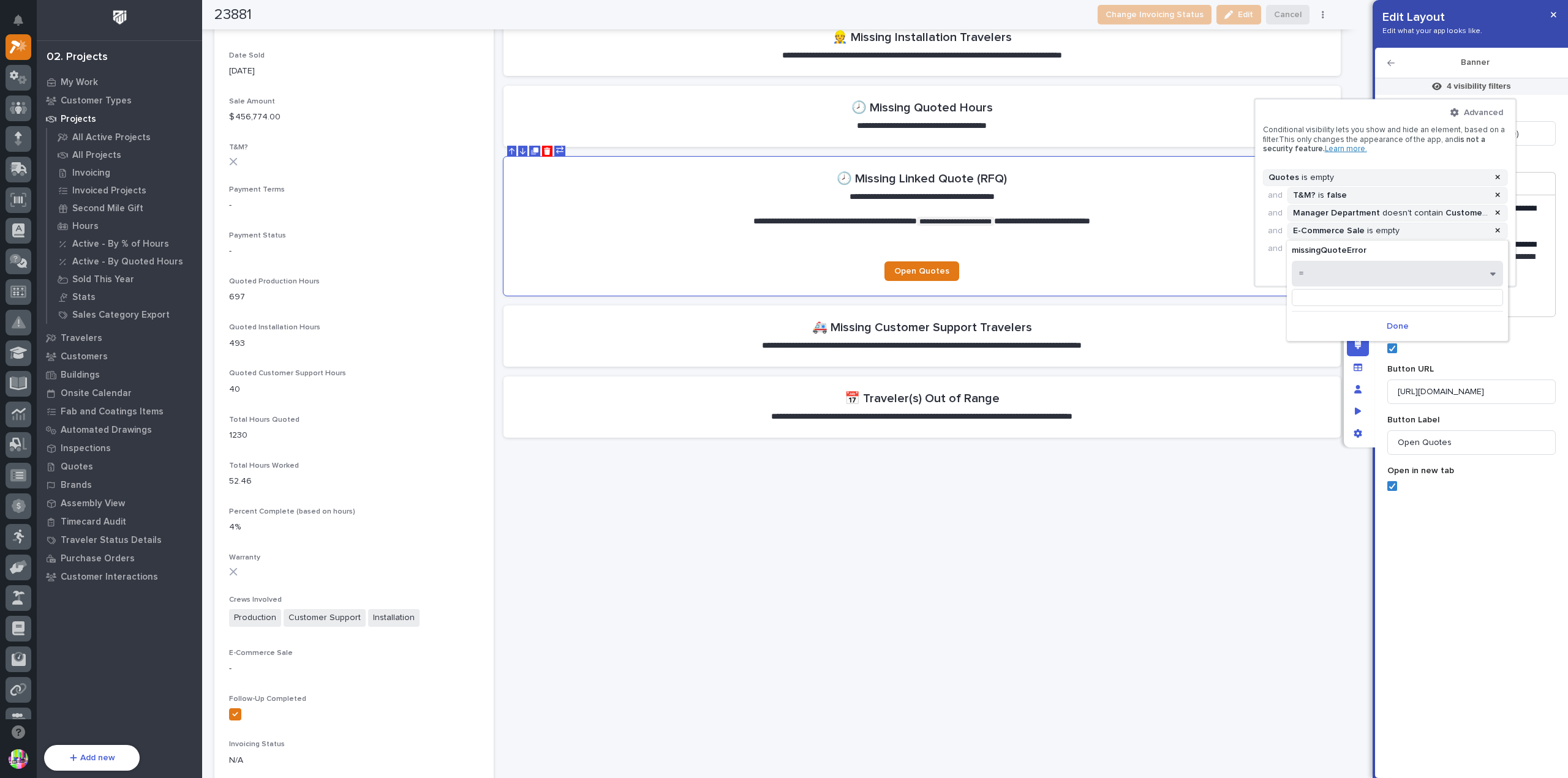
click at [1315, 272] on button "=" at bounding box center [1397, 274] width 211 height 26
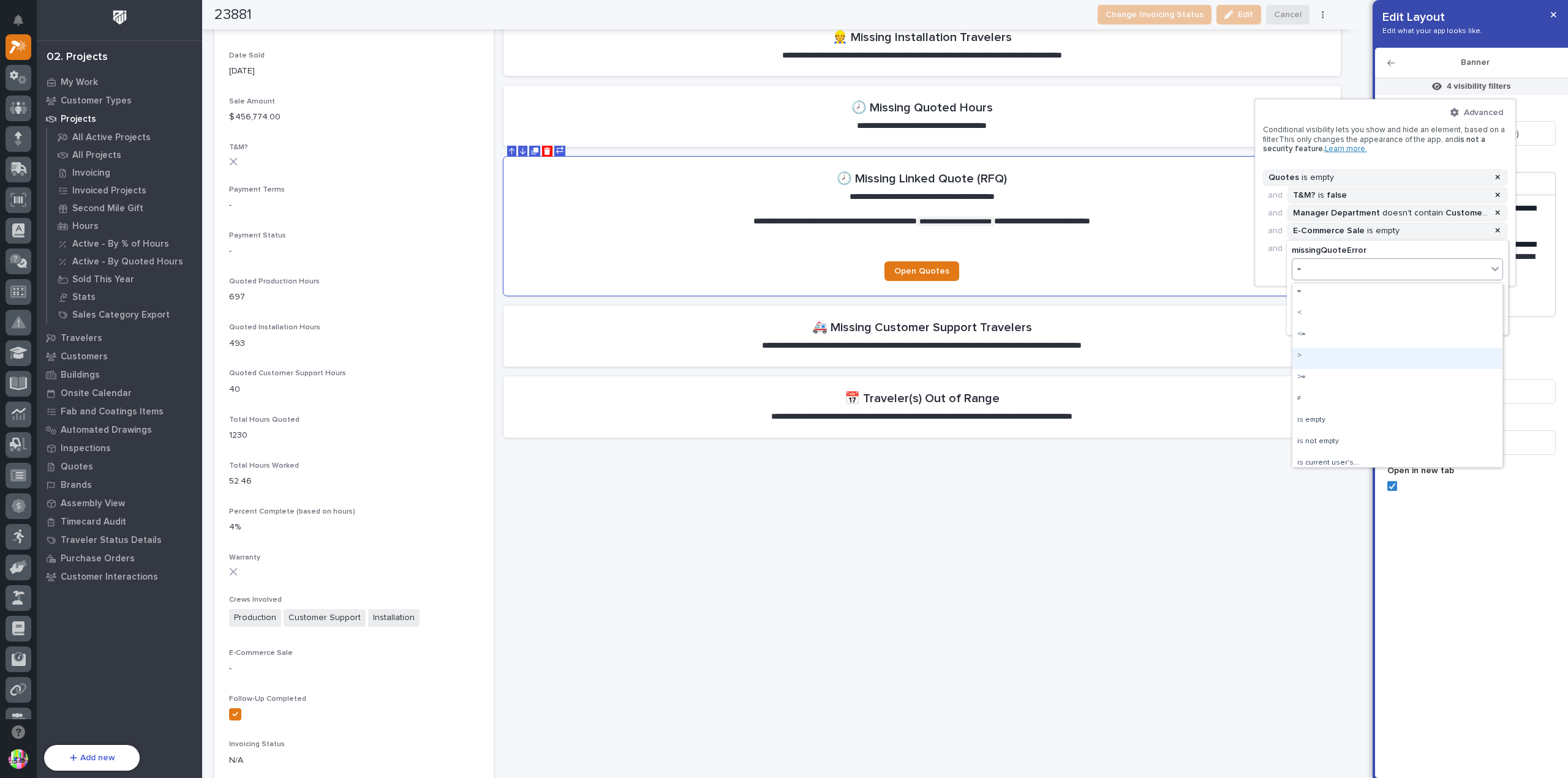
click at [1305, 349] on div ">" at bounding box center [1397, 358] width 210 height 21
click at [1315, 297] on input at bounding box center [1397, 297] width 211 height 17
type input "0"
click at [1406, 325] on span "Done" at bounding box center [1397, 326] width 22 height 11
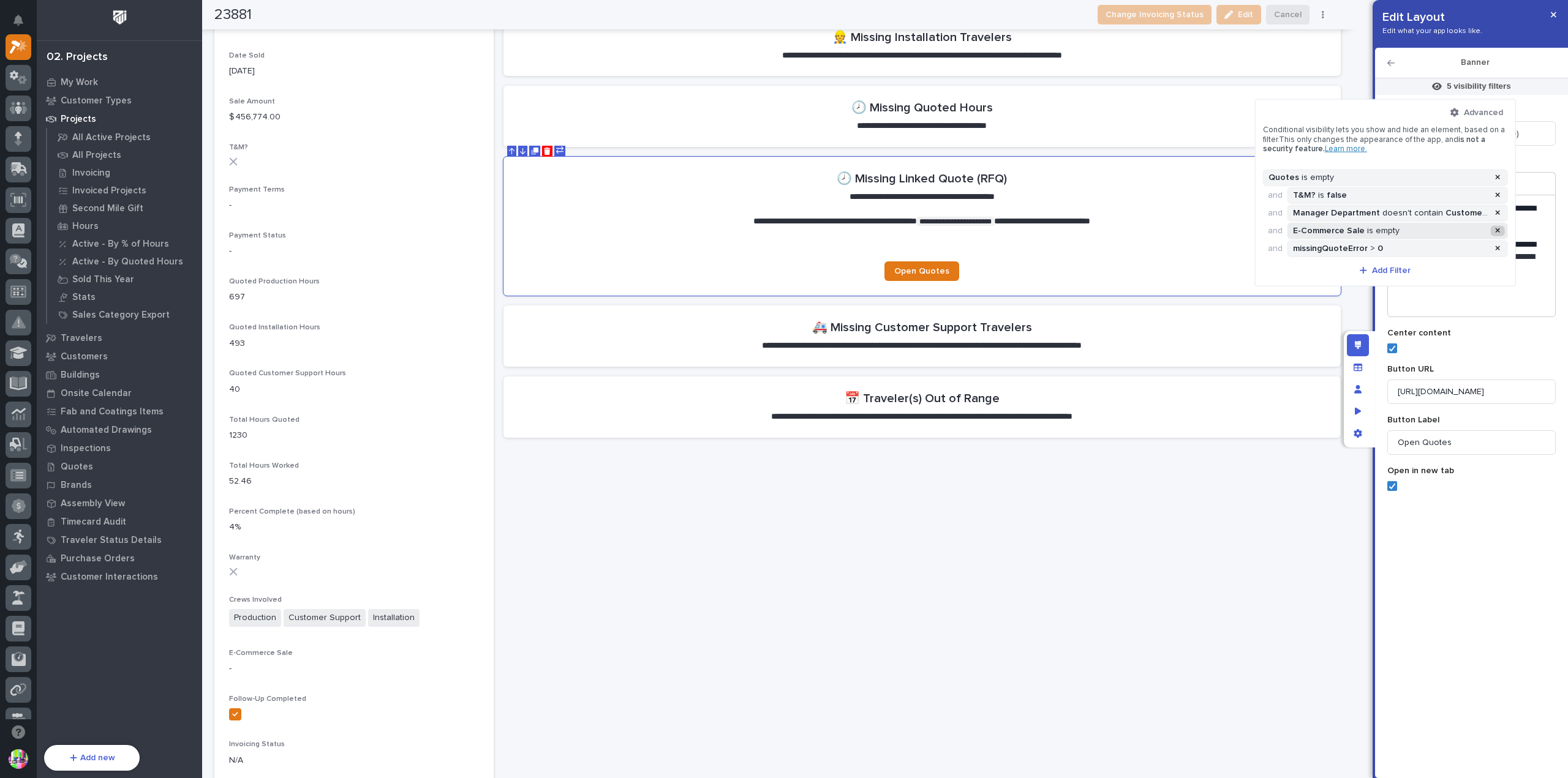
click at [1498, 229] on icon at bounding box center [1497, 230] width 5 height 8
click at [1498, 214] on icon at bounding box center [1497, 213] width 5 height 5
click at [1499, 196] on icon at bounding box center [1497, 195] width 5 height 5
click at [1496, 177] on icon at bounding box center [1497, 177] width 5 height 5
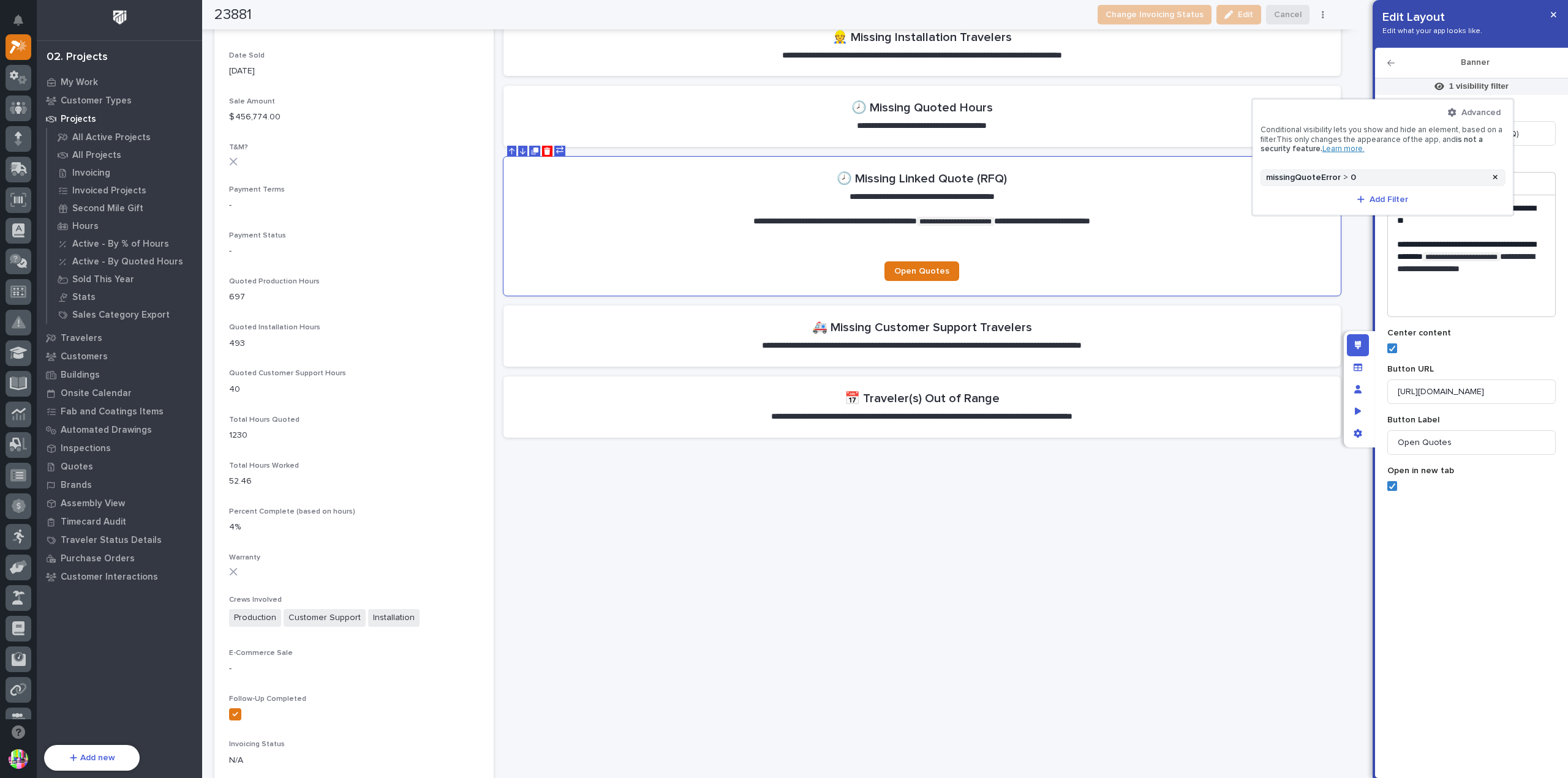
click at [1355, 66] on div at bounding box center [784, 389] width 1568 height 778
click at [1548, 18] on button "button" at bounding box center [1553, 14] width 20 height 20
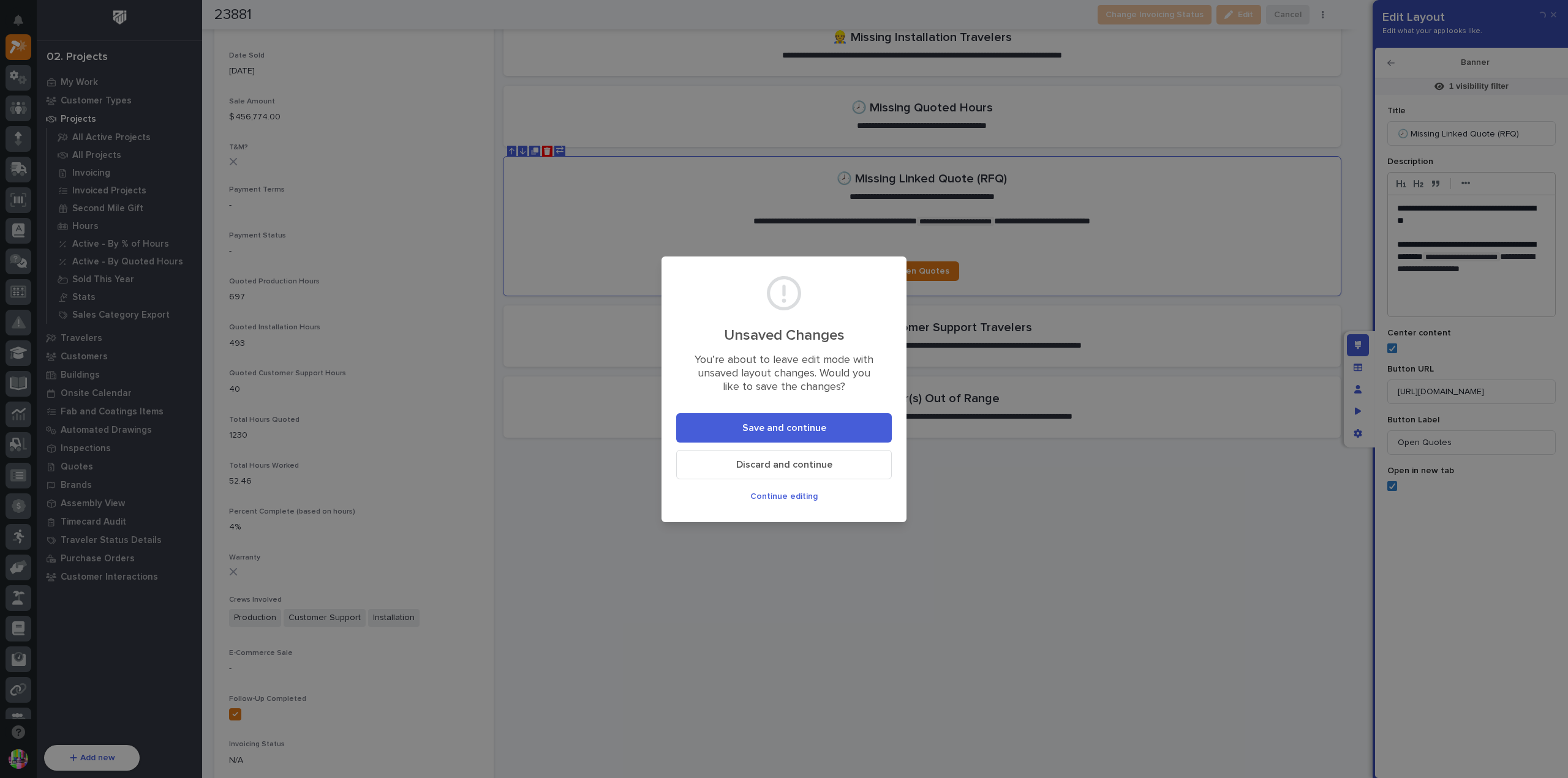
click at [825, 429] on button "Save and continue" at bounding box center [784, 428] width 216 height 29
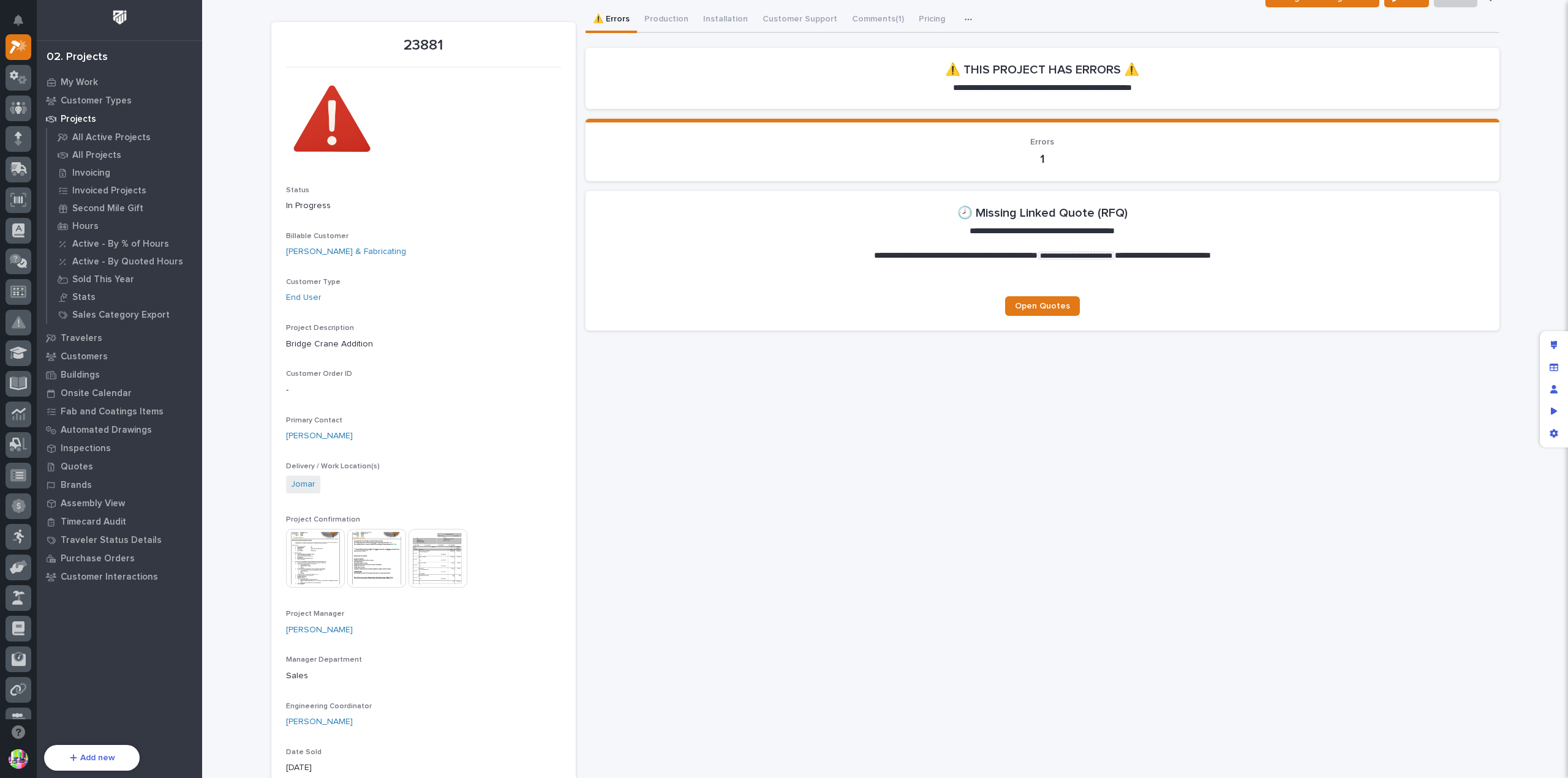
scroll to position [0, 0]
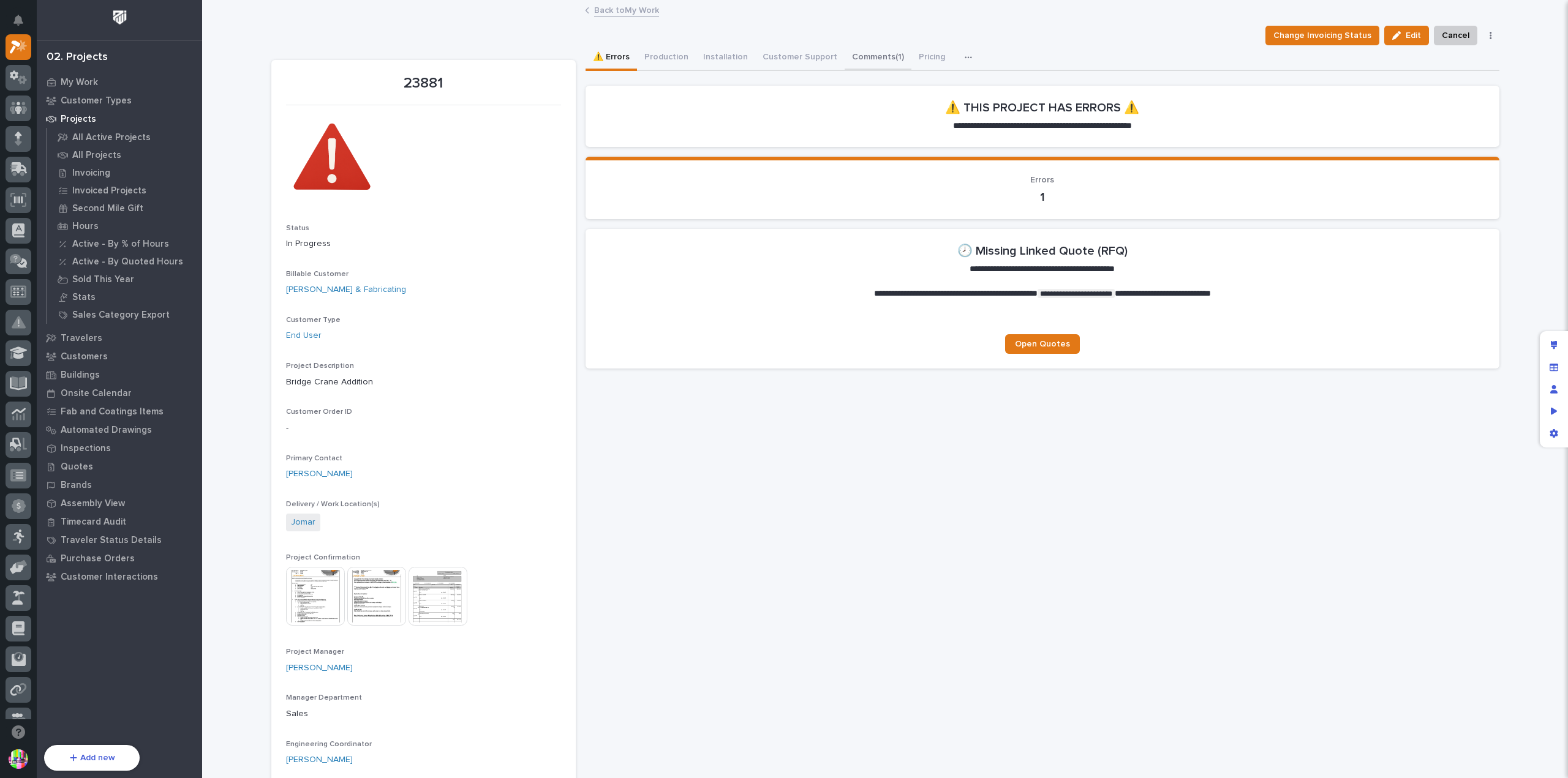
click at [856, 57] on button "Comments (1)" at bounding box center [878, 58] width 66 height 26
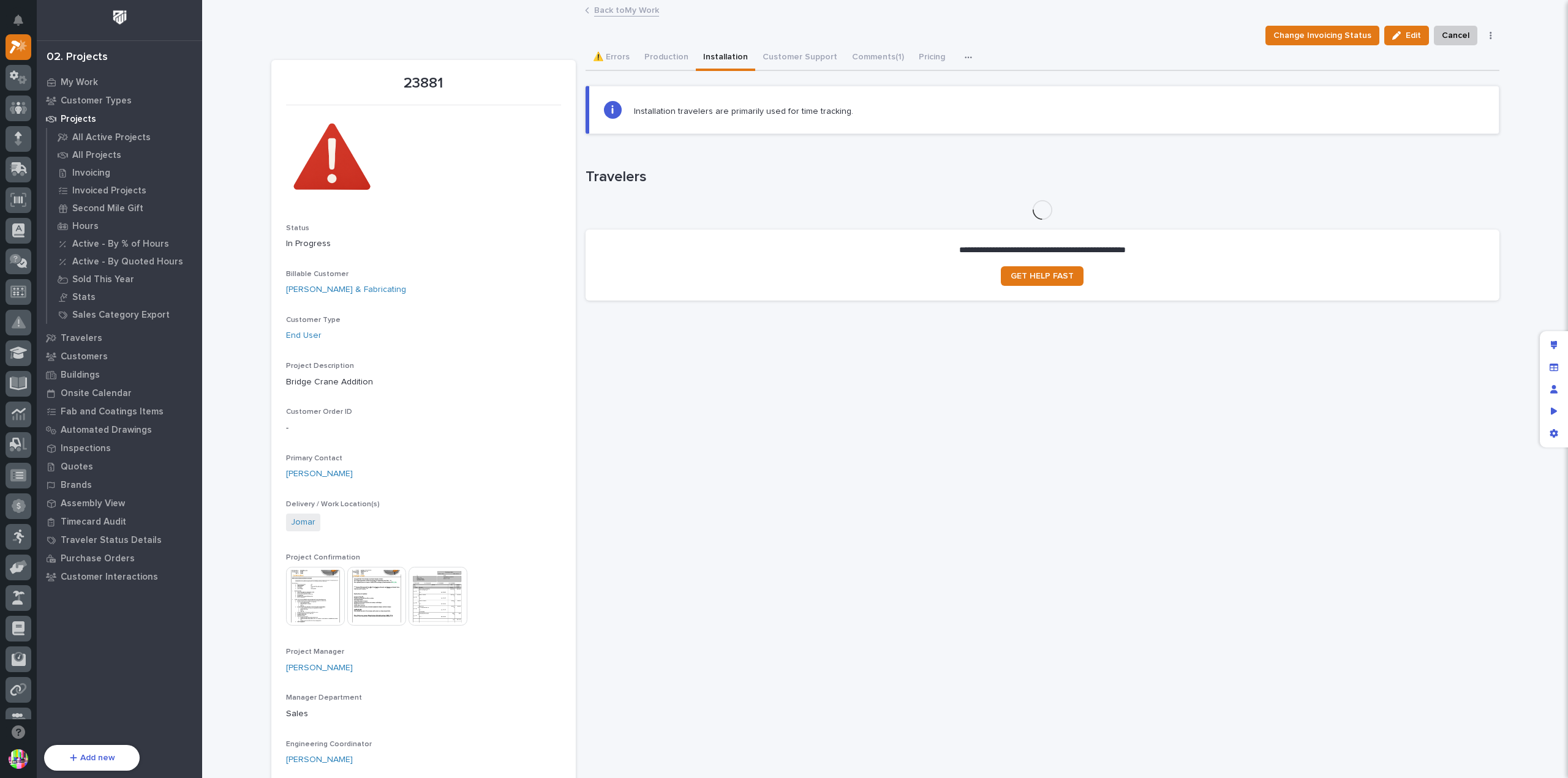
click at [732, 51] on button "Installation" at bounding box center [725, 58] width 60 height 26
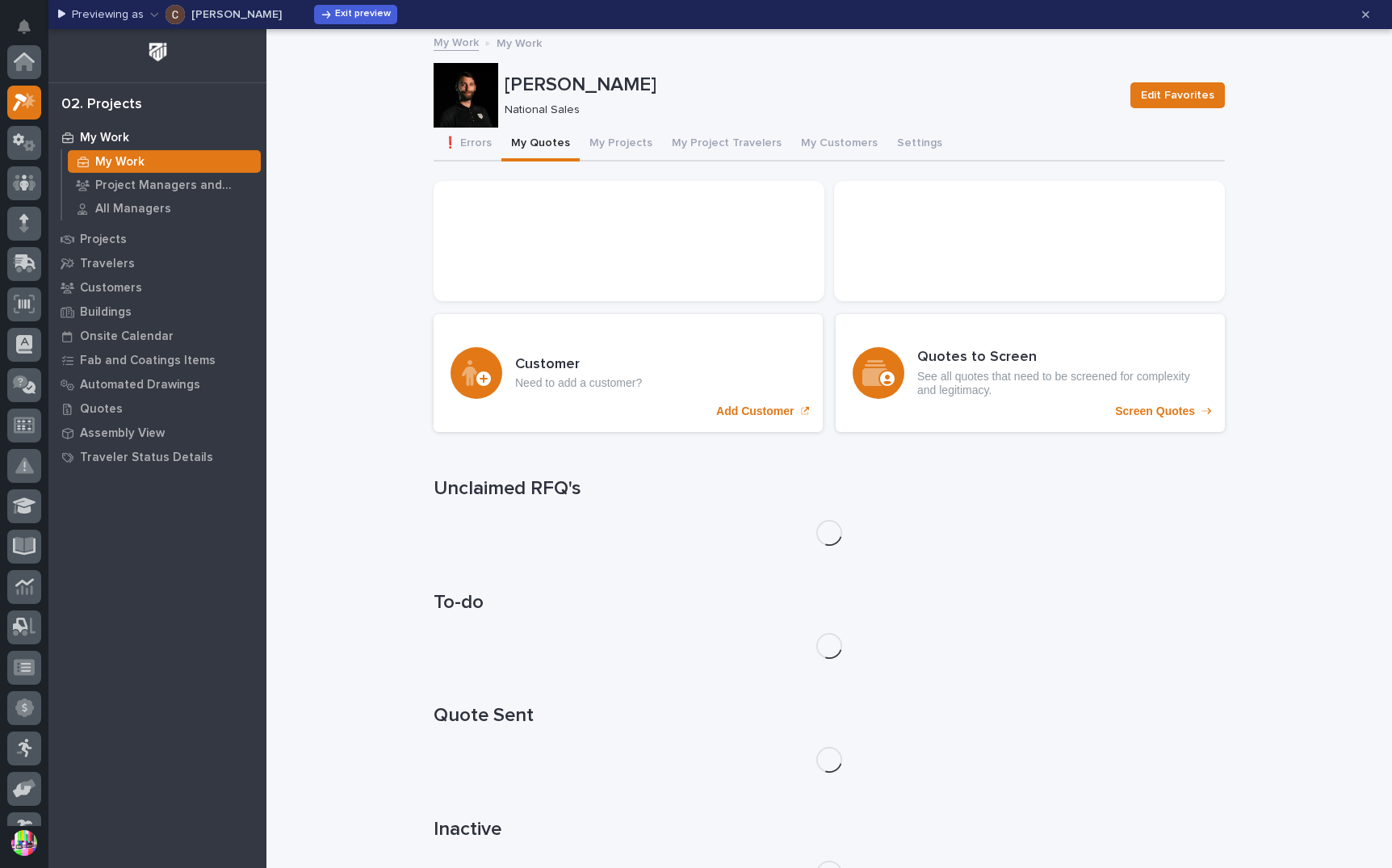
scroll to position [44, 0]
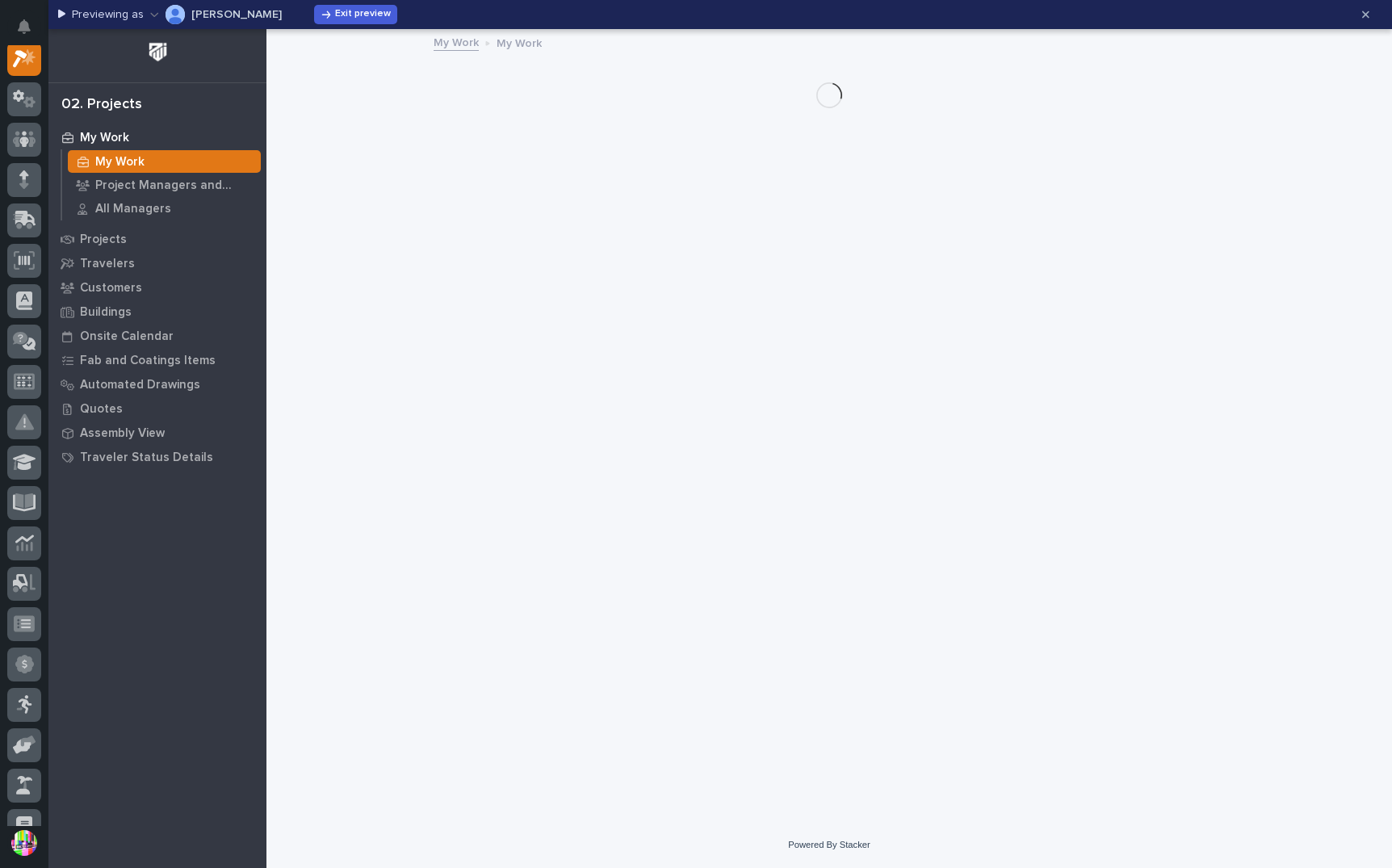
scroll to position [41, 0]
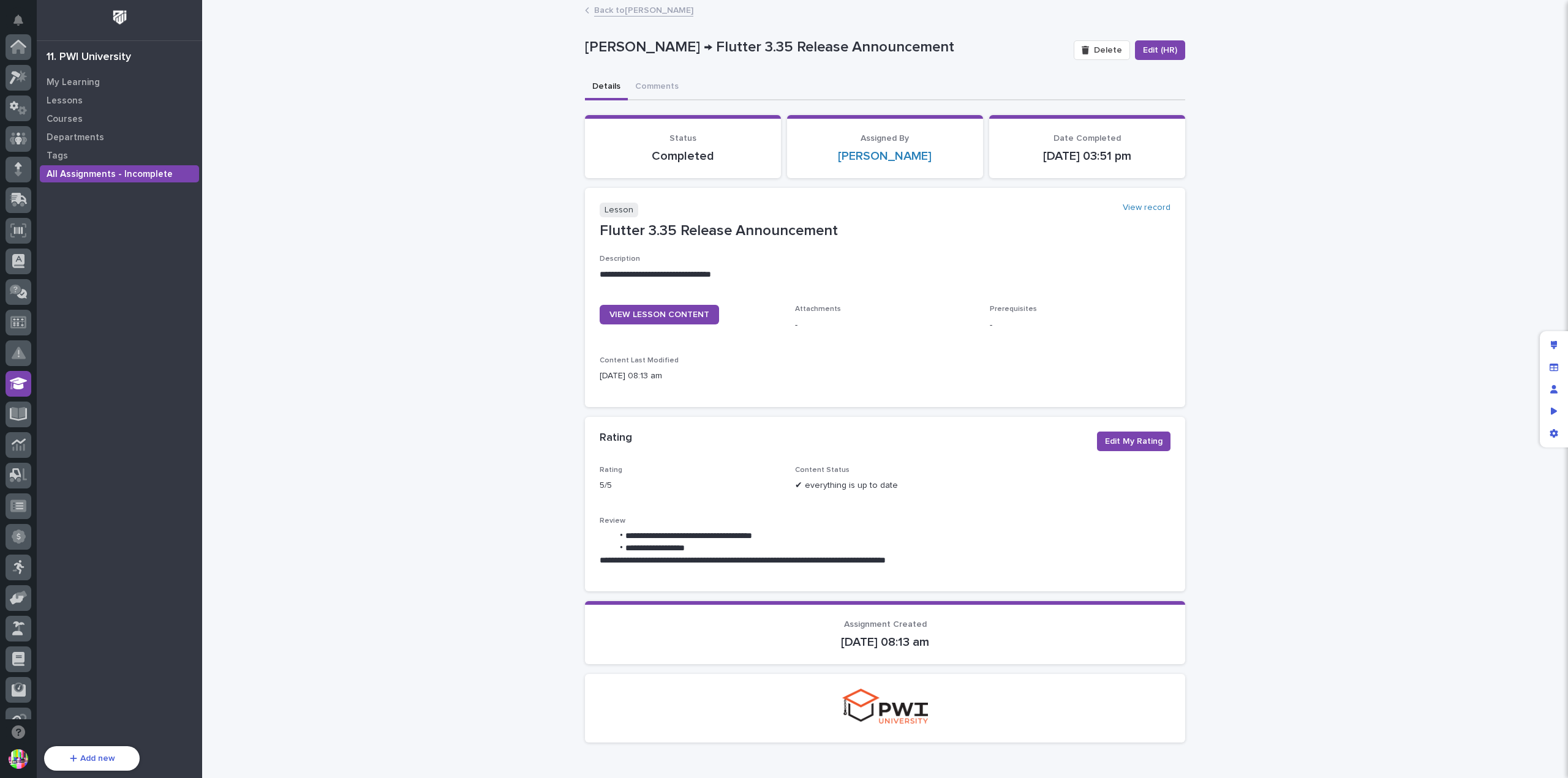
scroll to position [263, 0]
